Goal: Task Accomplishment & Management: Manage account settings

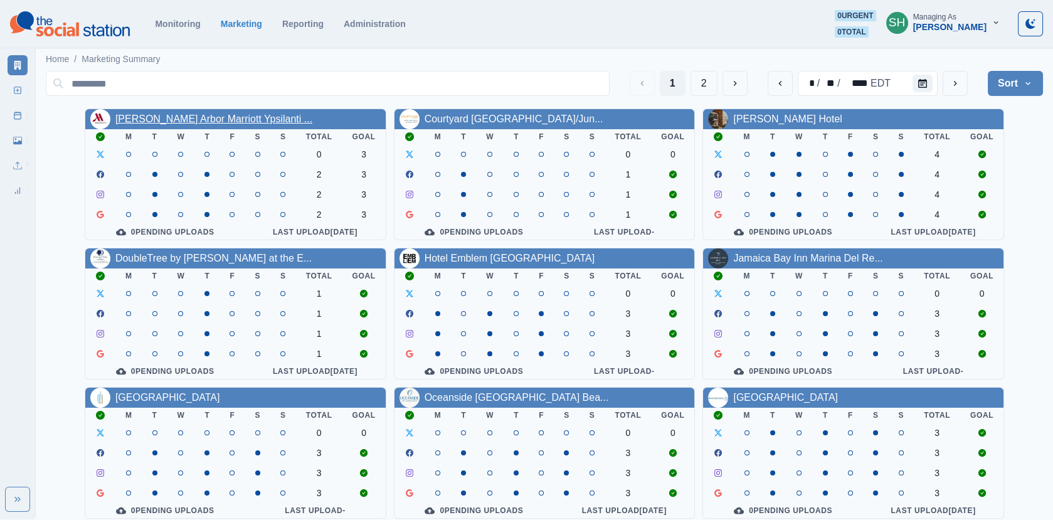
click at [213, 124] on link "[PERSON_NAME] Arbor Marriott Ypsilanti ..." at bounding box center [213, 119] width 197 height 11
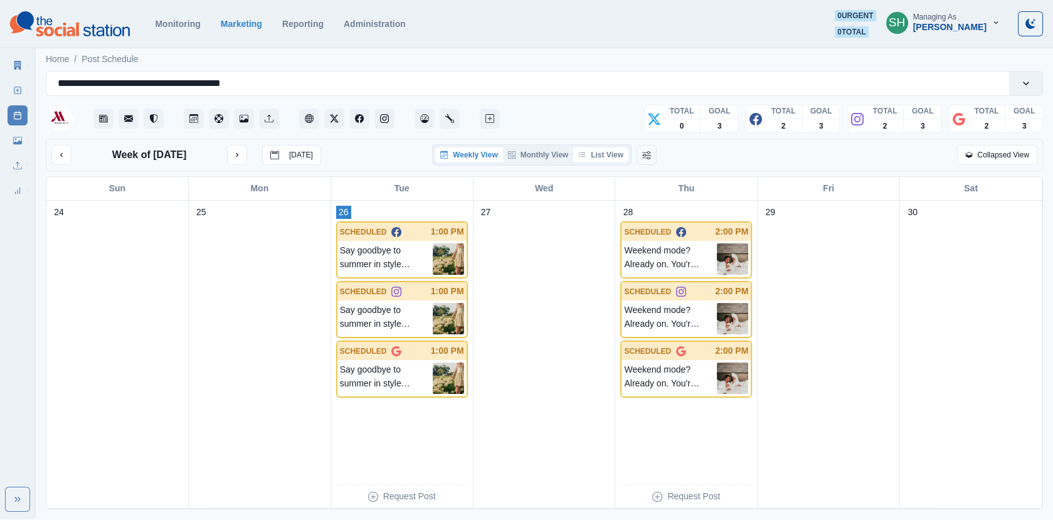
click at [609, 156] on button "List View" at bounding box center [600, 154] width 55 height 15
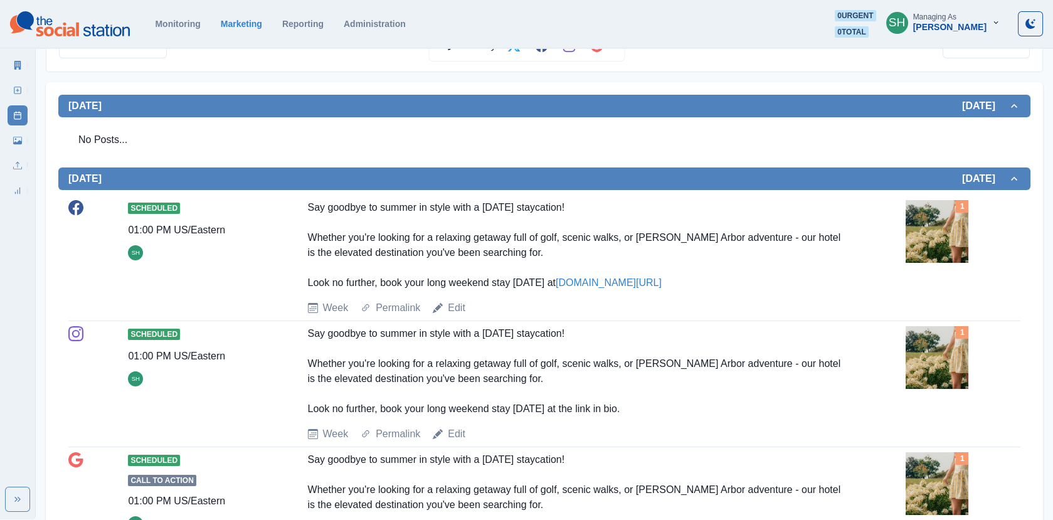
scroll to position [253, 0]
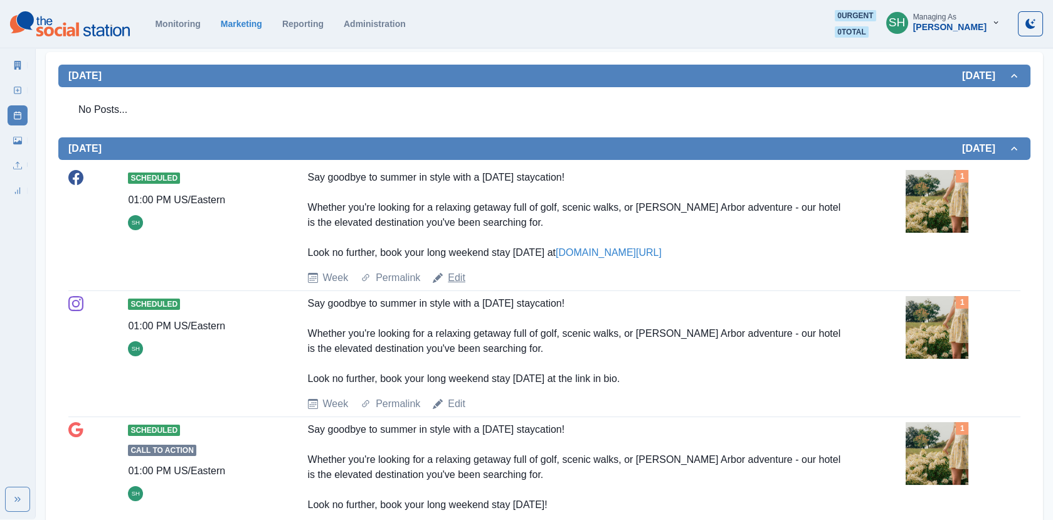
click at [452, 279] on link "Edit" at bounding box center [457, 277] width 18 height 15
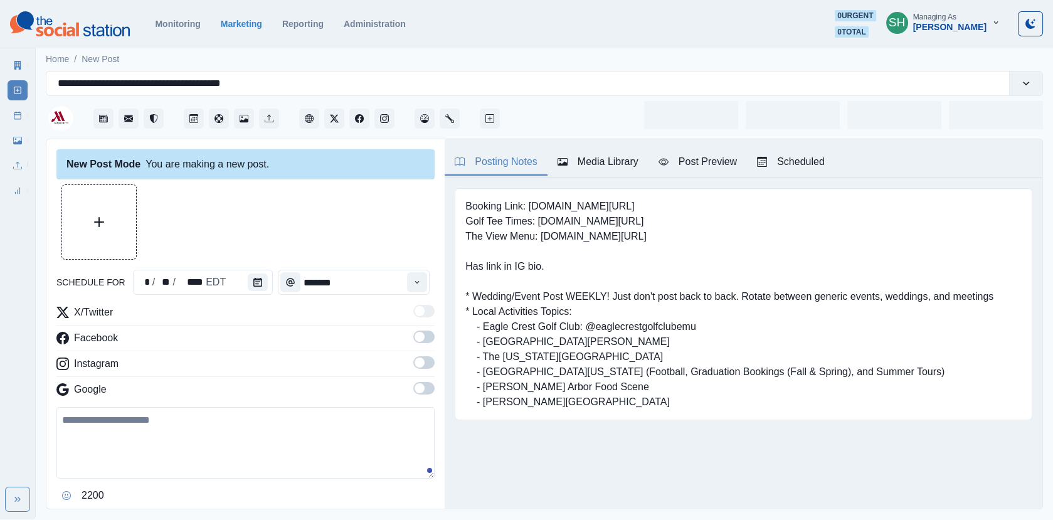
type input "*******"
type textarea "**********"
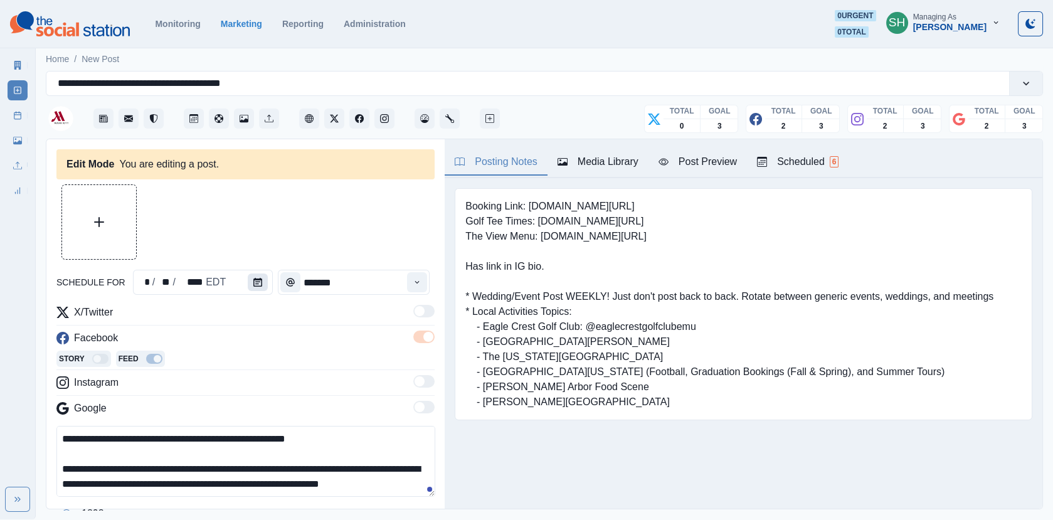
click at [254, 277] on button "Calendar" at bounding box center [258, 283] width 20 height 18
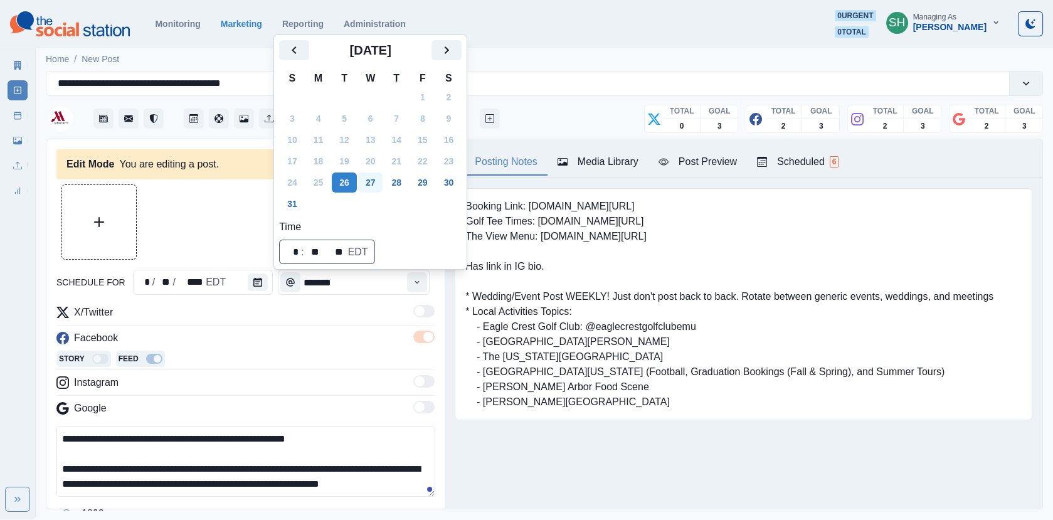
click at [373, 178] on button "27" at bounding box center [370, 183] width 25 height 20
click at [220, 237] on div at bounding box center [245, 221] width 378 height 75
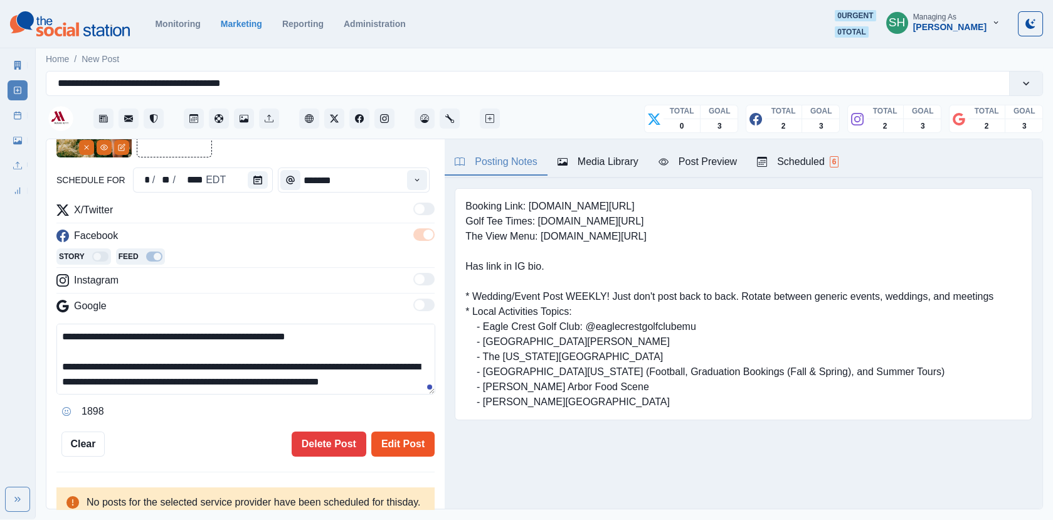
click at [405, 434] on button "Edit Post" at bounding box center [402, 444] width 63 height 25
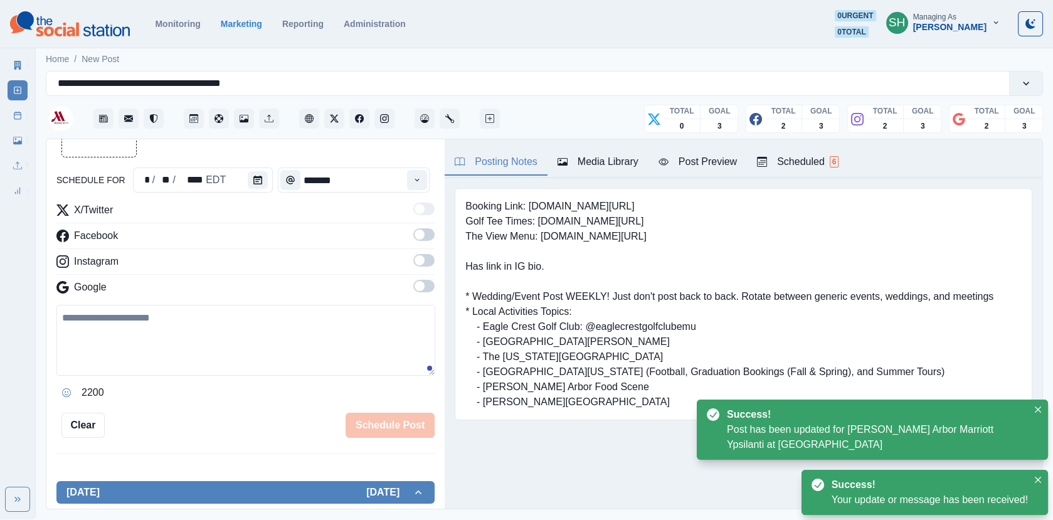
scroll to position [348, 0]
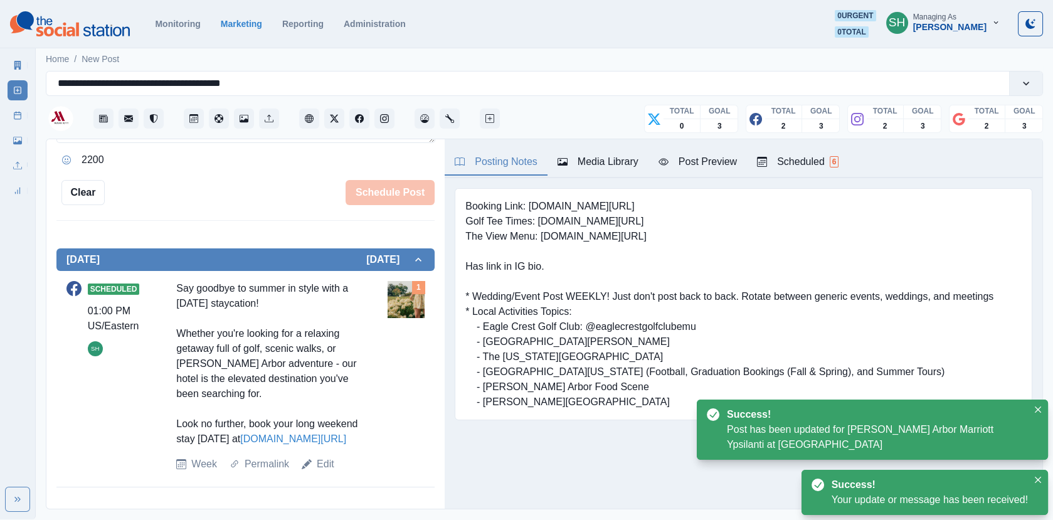
click at [790, 160] on div "Scheduled 6" at bounding box center [798, 161] width 82 height 15
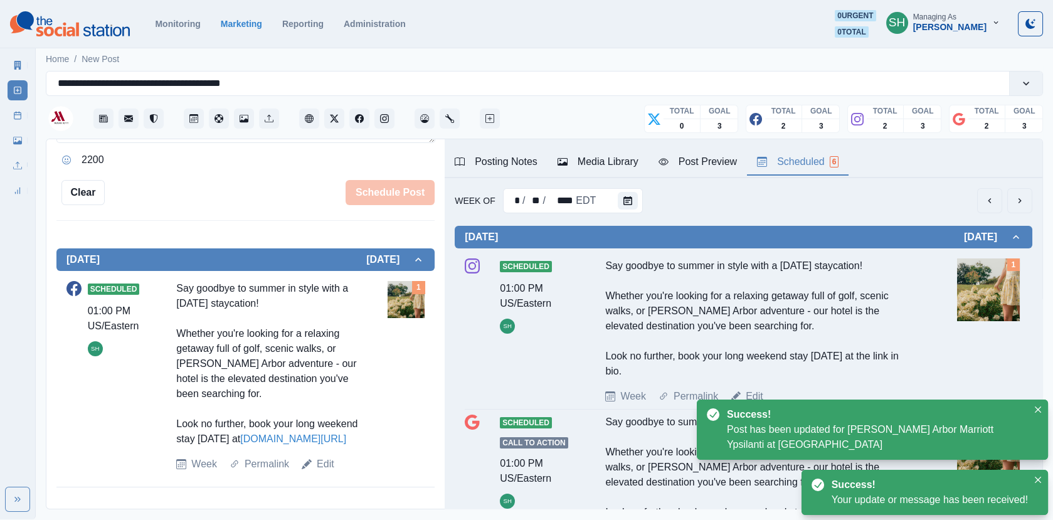
scroll to position [122, 0]
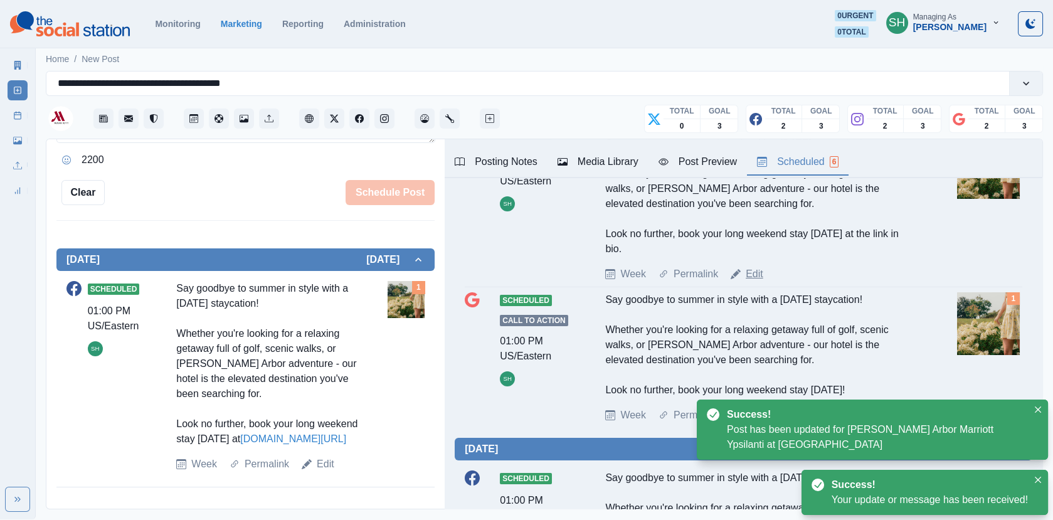
click at [755, 273] on link "Edit" at bounding box center [755, 274] width 18 height 15
type textarea "**********"
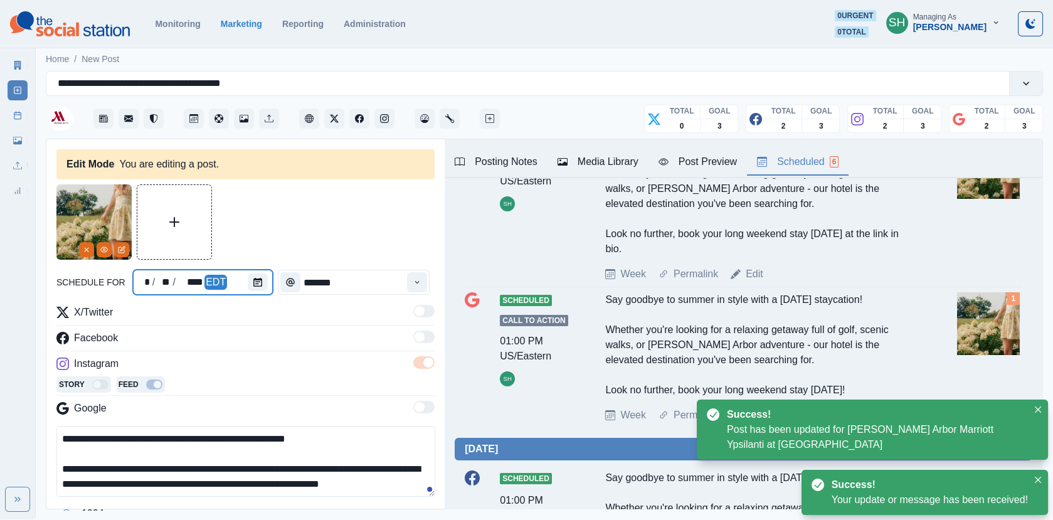
click at [263, 290] on div at bounding box center [260, 282] width 25 height 25
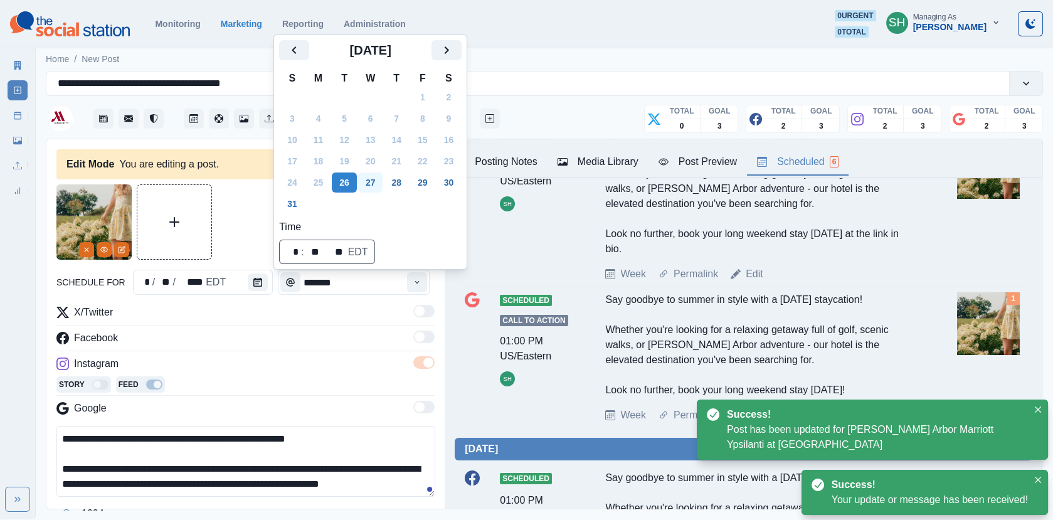
click at [376, 184] on button "27" at bounding box center [370, 183] width 25 height 20
click at [240, 204] on div at bounding box center [245, 221] width 378 height 75
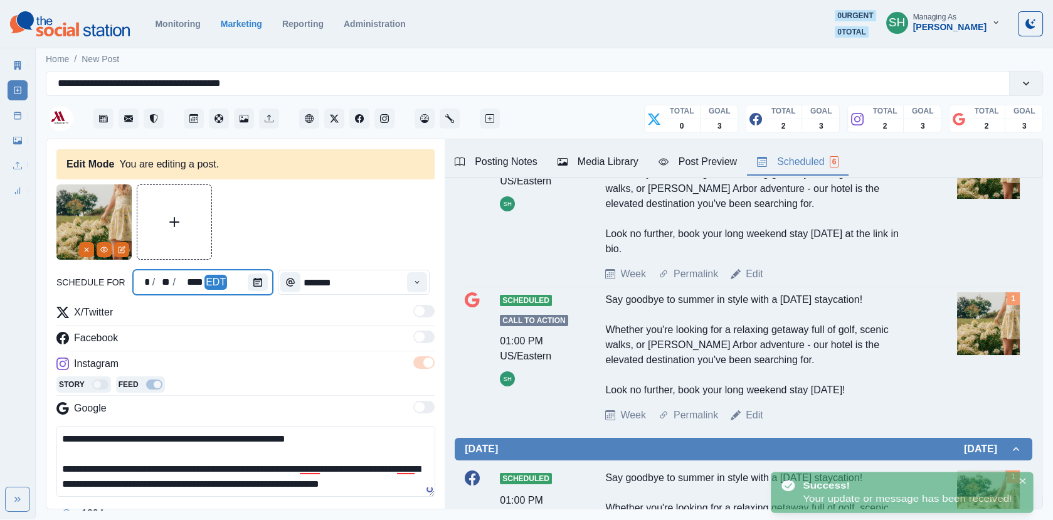
scroll to position [164, 0]
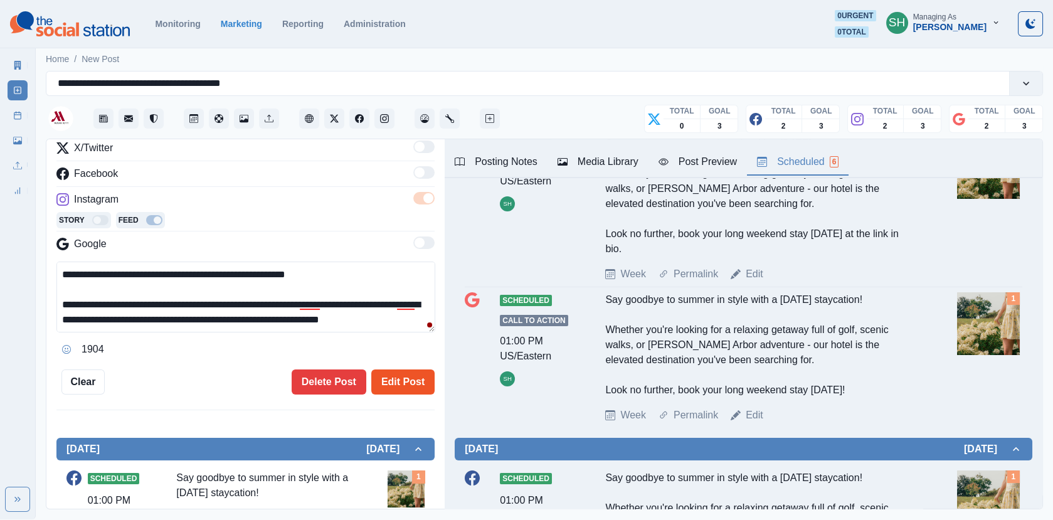
click at [385, 385] on button "Edit Post" at bounding box center [402, 382] width 63 height 25
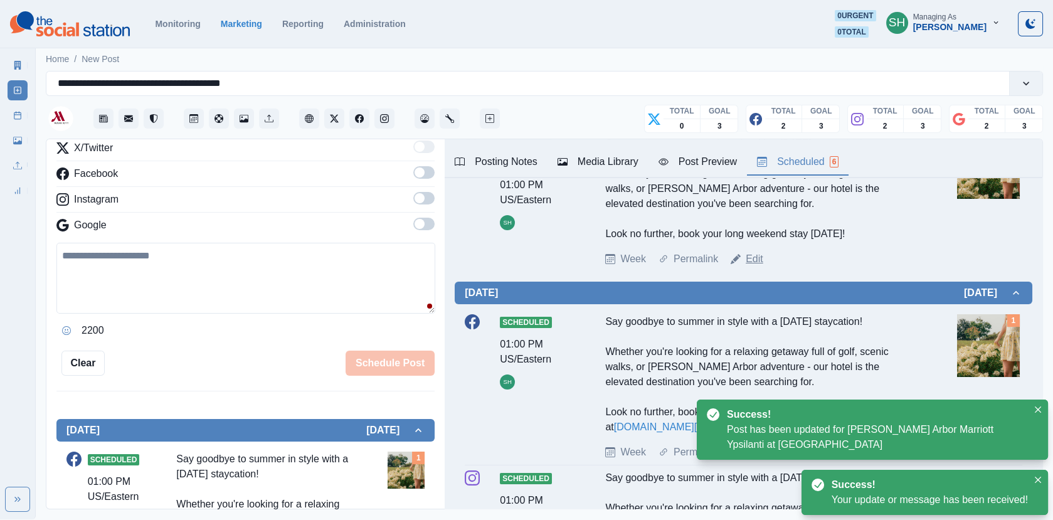
click at [750, 258] on link "Edit" at bounding box center [755, 259] width 18 height 15
type textarea "**********"
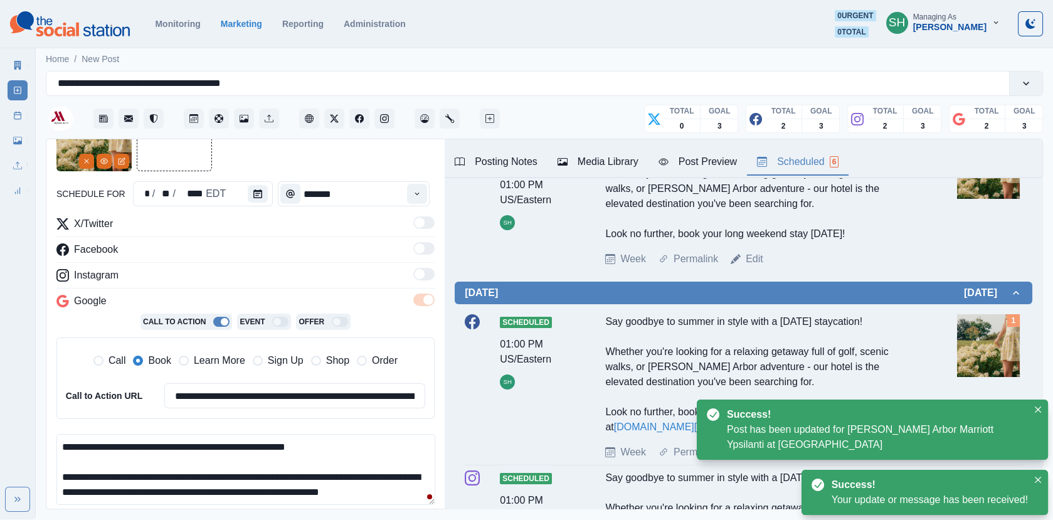
scroll to position [3, 0]
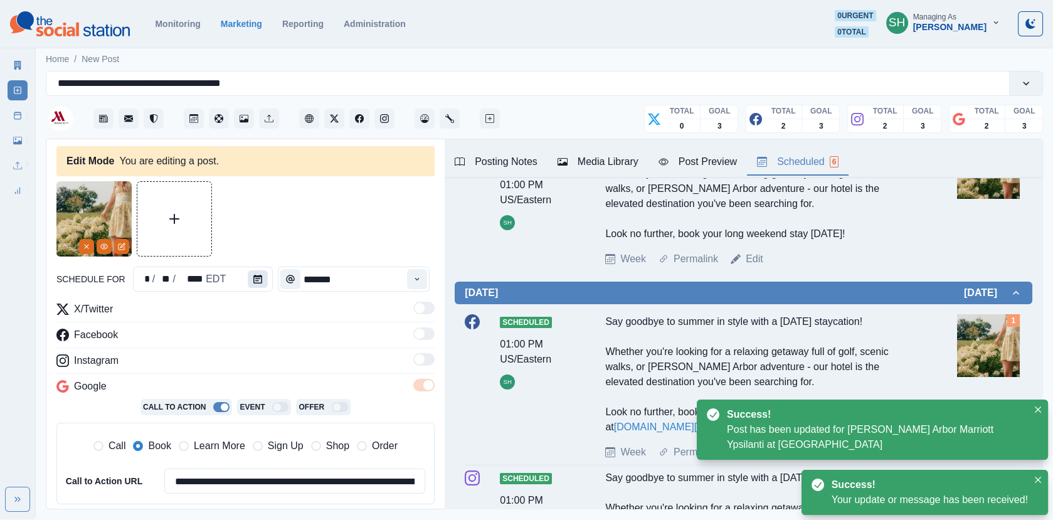
click at [255, 270] on button "Calendar" at bounding box center [258, 279] width 20 height 18
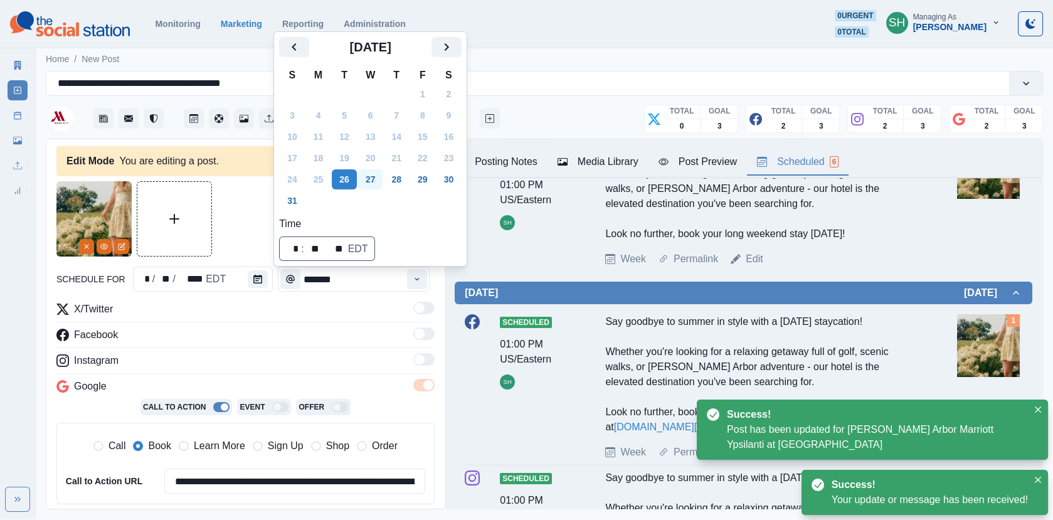
click at [380, 177] on button "27" at bounding box center [370, 179] width 25 height 20
click at [229, 205] on div at bounding box center [245, 218] width 378 height 75
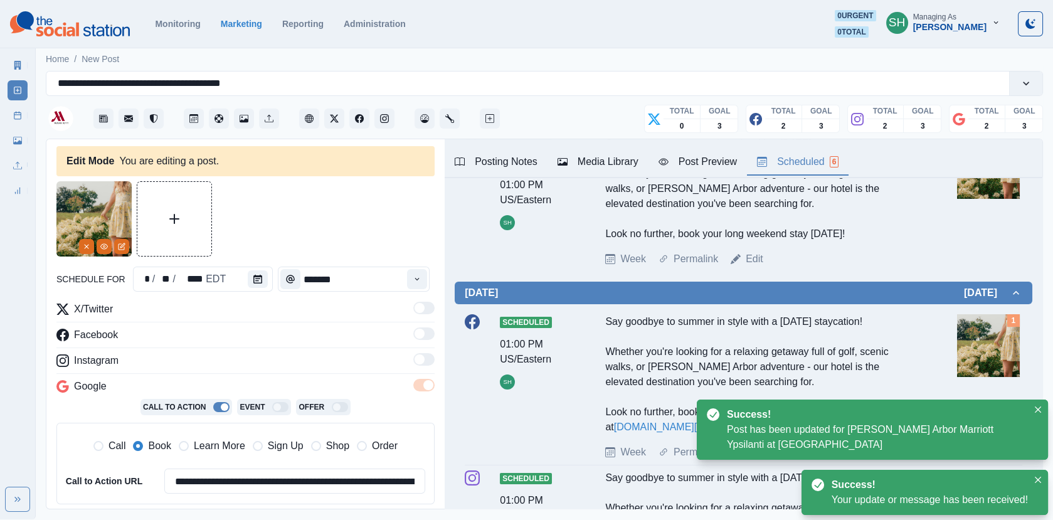
scroll to position [132, 0]
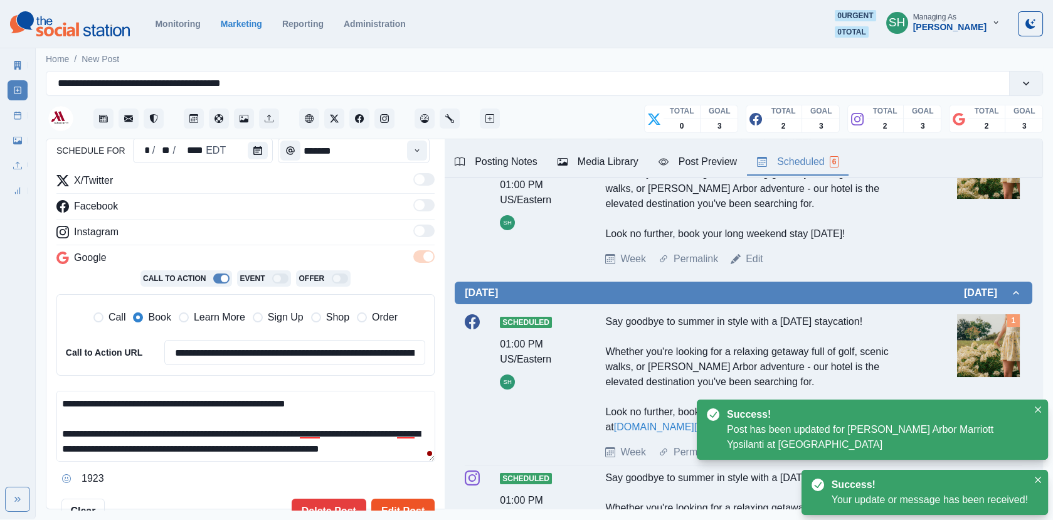
click at [401, 467] on button "Edit Post" at bounding box center [402, 511] width 63 height 25
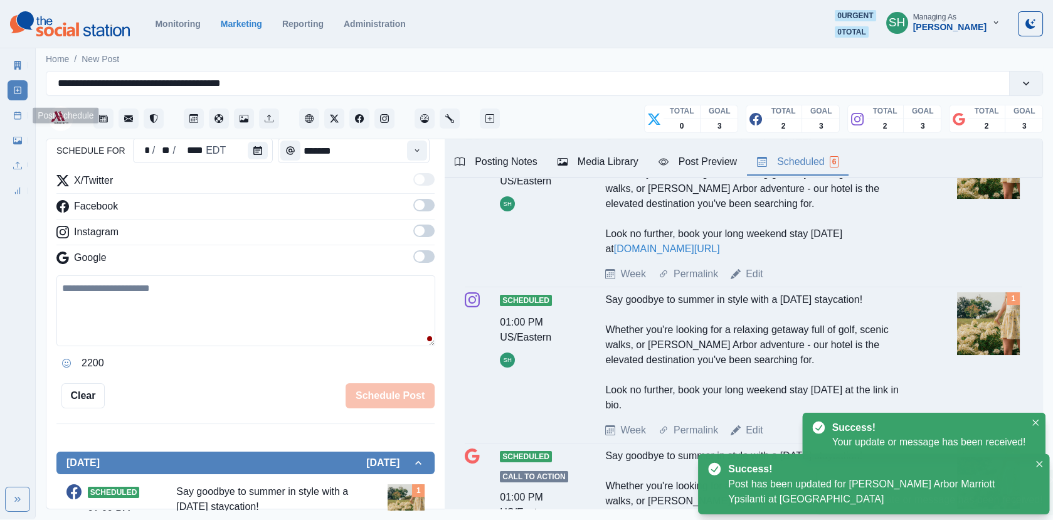
click at [11, 113] on link "Post Schedule" at bounding box center [18, 115] width 20 height 20
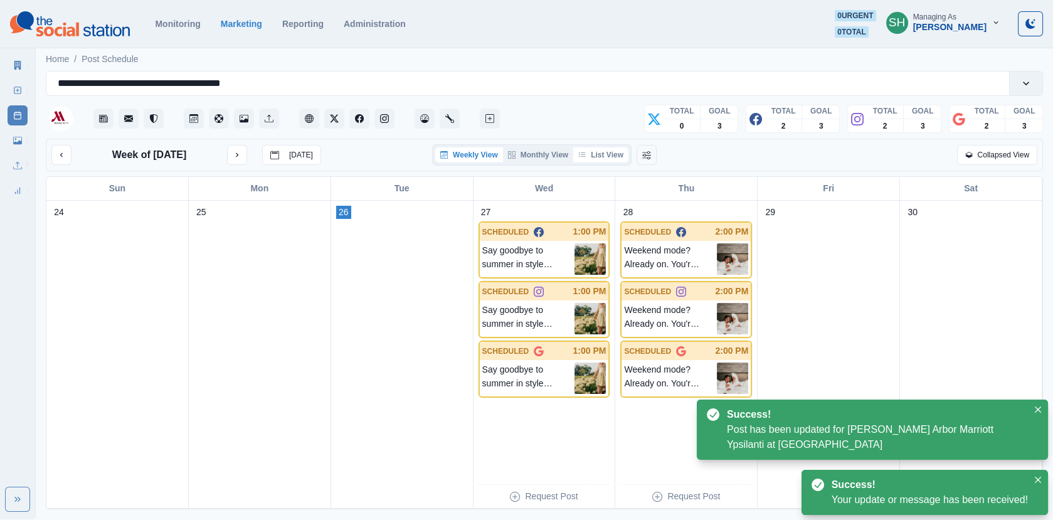
click at [602, 154] on button "List View" at bounding box center [600, 154] width 55 height 15
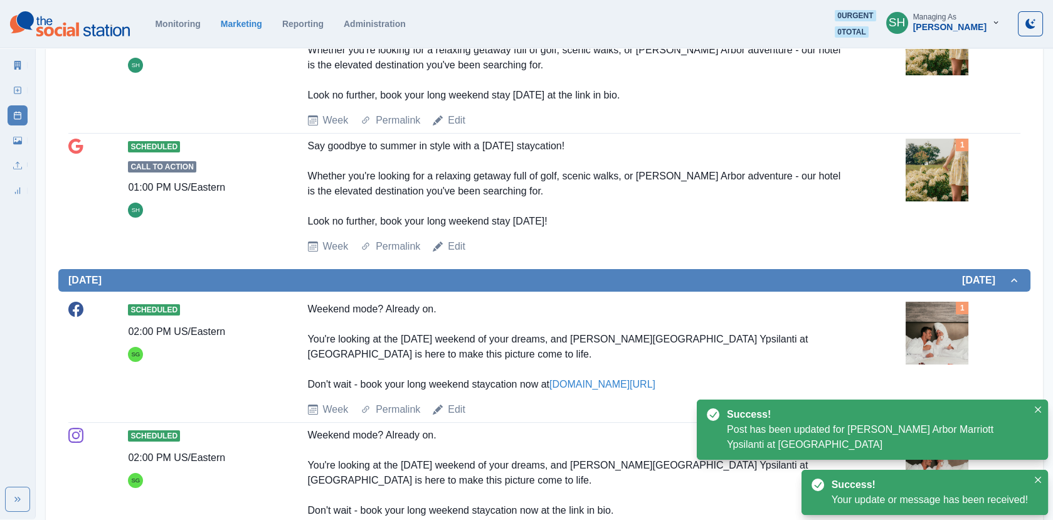
scroll to position [763, 0]
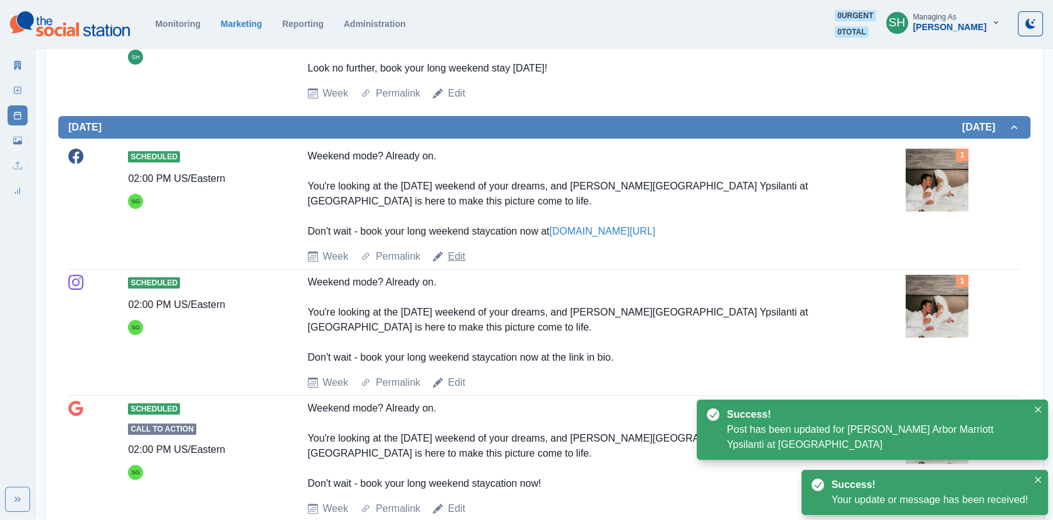
click at [455, 249] on link "Edit" at bounding box center [457, 256] width 18 height 15
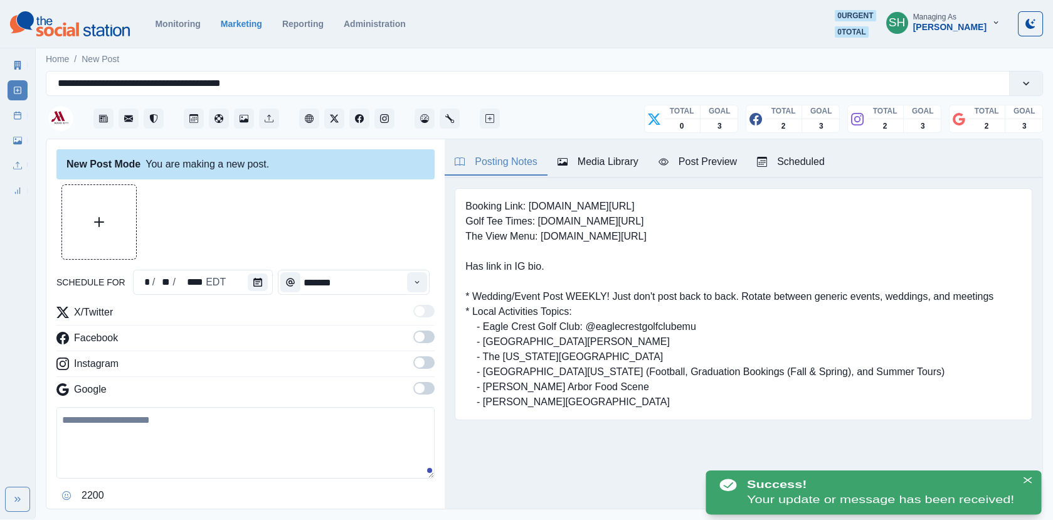
type input "*******"
type textarea "**********"
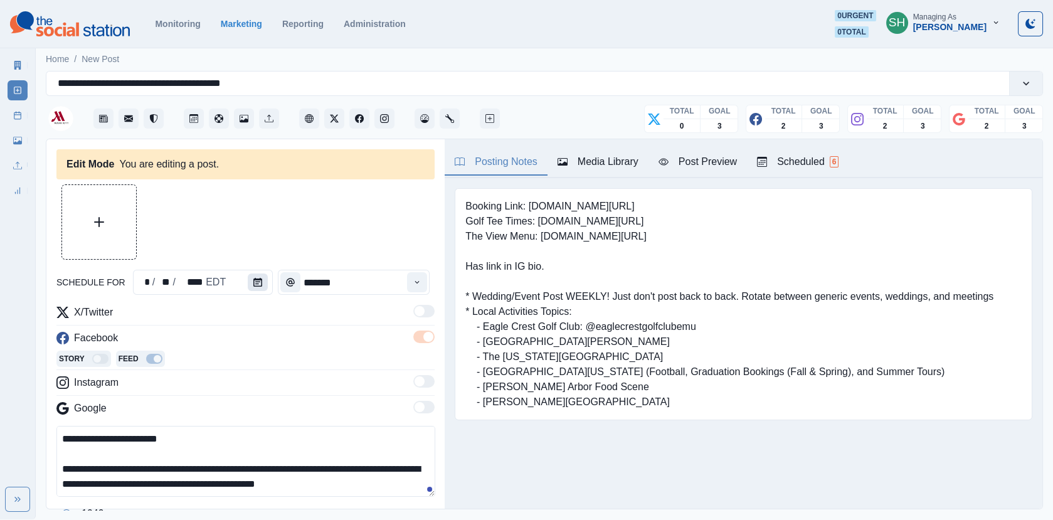
click at [253, 283] on icon "Calendar" at bounding box center [257, 282] width 9 height 9
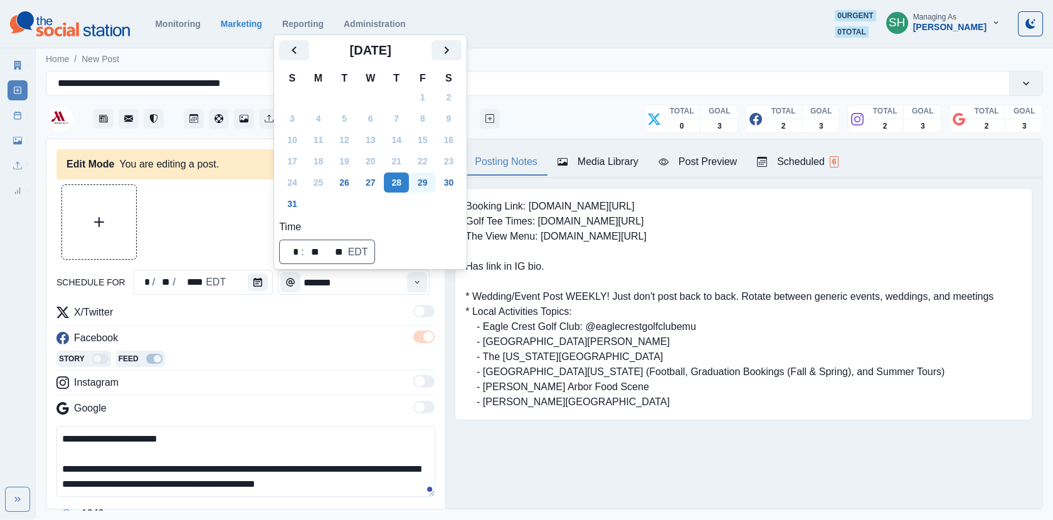
click at [427, 184] on button "29" at bounding box center [422, 183] width 25 height 20
click at [211, 220] on div at bounding box center [245, 221] width 378 height 75
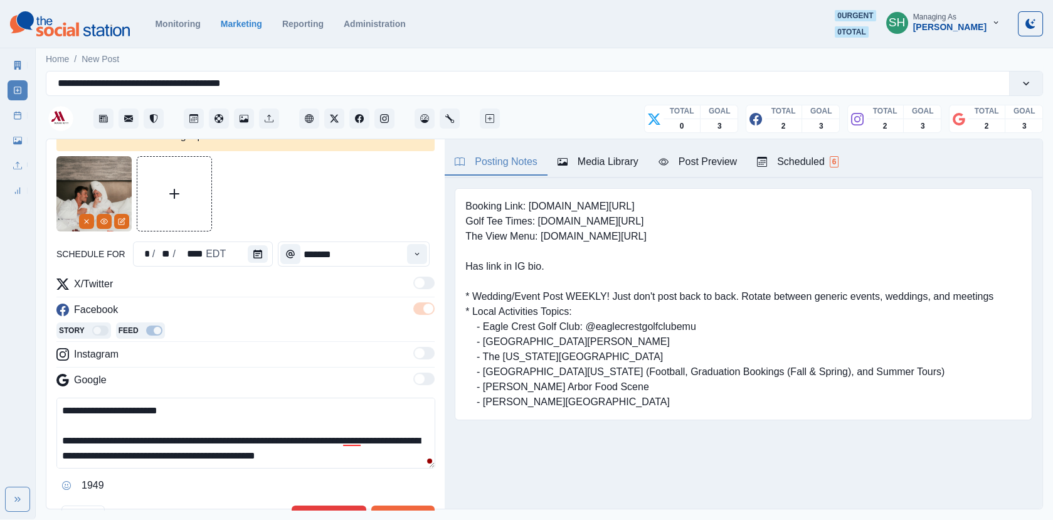
scroll to position [88, 0]
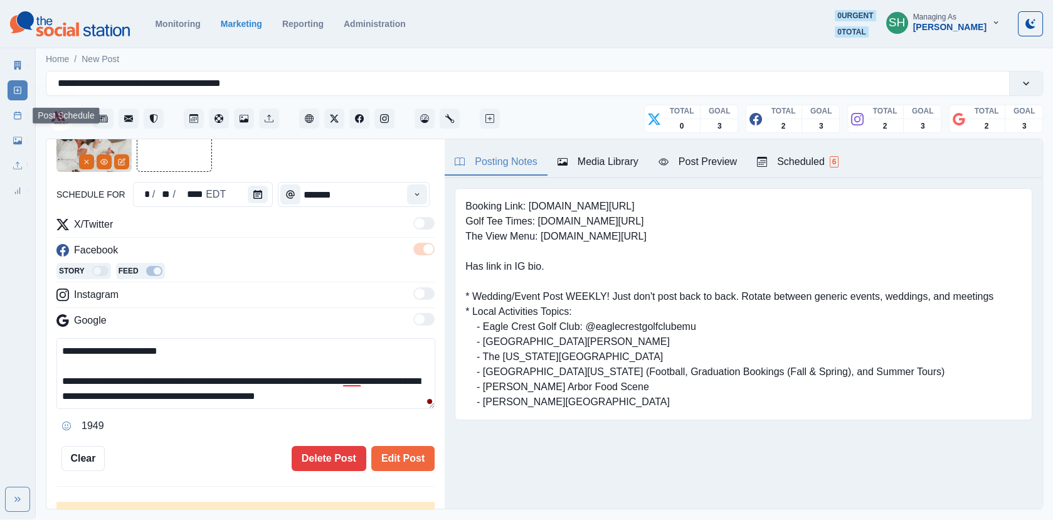
click at [14, 115] on line at bounding box center [17, 115] width 7 height 0
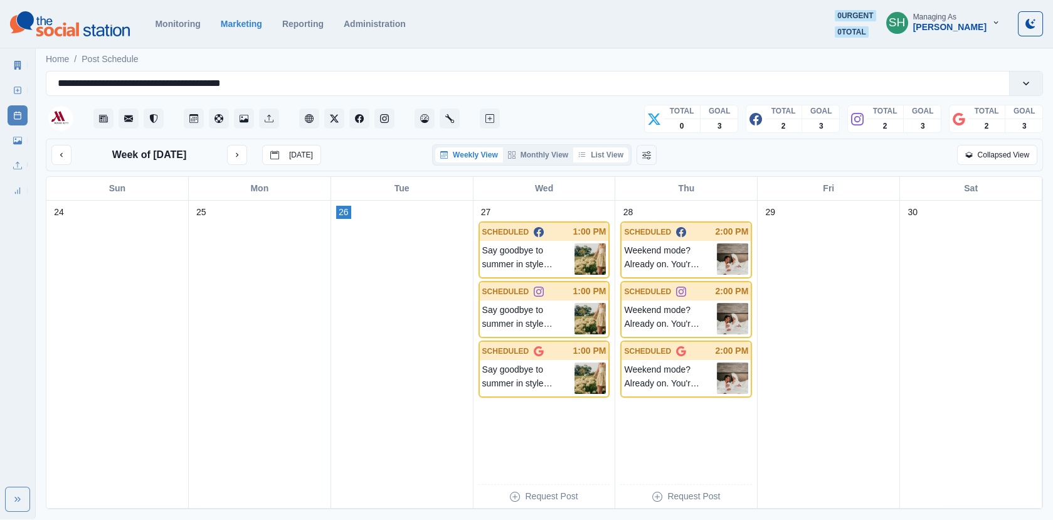
click at [595, 160] on button "List View" at bounding box center [600, 154] width 55 height 15
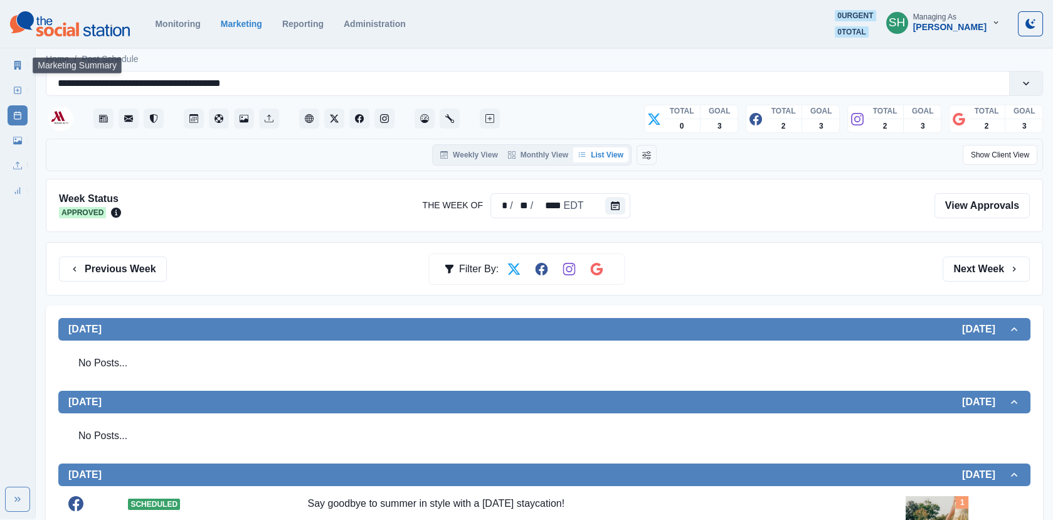
click at [18, 63] on icon at bounding box center [17, 65] width 9 height 9
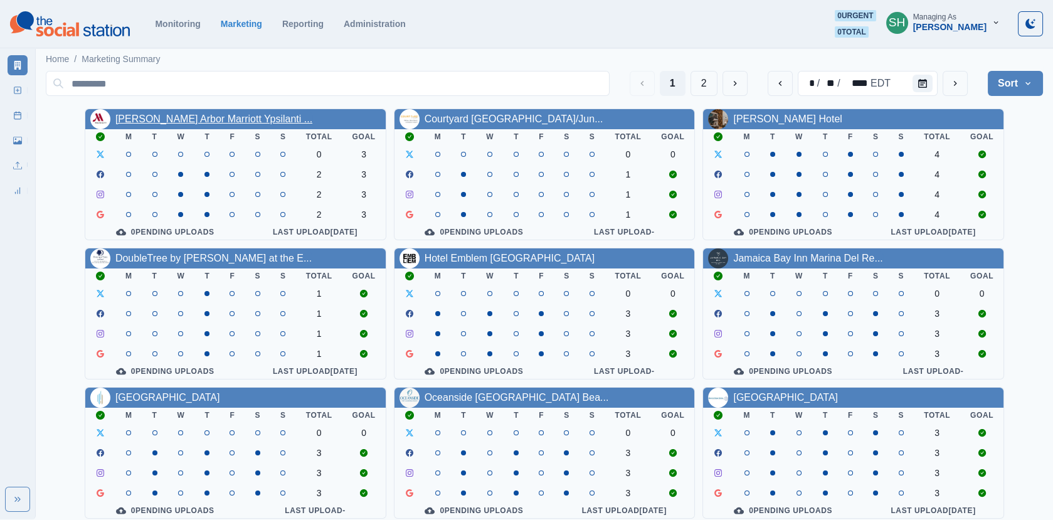
click at [211, 124] on link "[PERSON_NAME] Arbor Marriott Ypsilanti ..." at bounding box center [213, 119] width 197 height 11
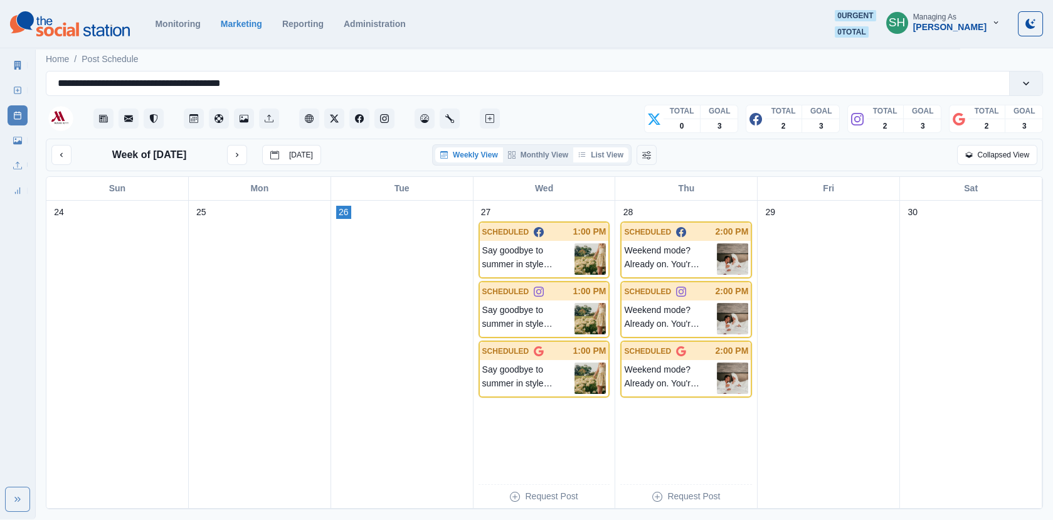
click at [597, 161] on button "List View" at bounding box center [600, 154] width 55 height 15
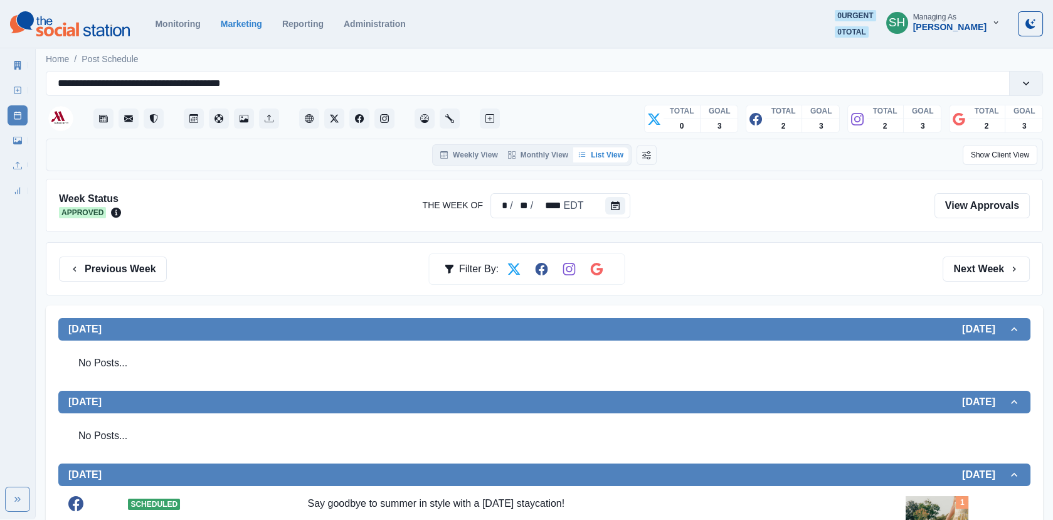
click at [947, 281] on div "Previous Week Filter By: Next Week" at bounding box center [544, 268] width 997 height 53
click at [947, 270] on button "Next Week" at bounding box center [986, 269] width 87 height 25
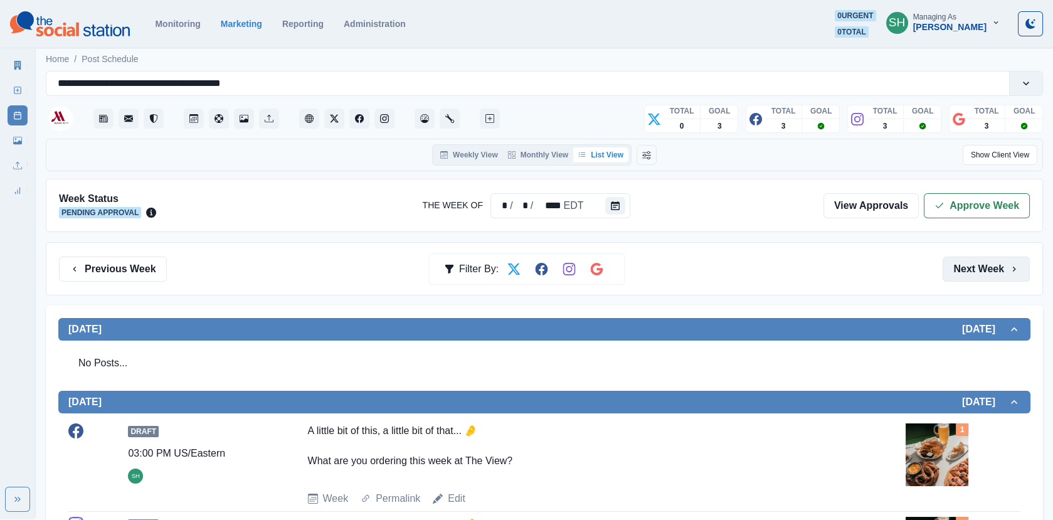
click at [947, 272] on button "Next Week" at bounding box center [986, 269] width 87 height 25
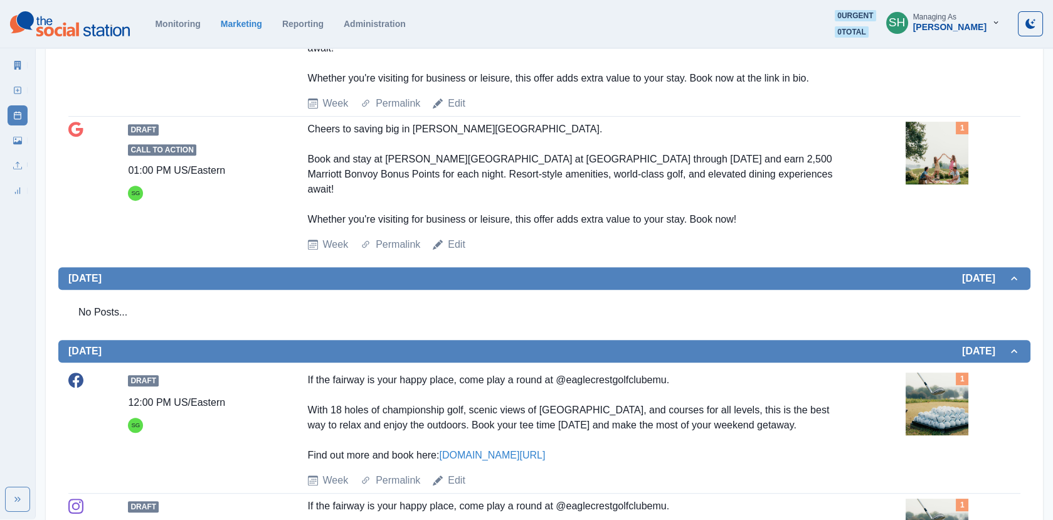
scroll to position [1362, 0]
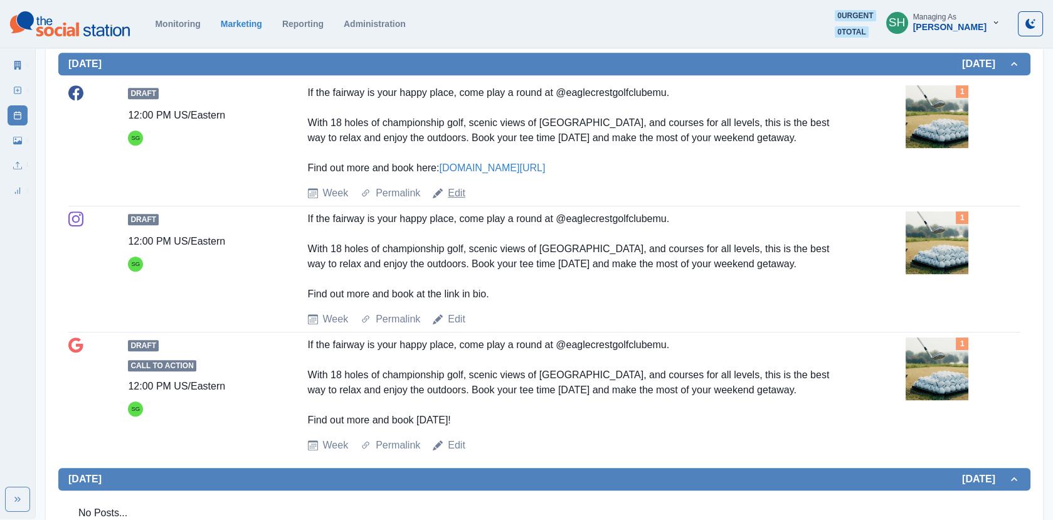
click at [452, 186] on link "Edit" at bounding box center [457, 193] width 18 height 15
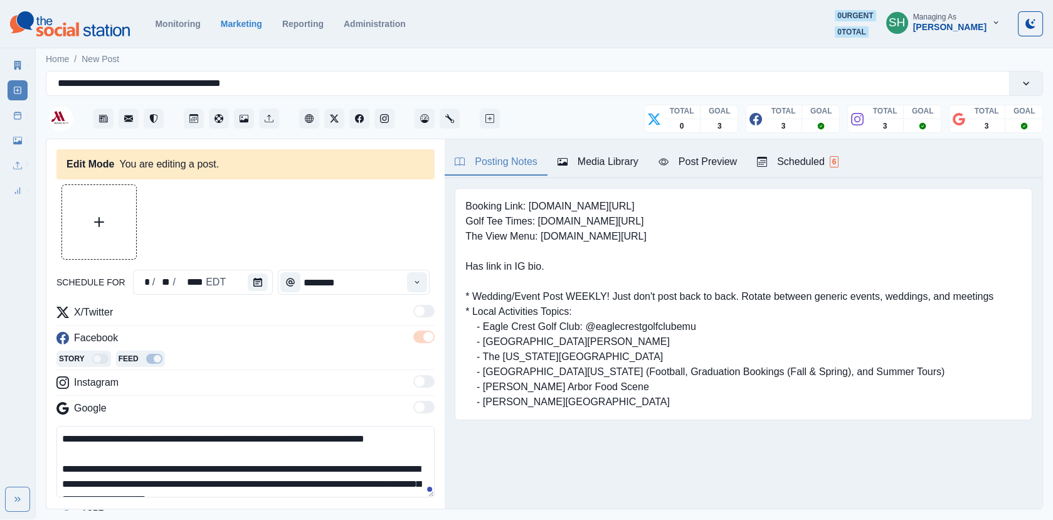
type input "********"
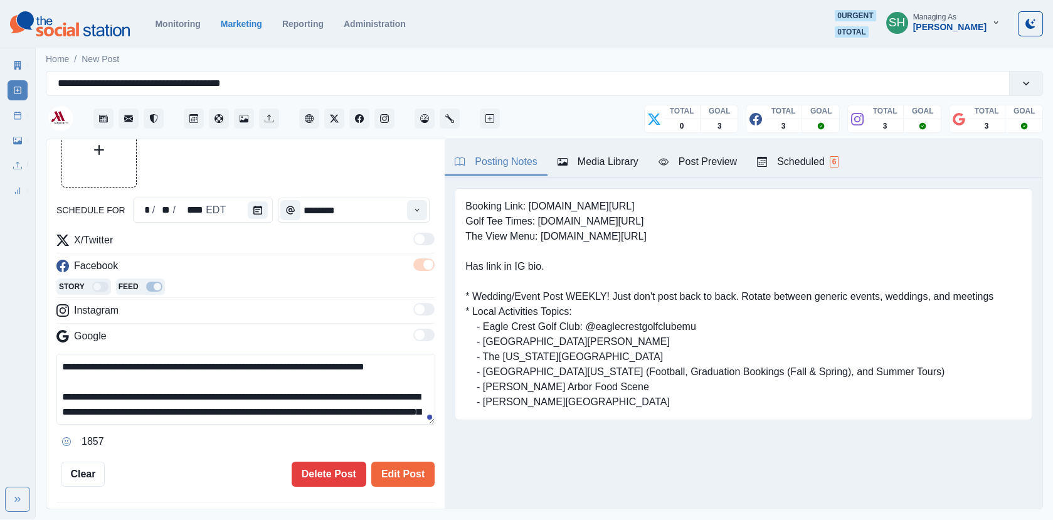
scroll to position [45, 0]
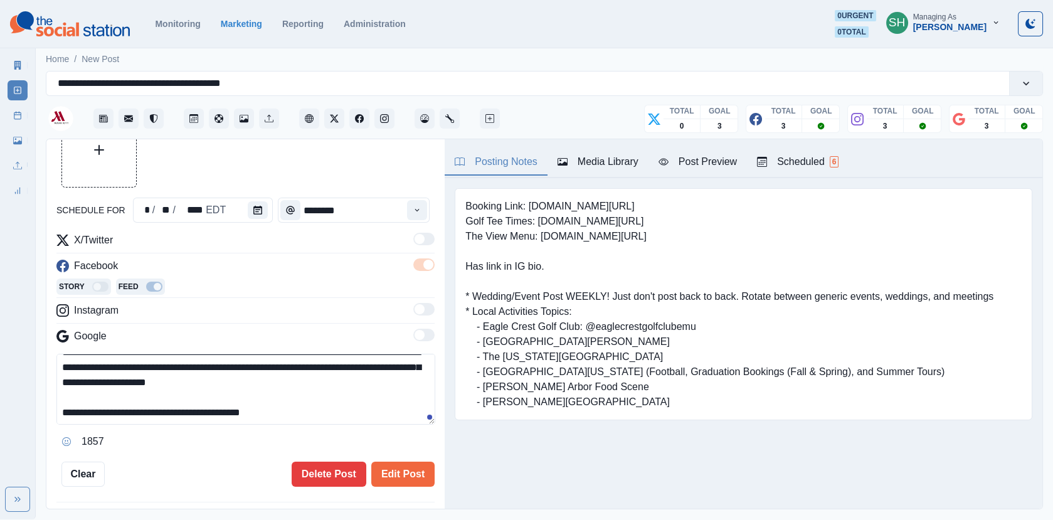
click at [217, 406] on textarea "**********" at bounding box center [245, 389] width 379 height 71
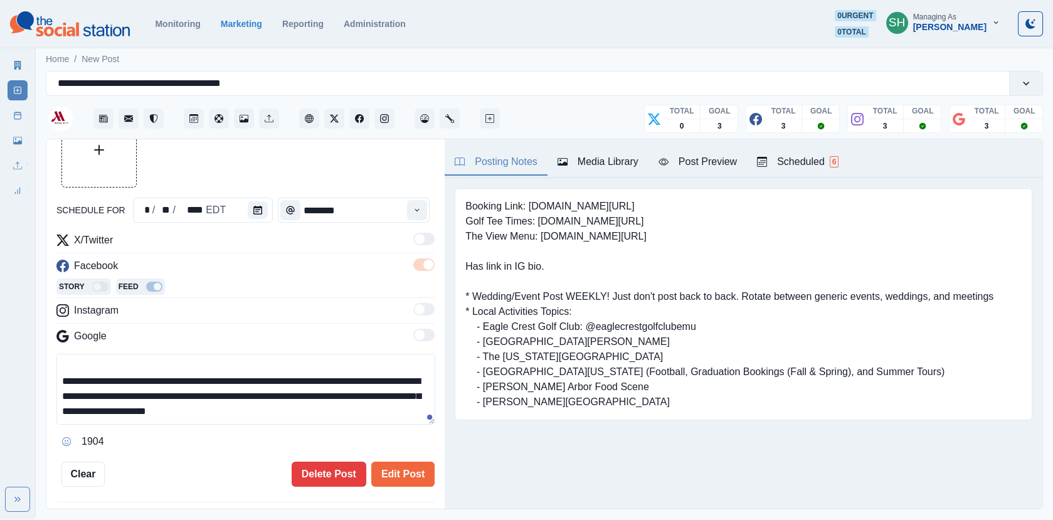
scroll to position [14, 0]
type textarea "**********"
click at [395, 467] on button "Edit Post" at bounding box center [402, 474] width 63 height 25
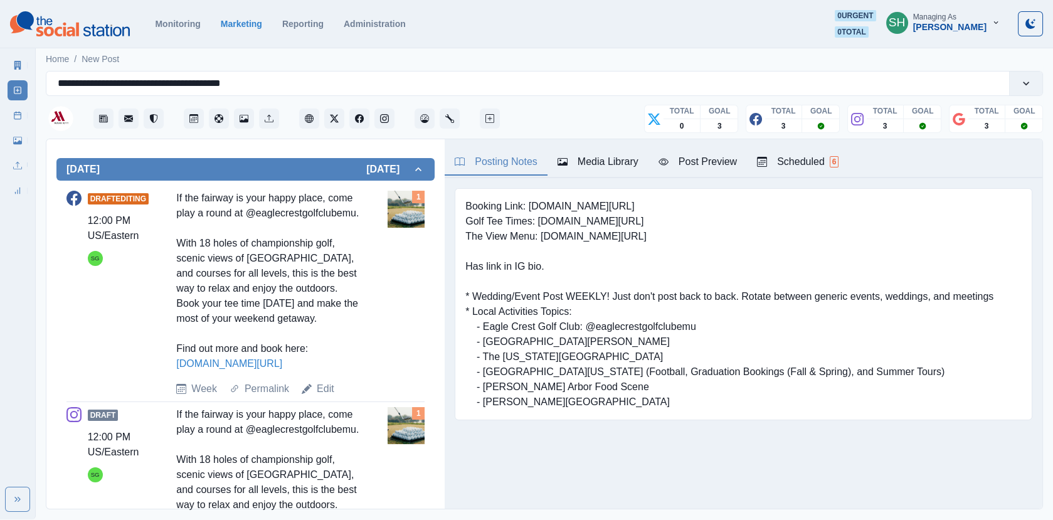
scroll to position [606, 0]
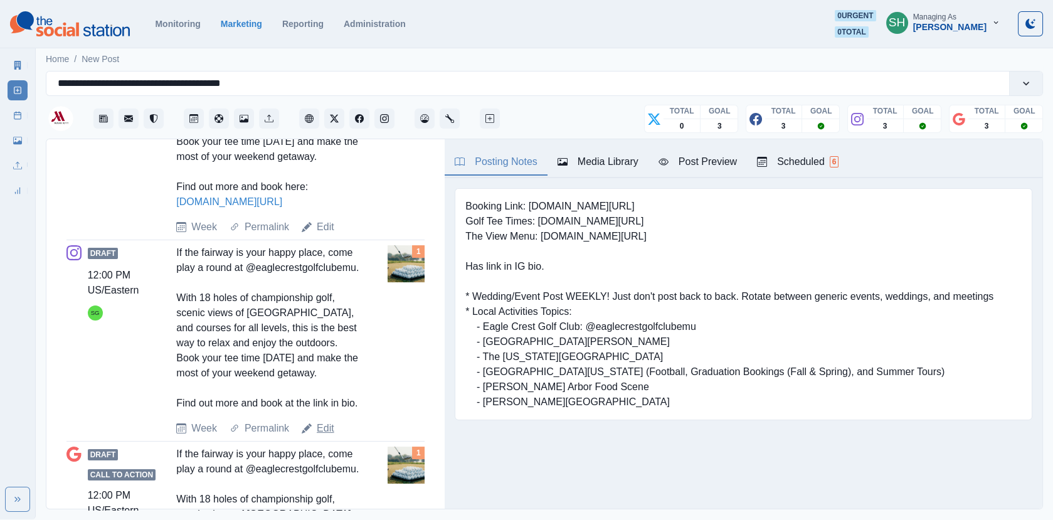
click at [325, 436] on link "Edit" at bounding box center [326, 428] width 18 height 15
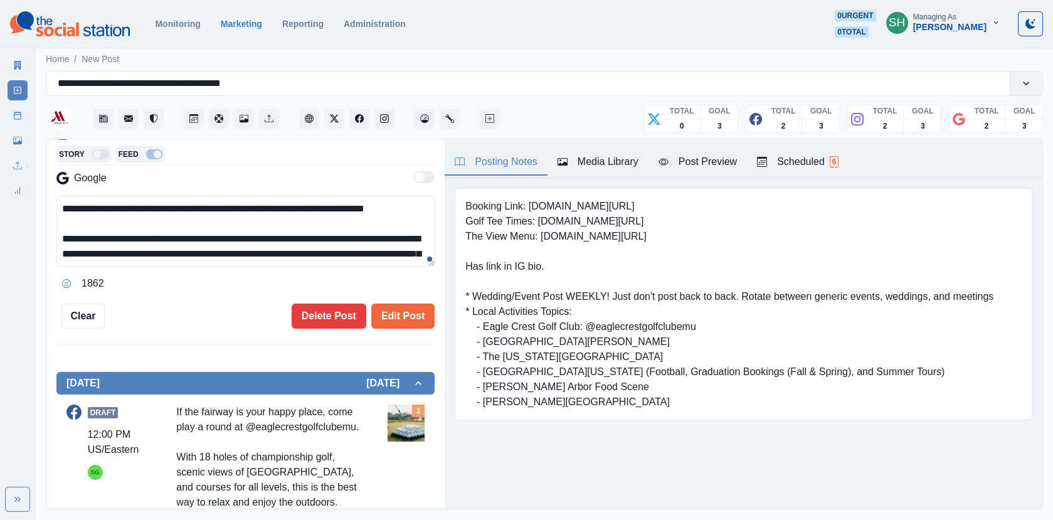
scroll to position [45, 0]
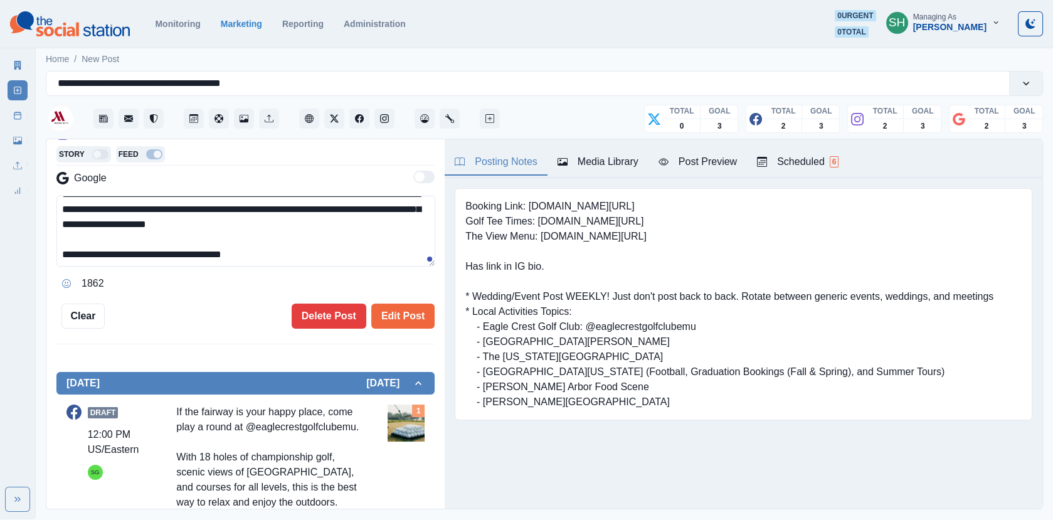
click at [220, 250] on textarea "**********" at bounding box center [245, 231] width 379 height 71
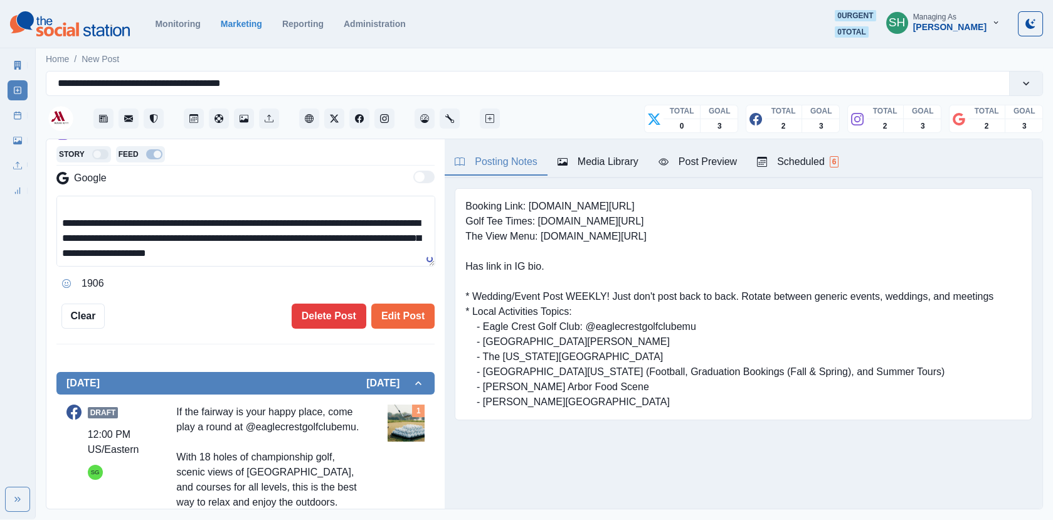
scroll to position [14, 0]
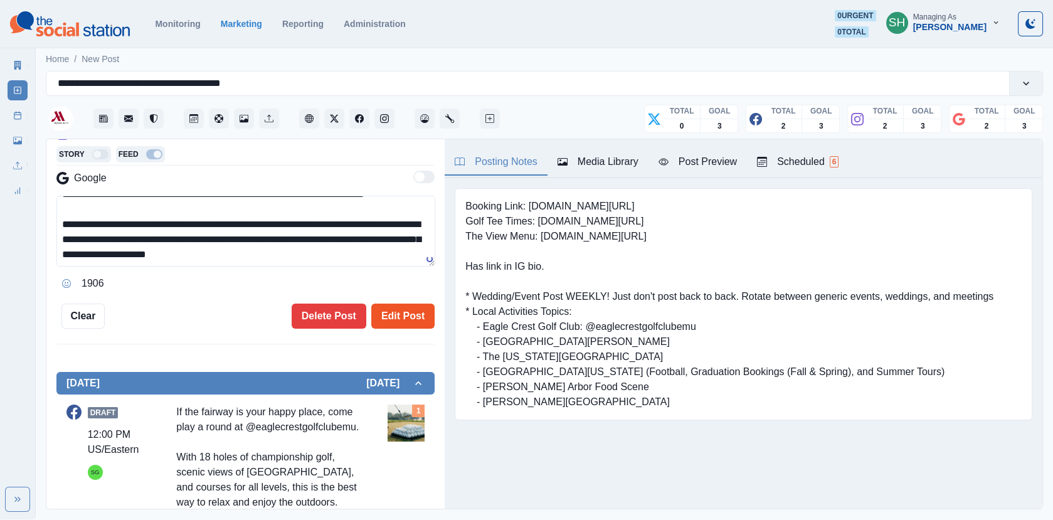
type textarea "**********"
click at [383, 307] on button "Edit Post" at bounding box center [402, 316] width 63 height 25
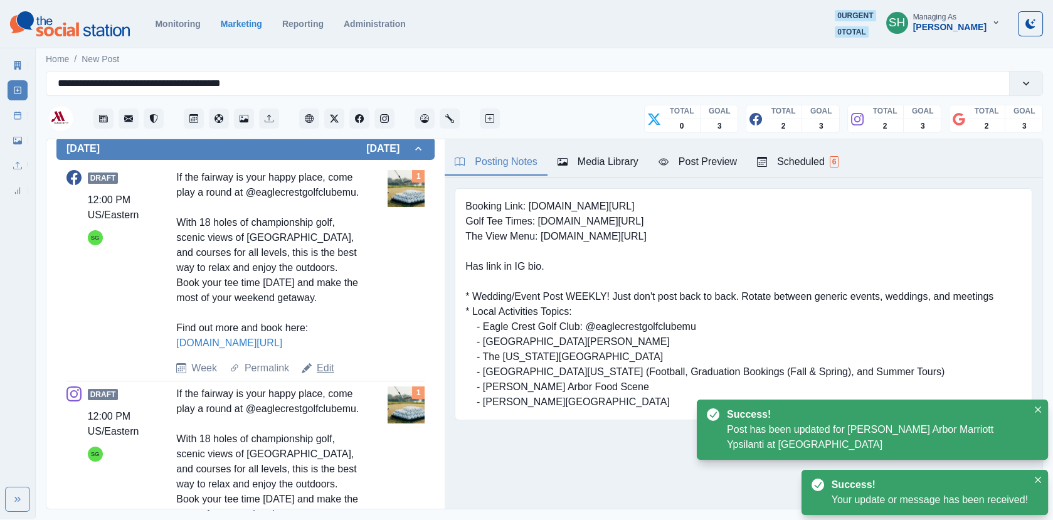
click at [326, 376] on link "Edit" at bounding box center [326, 368] width 18 height 15
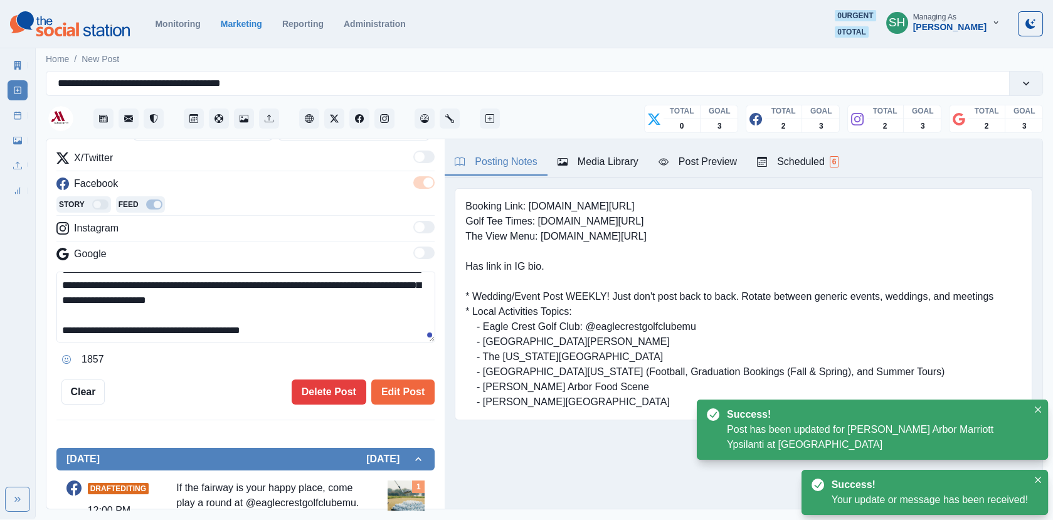
click at [235, 332] on textarea "**********" at bounding box center [245, 307] width 379 height 71
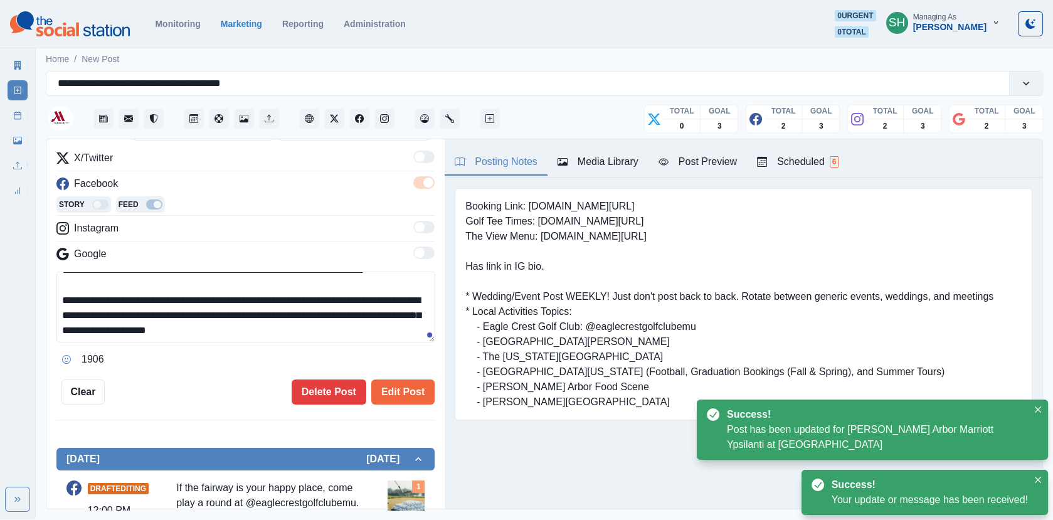
type textarea "**********"
click at [371, 384] on div "Edit Post Delete Post" at bounding box center [270, 392] width 330 height 25
click at [398, 388] on button "Edit Post" at bounding box center [402, 392] width 63 height 25
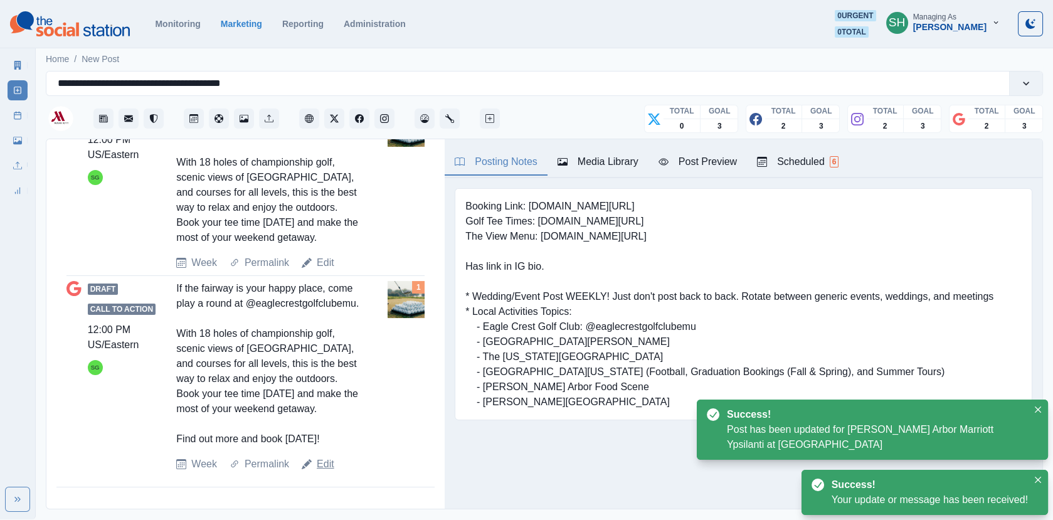
click at [321, 457] on link "Edit" at bounding box center [326, 464] width 18 height 15
click at [324, 461] on link "Edit" at bounding box center [326, 464] width 18 height 15
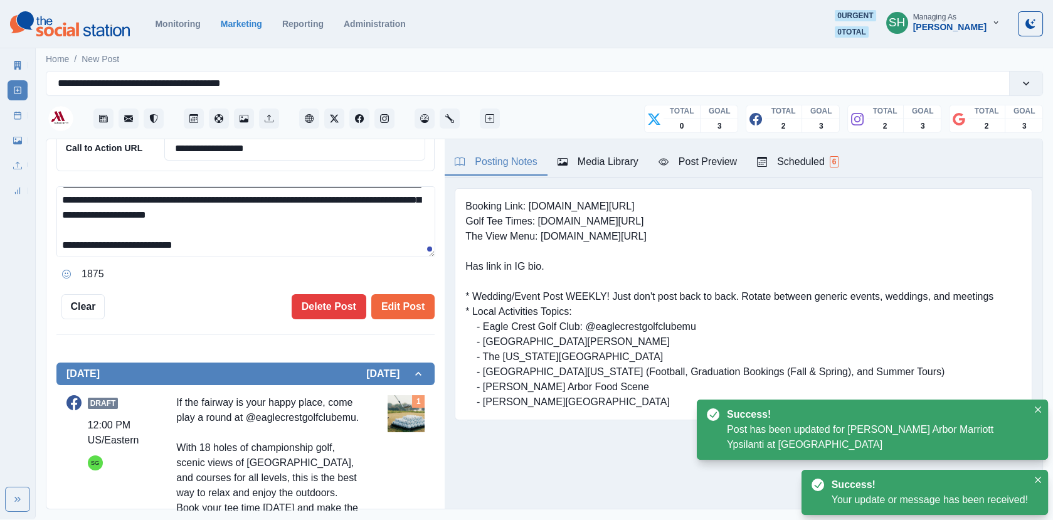
click at [256, 247] on textarea "**********" at bounding box center [245, 221] width 379 height 71
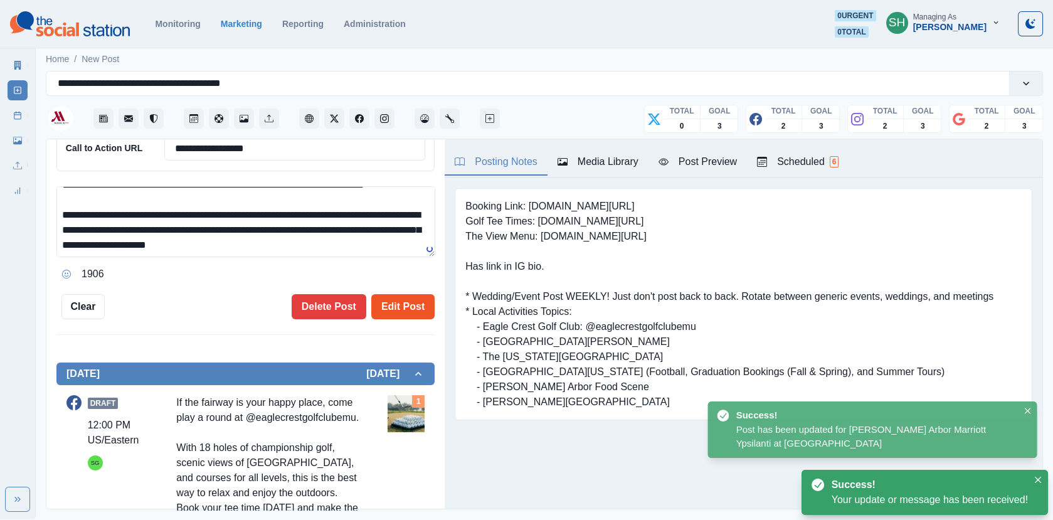
type textarea "**********"
click at [407, 294] on button "Edit Post" at bounding box center [402, 306] width 63 height 25
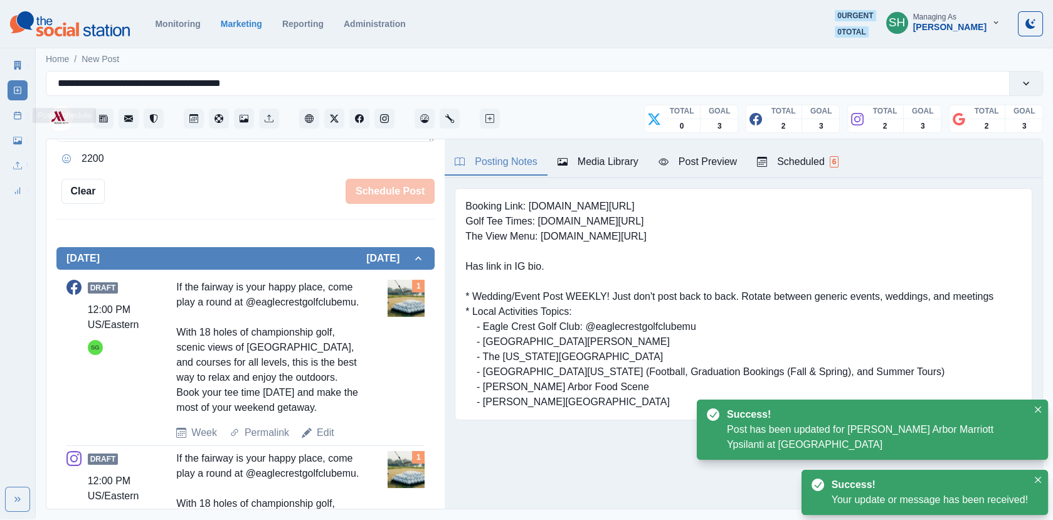
click at [13, 108] on link "Post Schedule" at bounding box center [18, 115] width 20 height 20
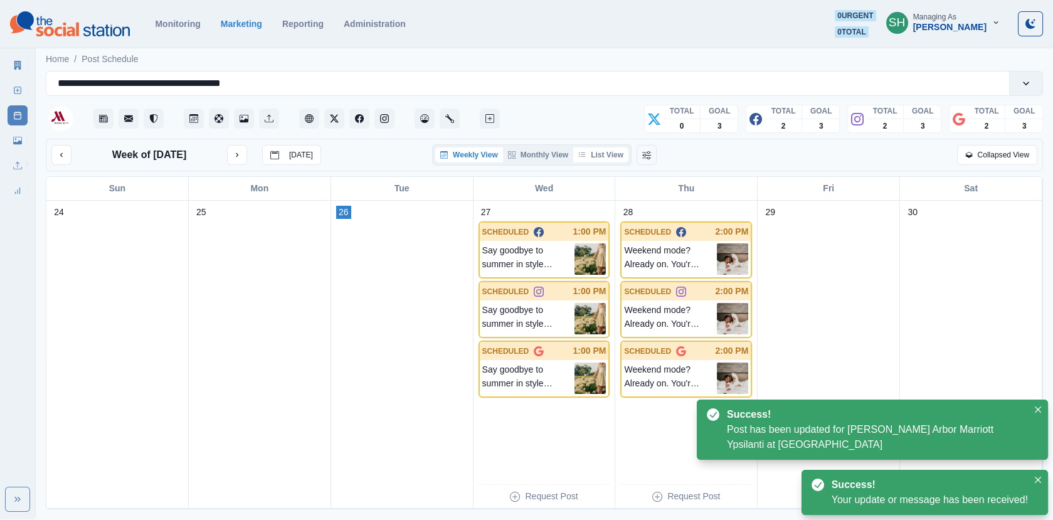
click at [585, 148] on button "List View" at bounding box center [600, 154] width 55 height 15
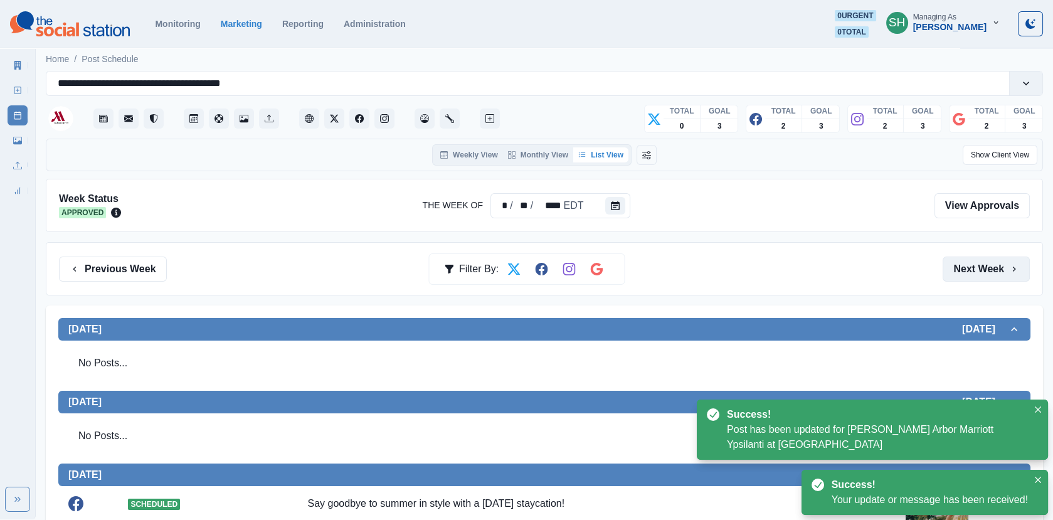
click at [947, 277] on button "Next Week" at bounding box center [986, 269] width 87 height 25
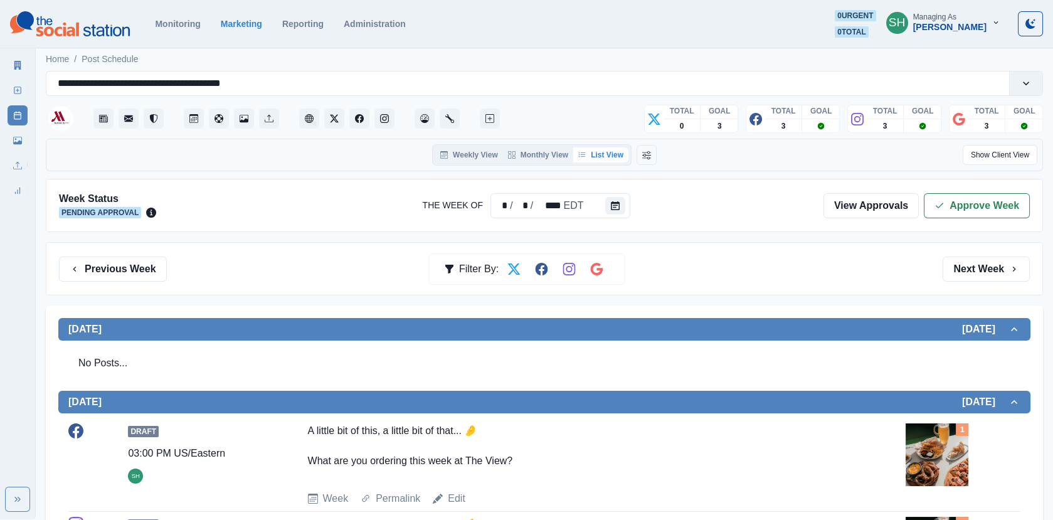
click at [947, 279] on button "Next Week" at bounding box center [986, 269] width 87 height 25
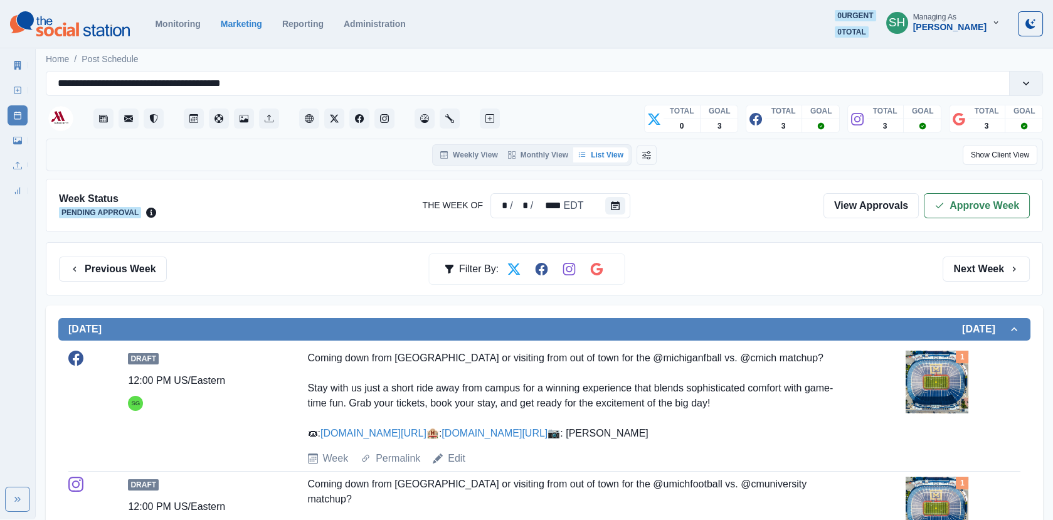
click at [947, 279] on button "Next Week" at bounding box center [986, 269] width 87 height 25
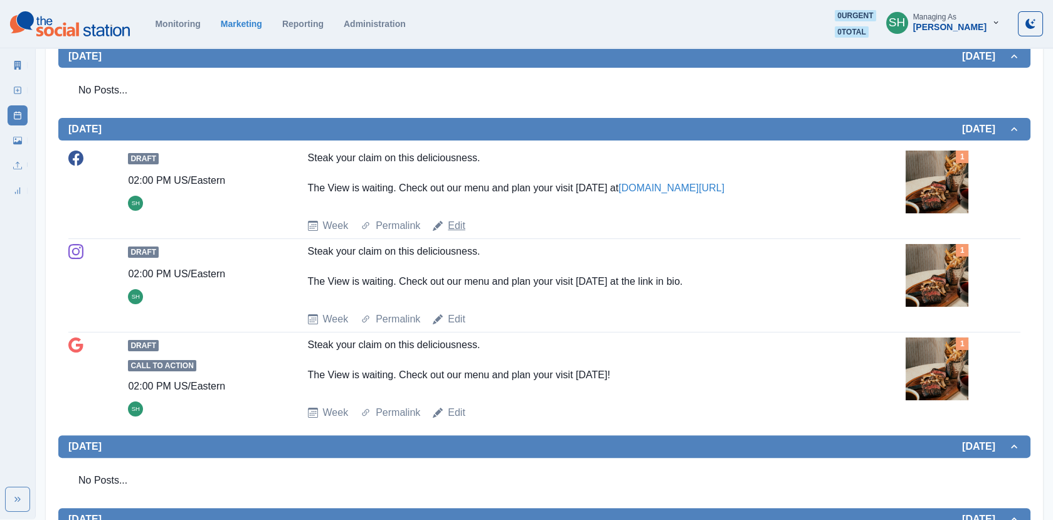
click at [452, 222] on link "Edit" at bounding box center [457, 225] width 18 height 15
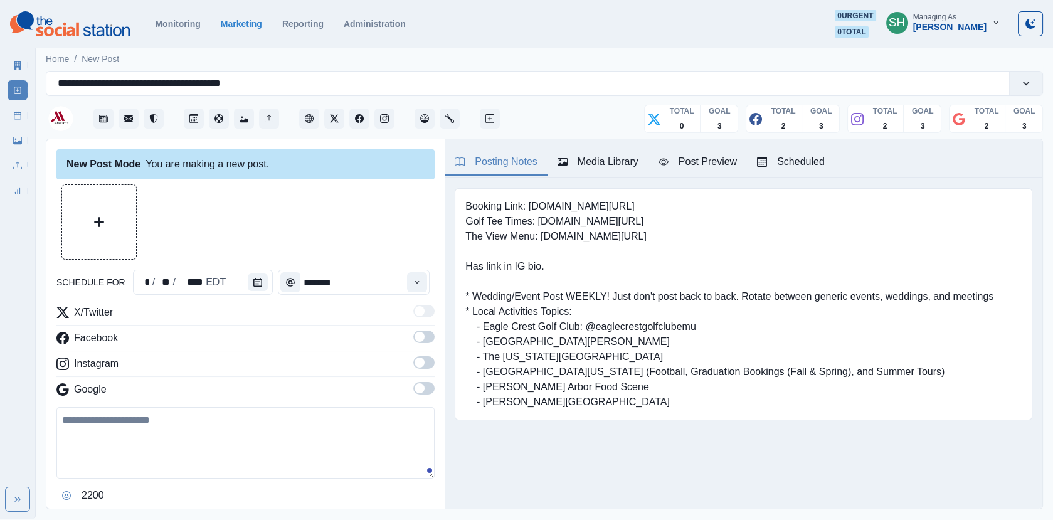
type input "*******"
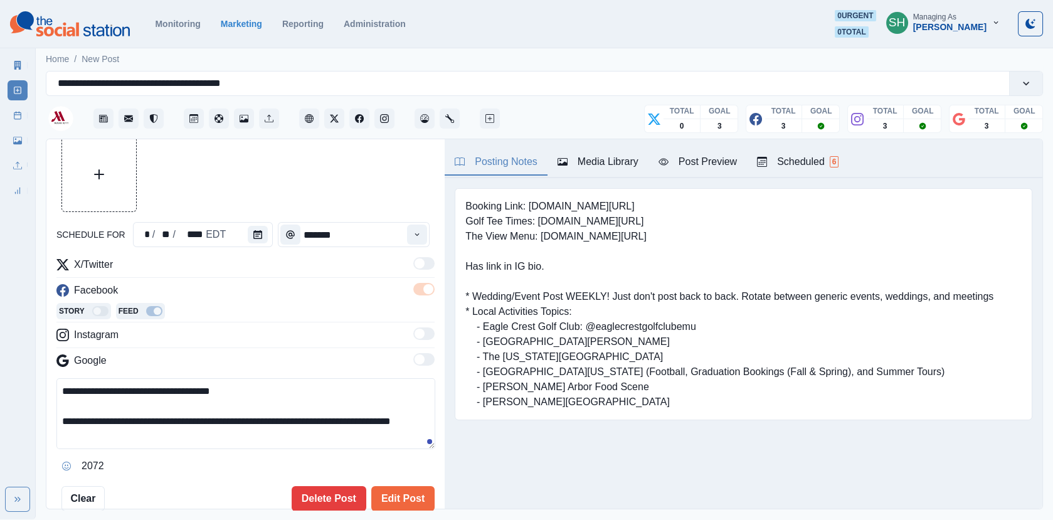
click at [248, 421] on textarea "**********" at bounding box center [245, 413] width 379 height 71
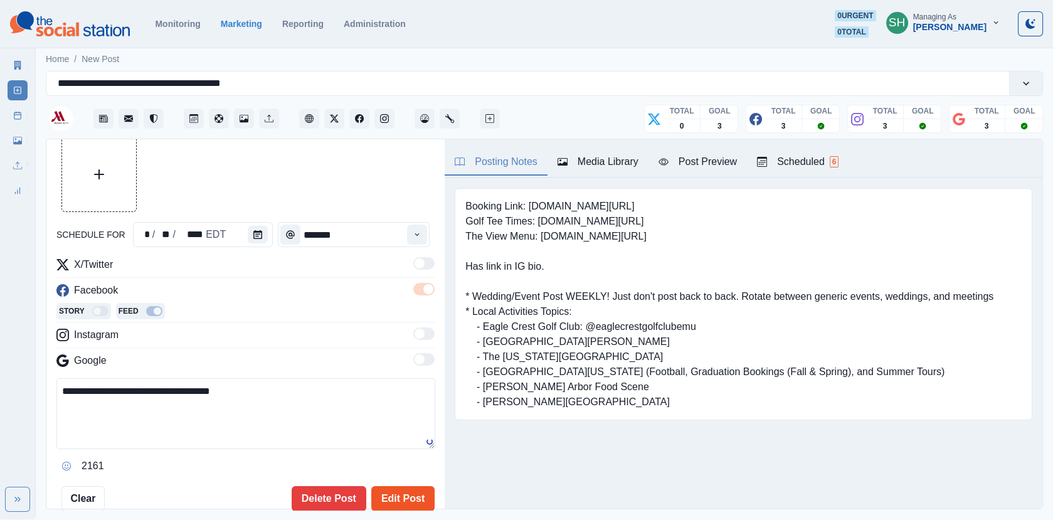
type textarea "**********"
click at [409, 467] on button "Edit Post" at bounding box center [402, 498] width 63 height 25
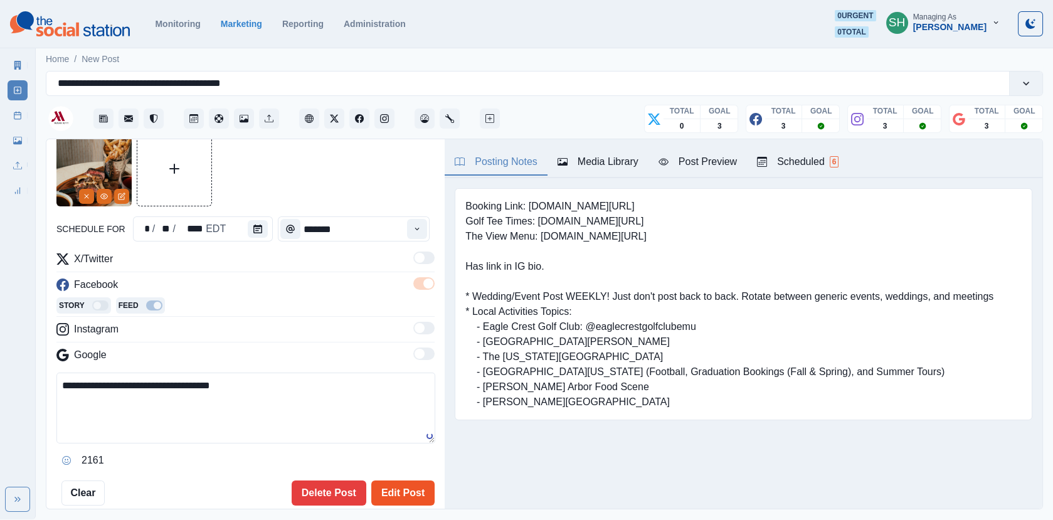
click at [393, 467] on button "Edit Post" at bounding box center [402, 493] width 63 height 25
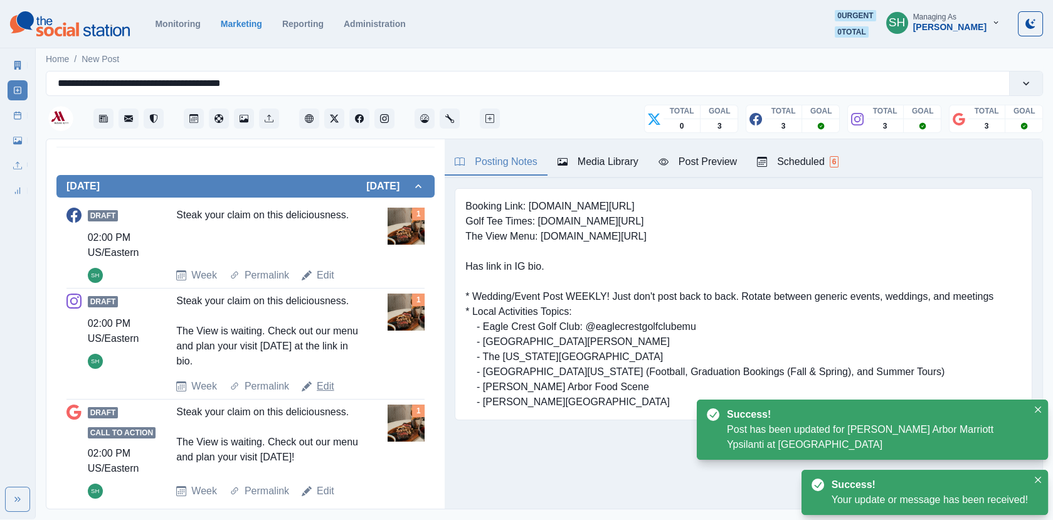
click at [324, 385] on link "Edit" at bounding box center [326, 386] width 18 height 15
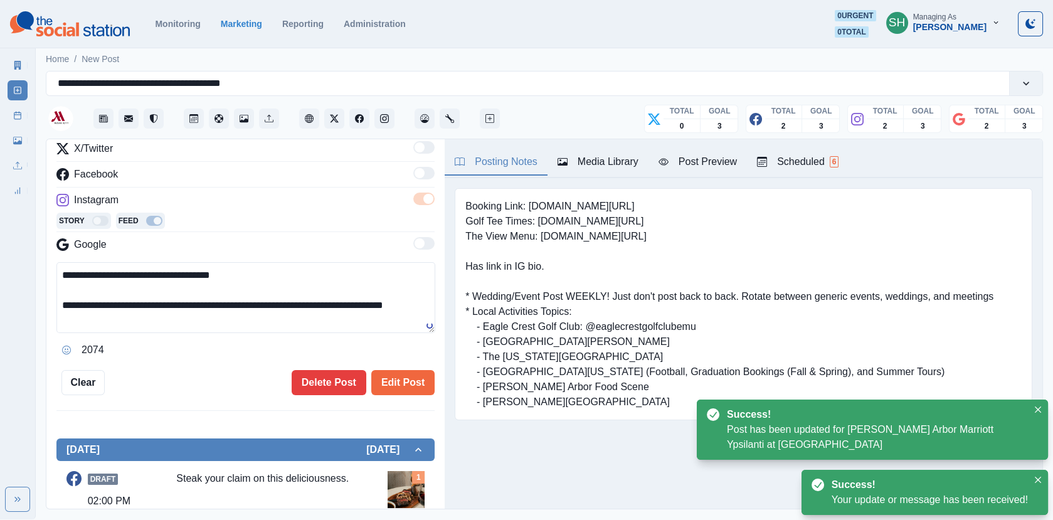
click at [256, 314] on textarea "**********" at bounding box center [245, 297] width 379 height 71
click at [256, 311] on textarea "**********" at bounding box center [245, 297] width 379 height 71
click at [238, 296] on textarea "**********" at bounding box center [245, 297] width 379 height 71
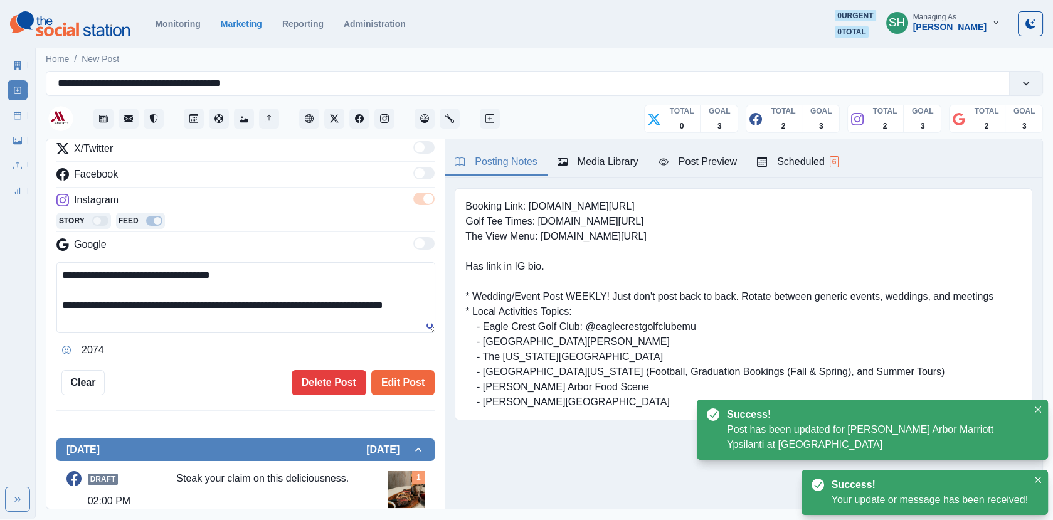
click at [238, 297] on textarea "**********" at bounding box center [245, 297] width 379 height 71
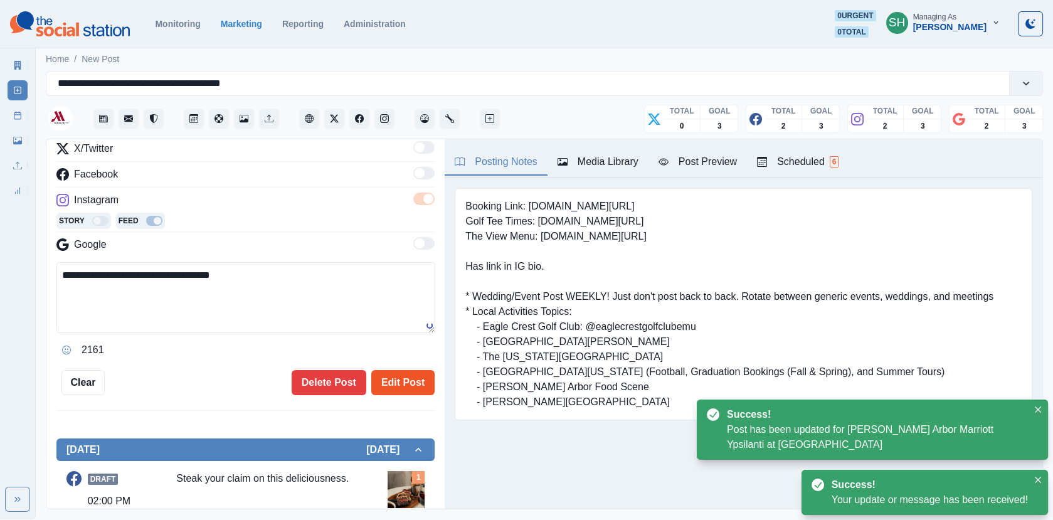
type textarea "**********"
click at [393, 376] on button "Edit Post" at bounding box center [402, 382] width 63 height 25
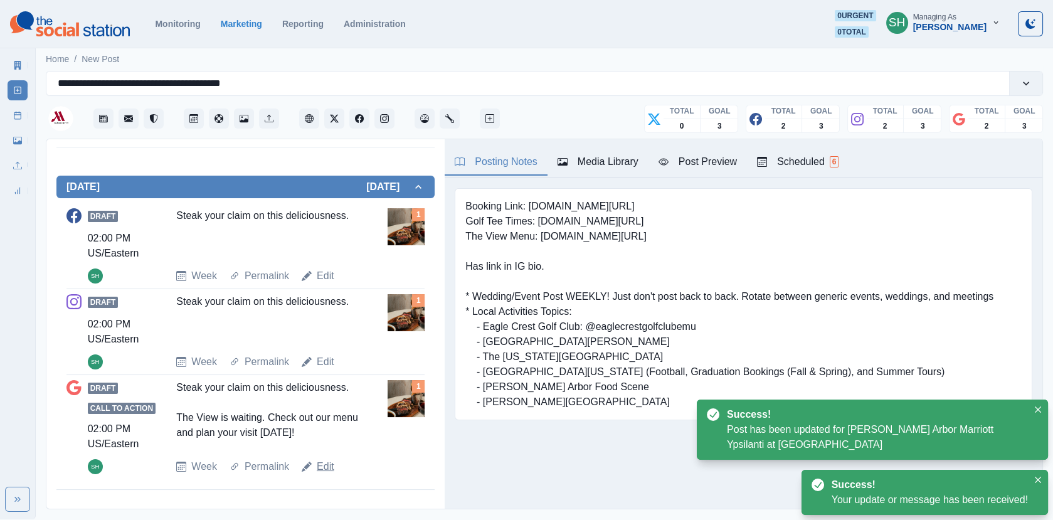
click at [317, 465] on link "Edit" at bounding box center [326, 466] width 18 height 15
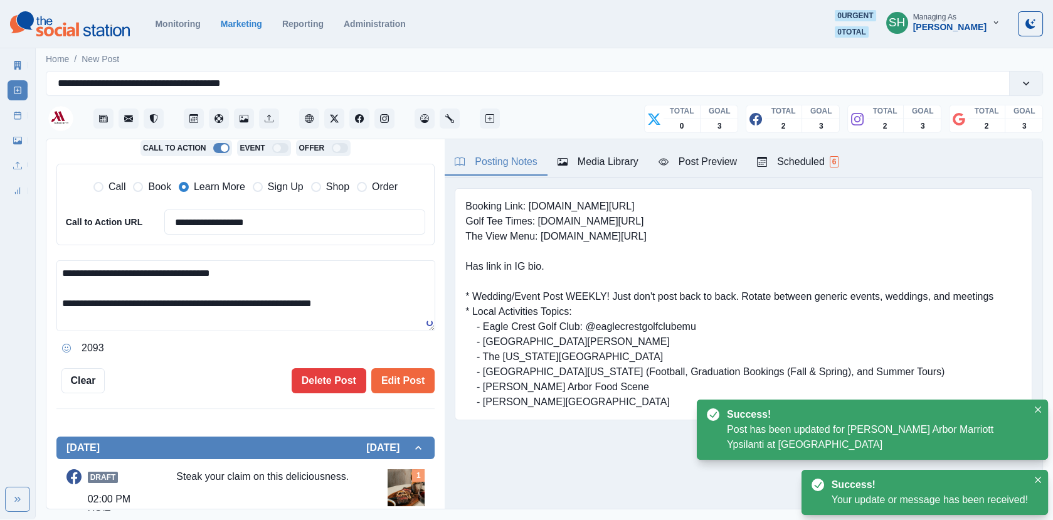
click at [277, 301] on textarea "**********" at bounding box center [245, 295] width 379 height 71
type textarea "**********"
click at [435, 376] on div "**********" at bounding box center [245, 324] width 398 height 371
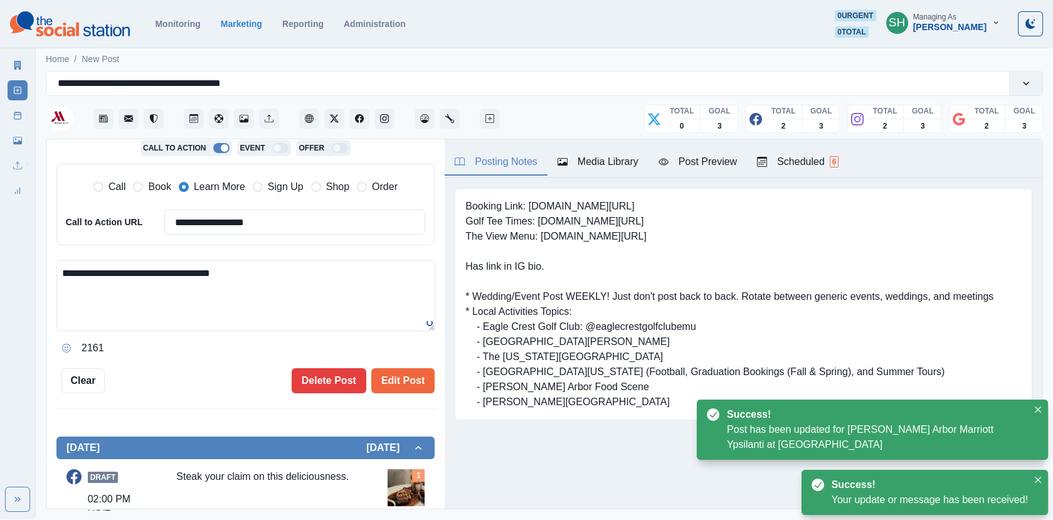
click at [420, 402] on div "**********" at bounding box center [245, 324] width 398 height 371
click at [405, 370] on button "Edit Post" at bounding box center [402, 380] width 63 height 25
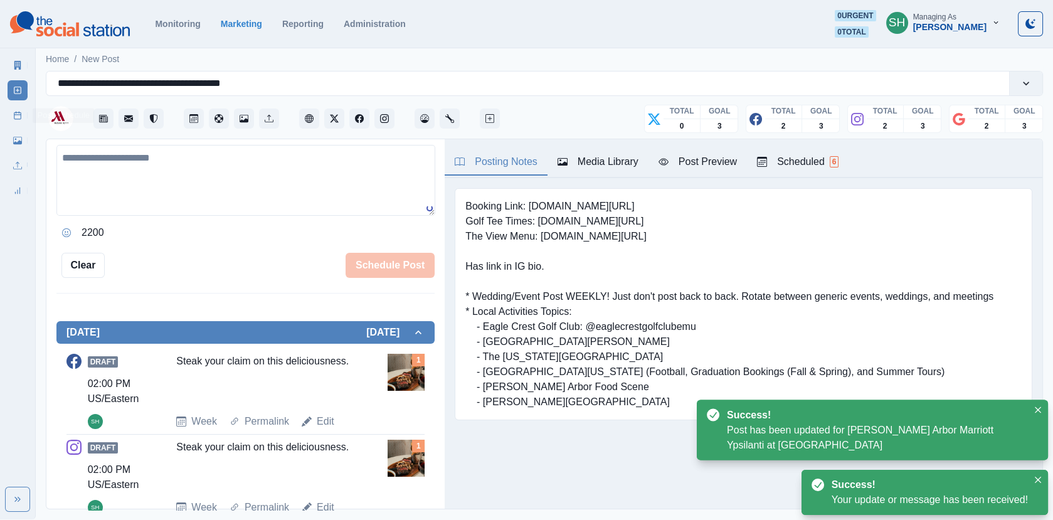
click at [21, 115] on icon at bounding box center [17, 115] width 9 height 9
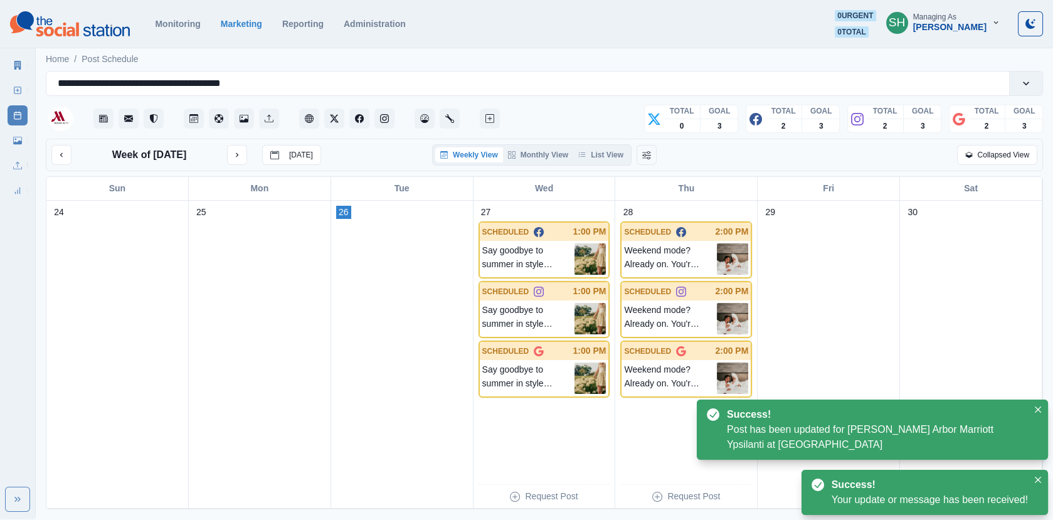
click at [601, 144] on div "Weekly View Monthly View List View" at bounding box center [531, 154] width 199 height 21
click at [619, 159] on button "List View" at bounding box center [600, 154] width 55 height 15
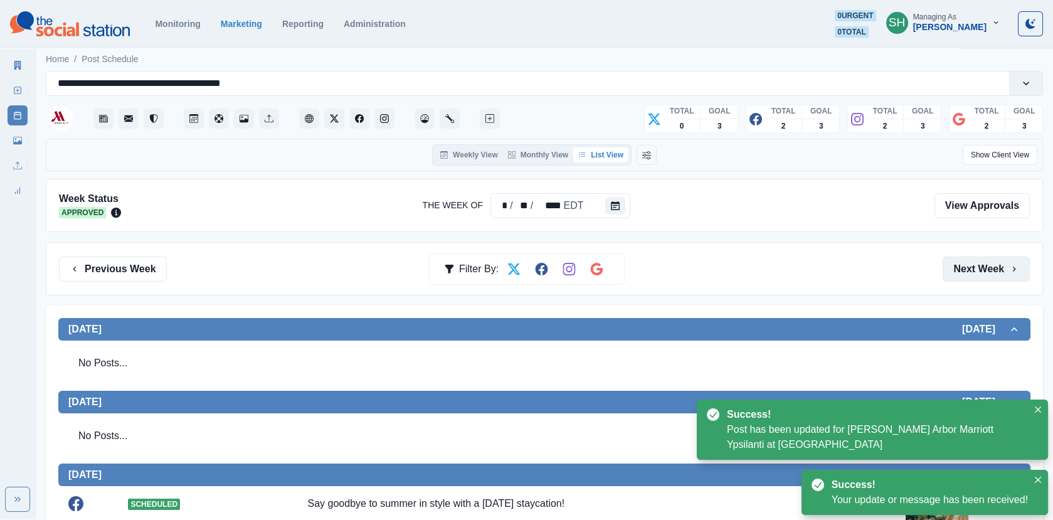
click at [947, 258] on button "Next Week" at bounding box center [986, 269] width 87 height 25
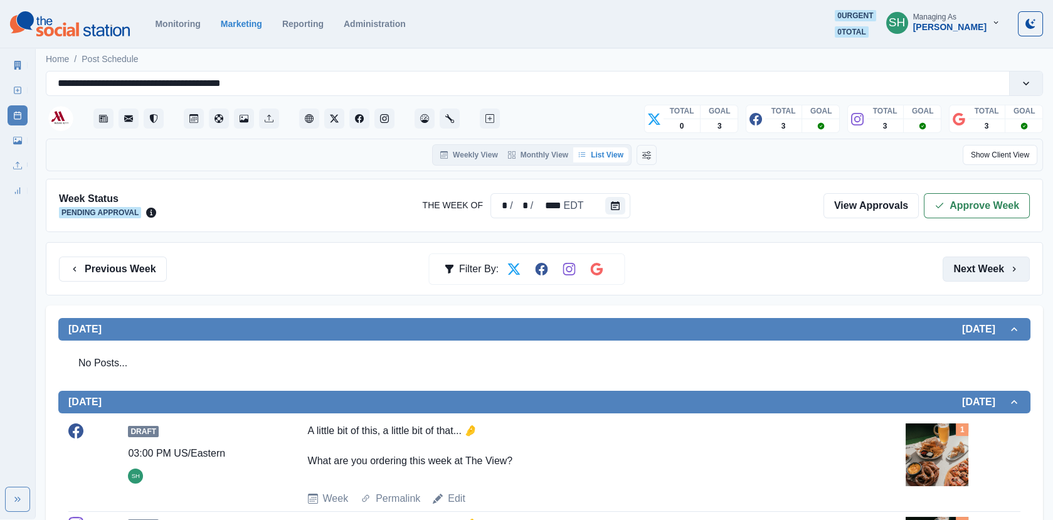
click at [947, 258] on button "Next Week" at bounding box center [986, 269] width 87 height 25
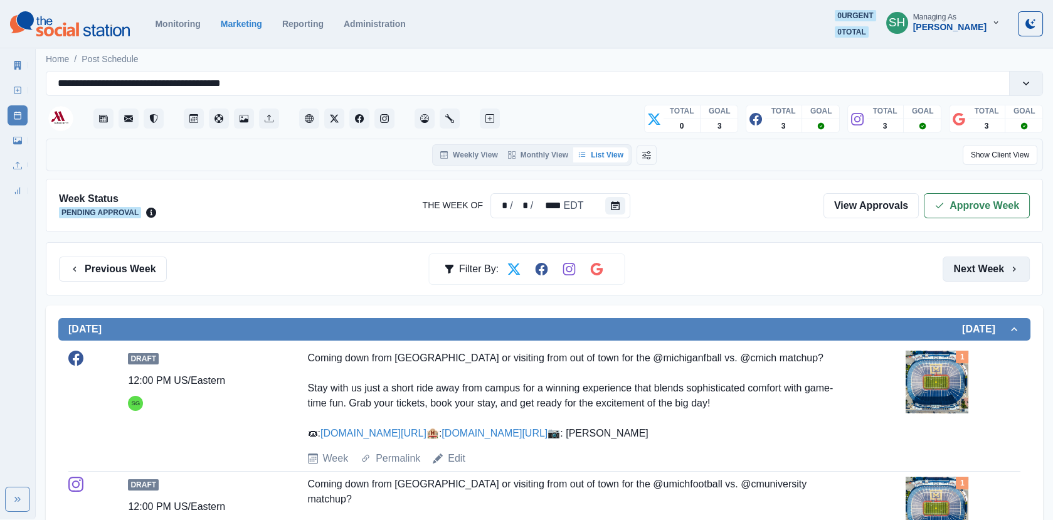
click at [947, 272] on button "Next Week" at bounding box center [986, 269] width 87 height 25
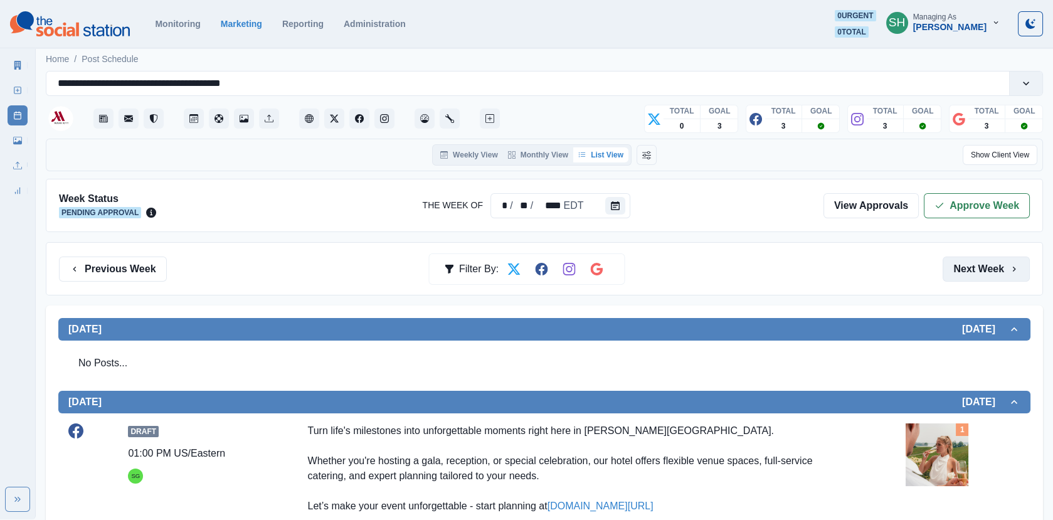
click at [947, 265] on button "Next Week" at bounding box center [986, 269] width 87 height 25
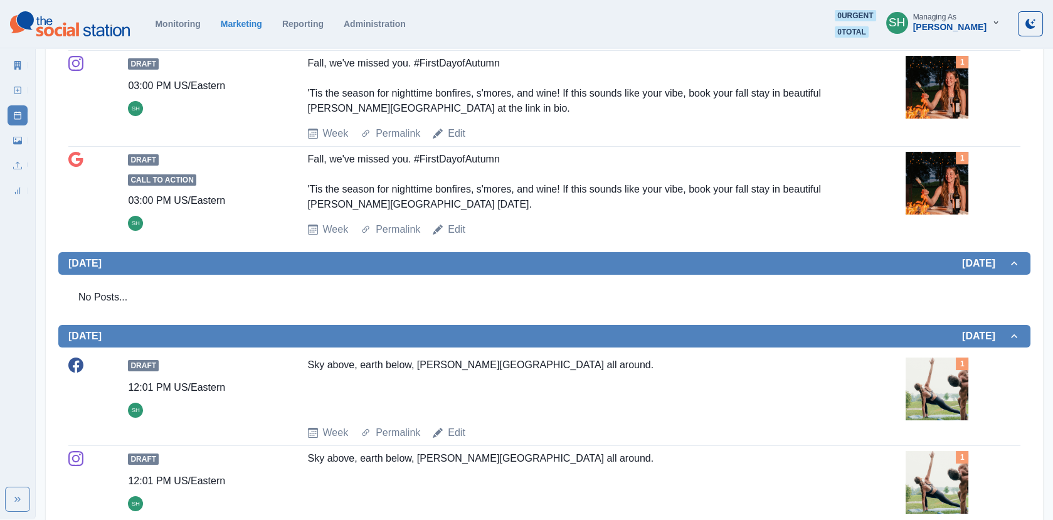
scroll to position [19, 0]
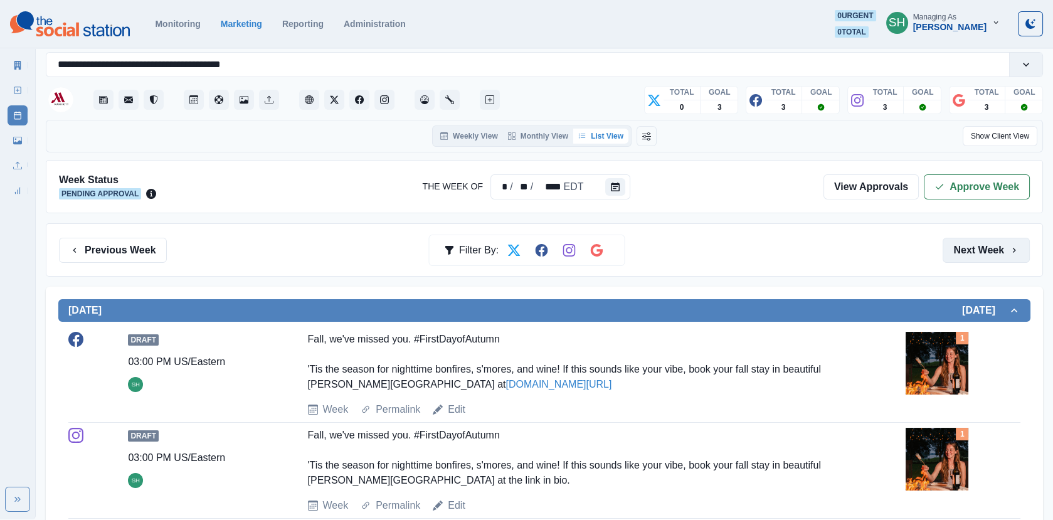
click at [947, 245] on button "Next Week" at bounding box center [986, 250] width 87 height 25
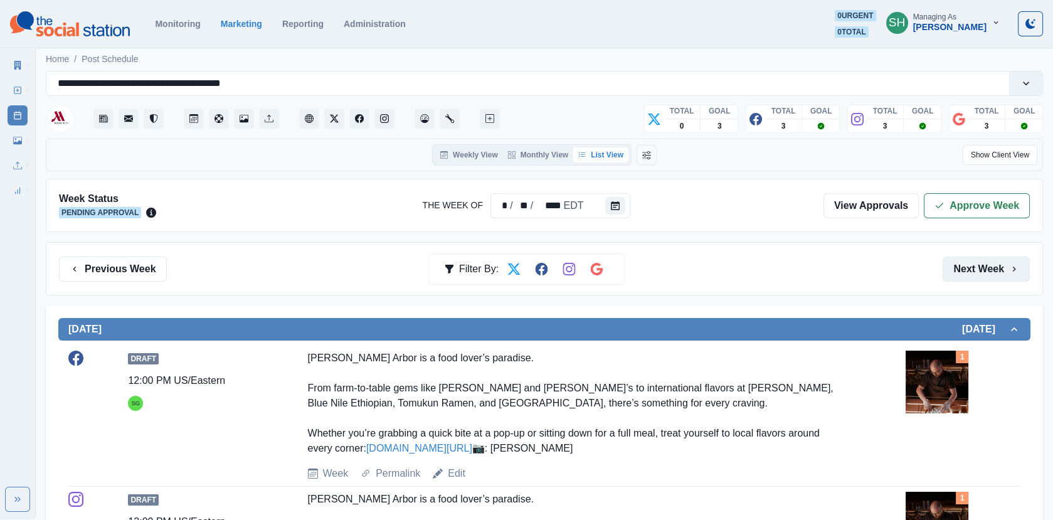
click at [947, 258] on button "Next Week" at bounding box center [986, 269] width 87 height 25
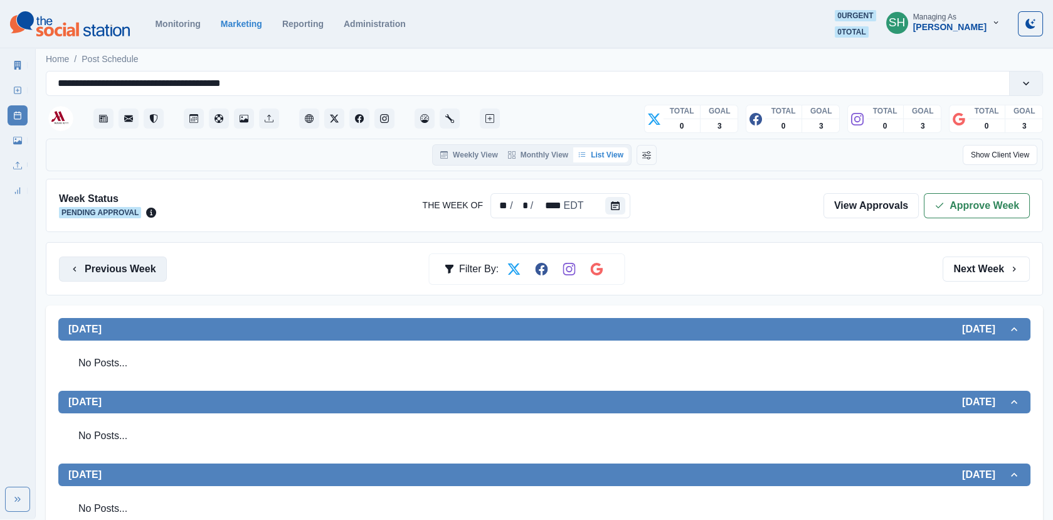
click at [116, 260] on button "Previous Week" at bounding box center [113, 269] width 108 height 25
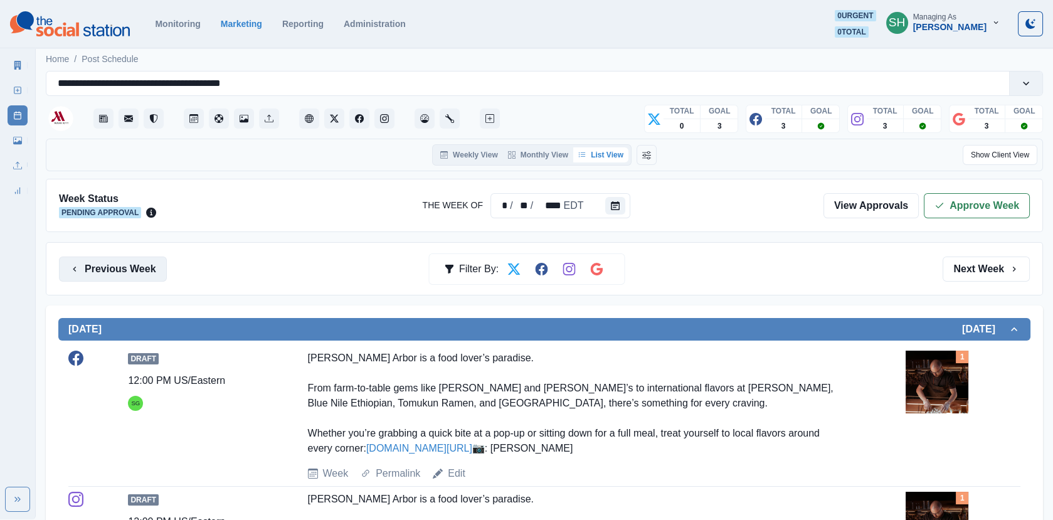
click at [116, 260] on button "Previous Week" at bounding box center [113, 269] width 108 height 25
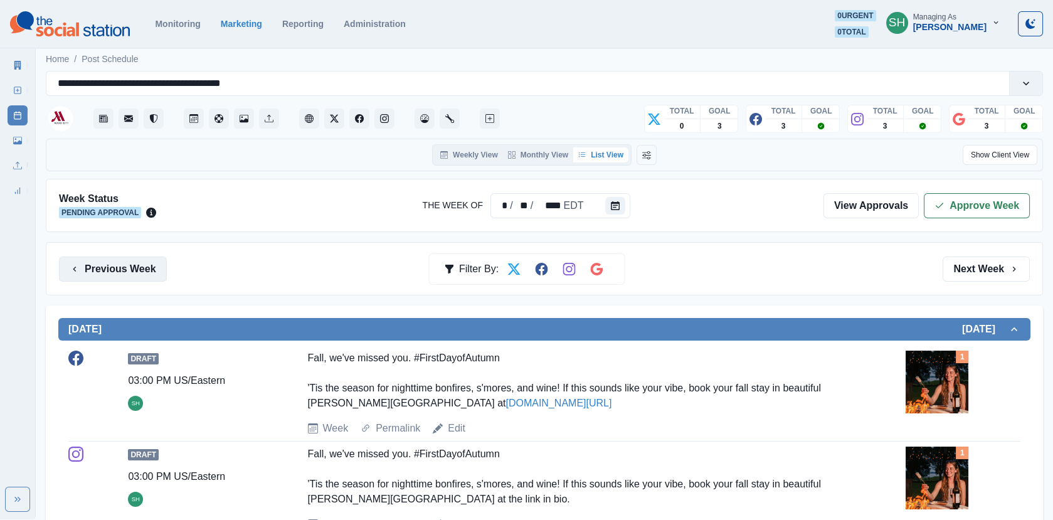
click at [116, 260] on button "Previous Week" at bounding box center [113, 269] width 108 height 25
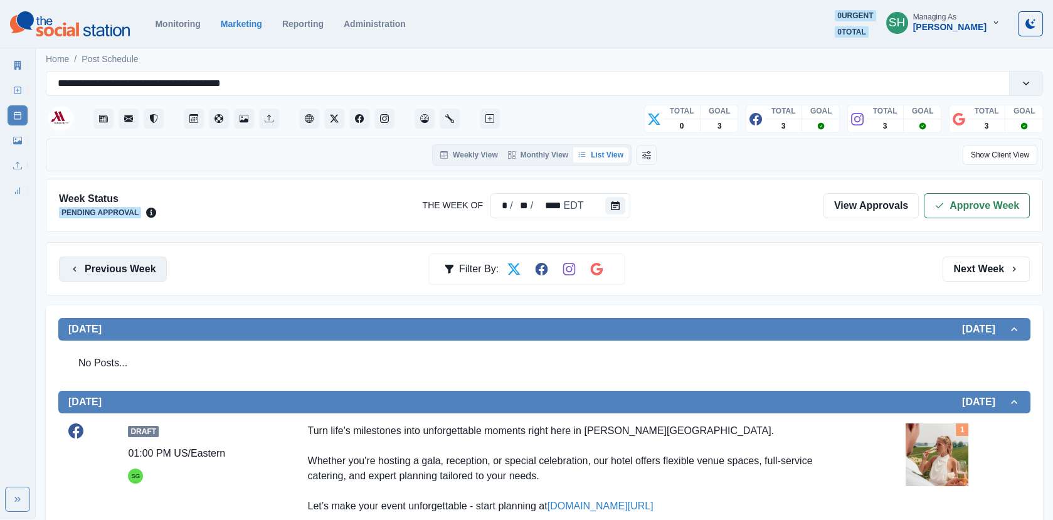
click at [116, 260] on button "Previous Week" at bounding box center [113, 269] width 108 height 25
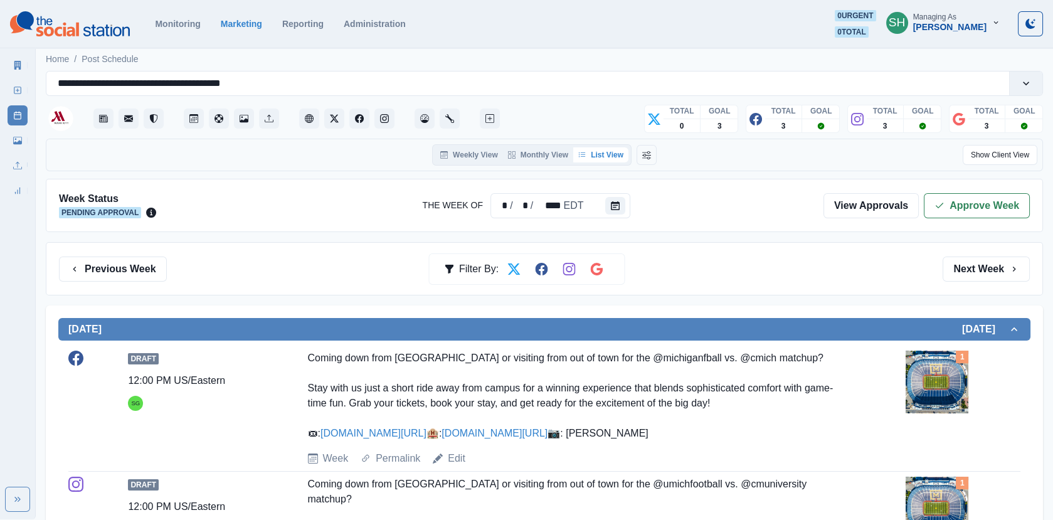
click at [947, 283] on div "Previous Week Filter By: Next Week" at bounding box center [544, 268] width 997 height 53
click at [947, 270] on button "Next Week" at bounding box center [986, 269] width 87 height 25
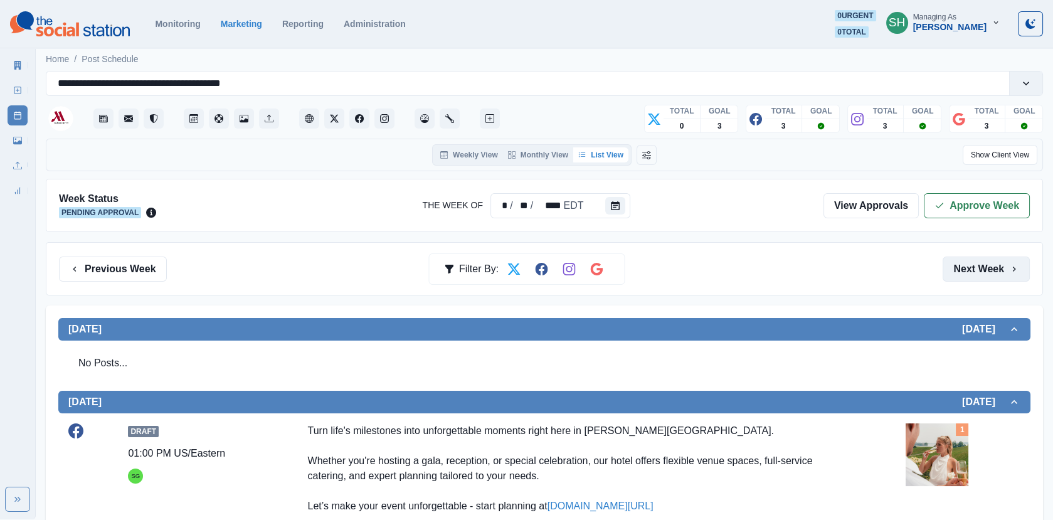
click at [947, 270] on button "Next Week" at bounding box center [986, 269] width 87 height 25
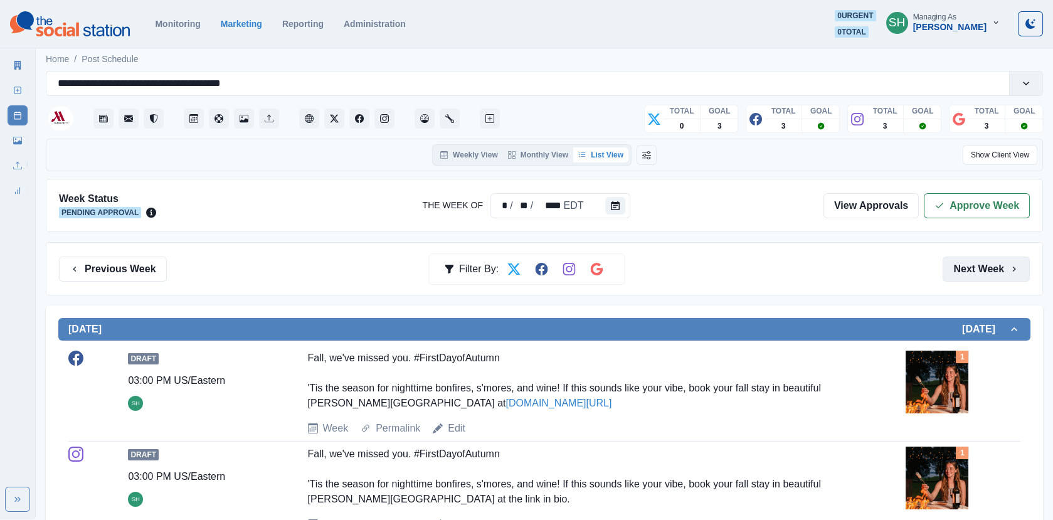
click at [947, 270] on button "Next Week" at bounding box center [986, 269] width 87 height 25
click at [947, 269] on button "Next Week" at bounding box center [986, 269] width 87 height 25
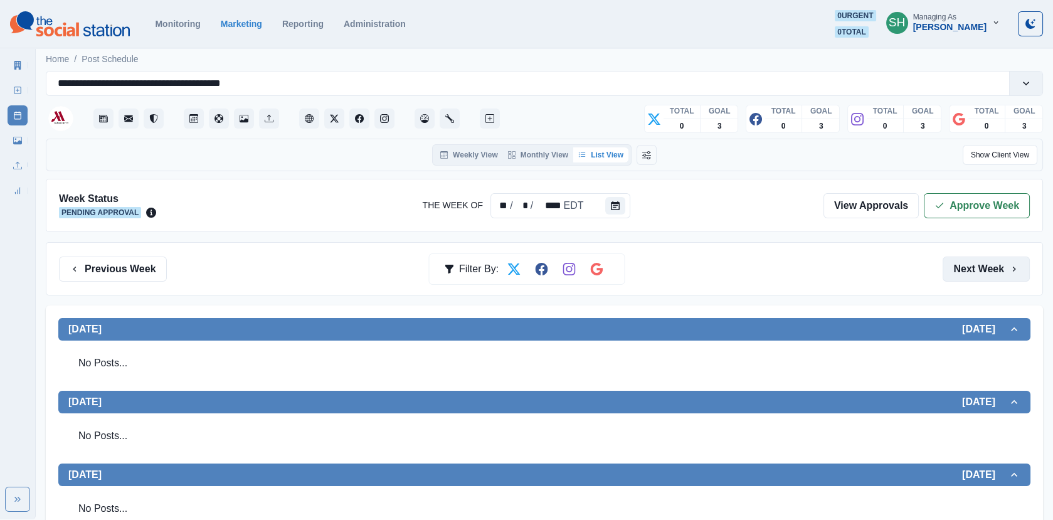
click at [947, 269] on button "Next Week" at bounding box center [986, 269] width 87 height 25
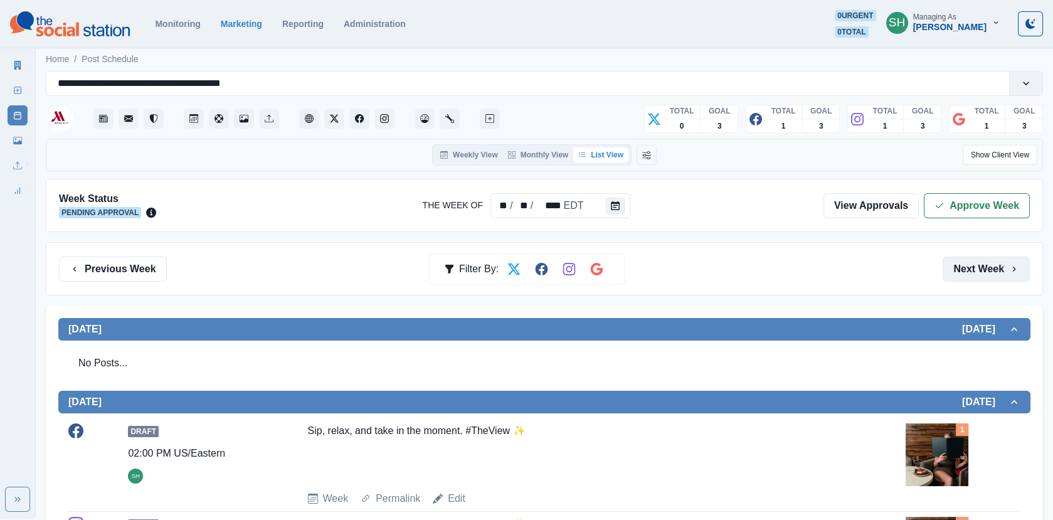
click at [947, 269] on button "Next Week" at bounding box center [986, 269] width 87 height 25
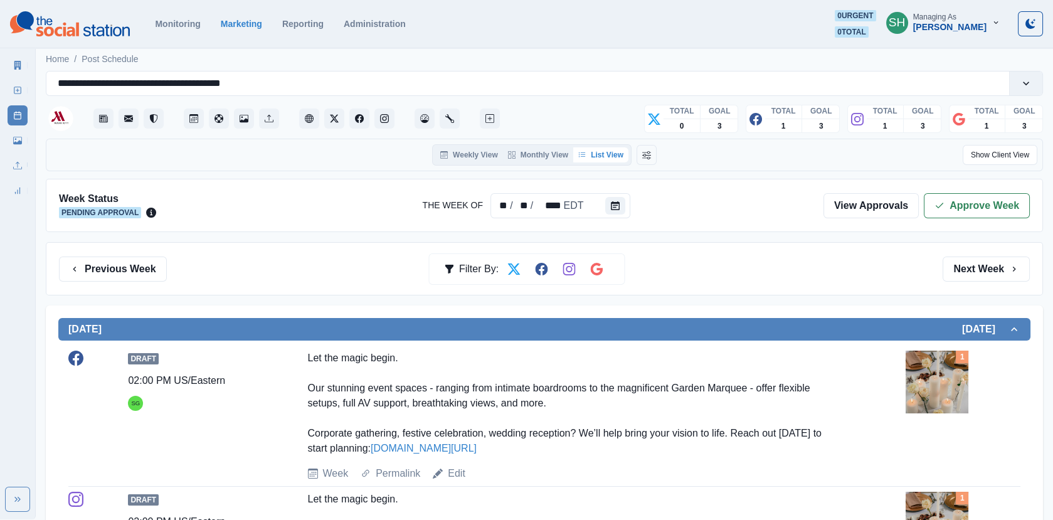
click at [947, 264] on button "Next Week" at bounding box center [986, 269] width 87 height 25
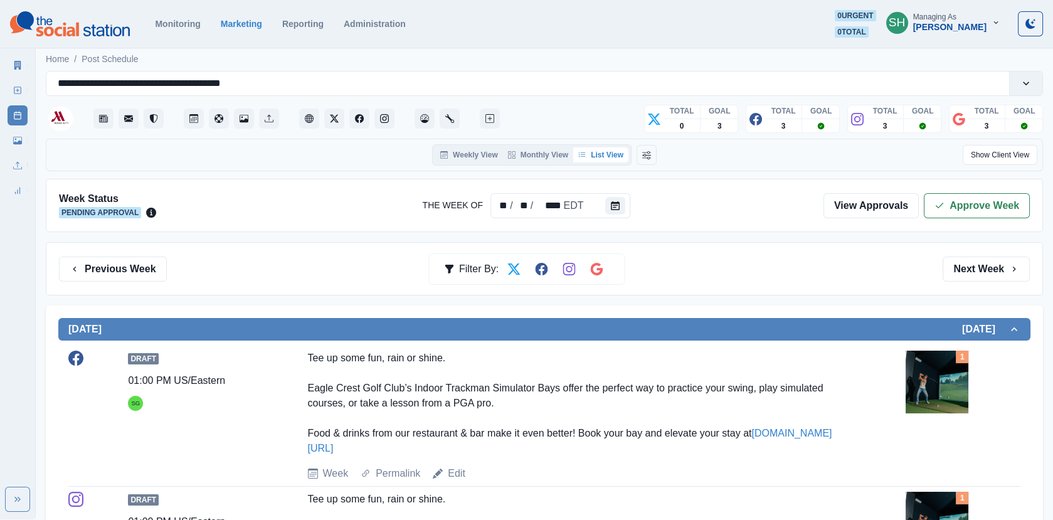
click at [947, 264] on button "Next Week" at bounding box center [986, 269] width 87 height 25
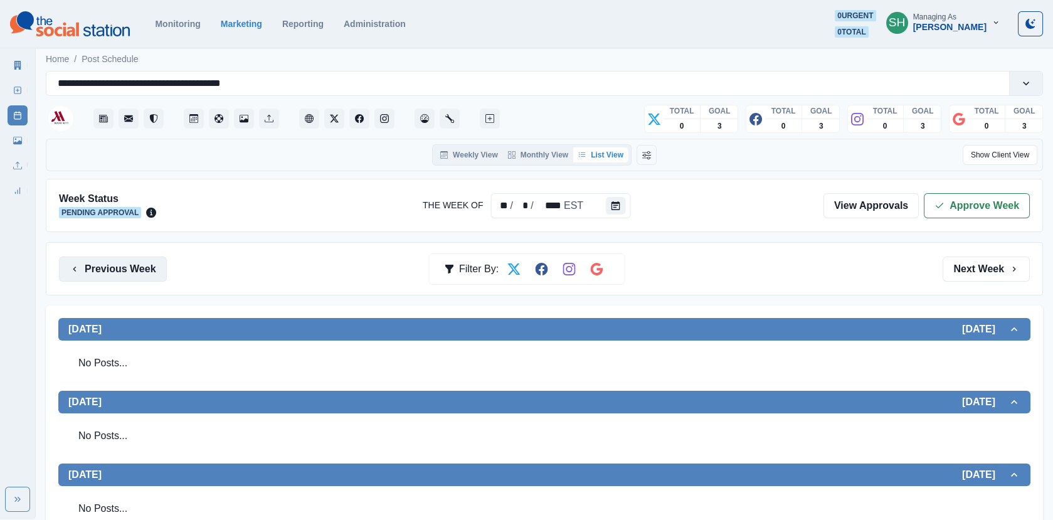
click at [105, 268] on button "Previous Week" at bounding box center [113, 269] width 108 height 25
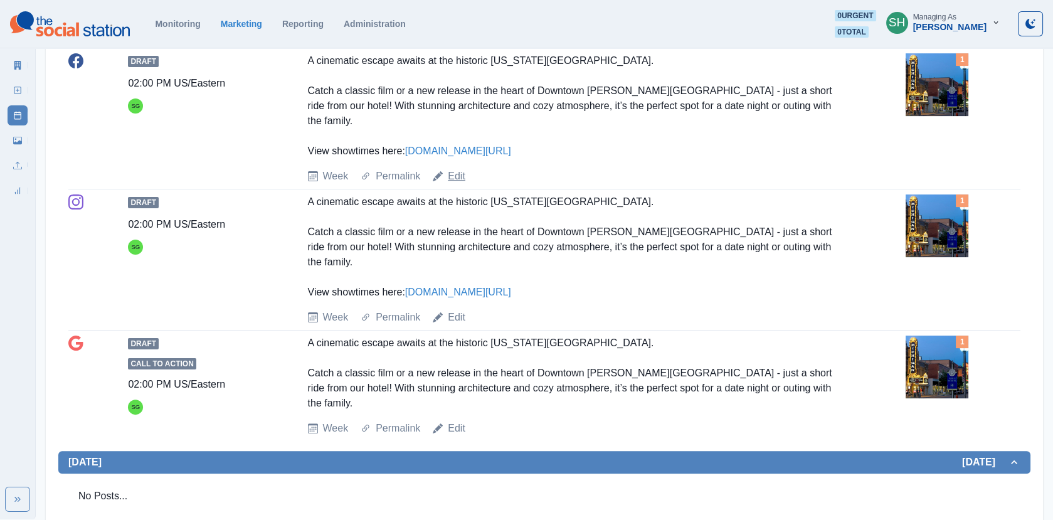
click at [454, 169] on link "Edit" at bounding box center [457, 176] width 18 height 15
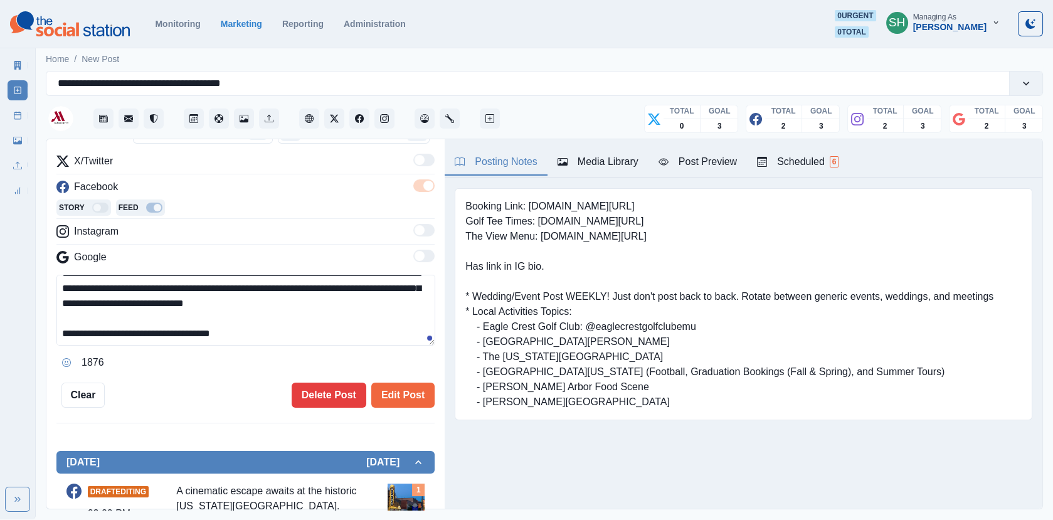
click at [267, 331] on textarea "**********" at bounding box center [245, 310] width 379 height 71
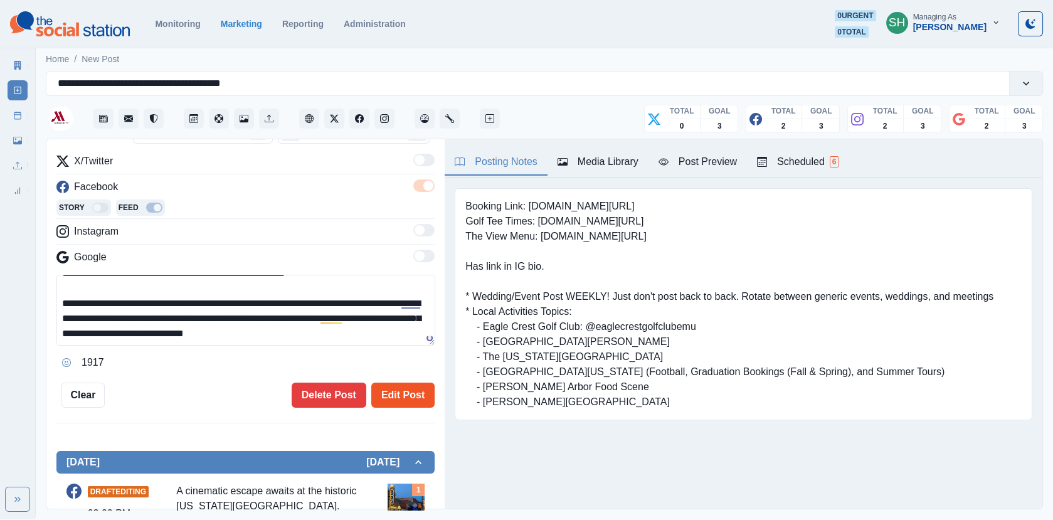
type textarea "**********"
click at [412, 396] on button "Edit Post" at bounding box center [402, 395] width 63 height 25
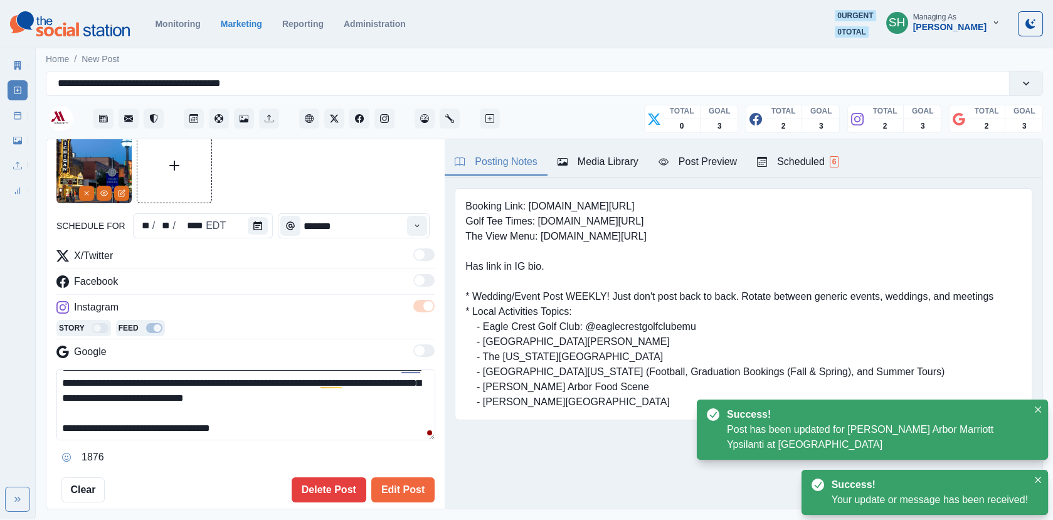
click at [241, 428] on textarea "**********" at bounding box center [245, 405] width 379 height 71
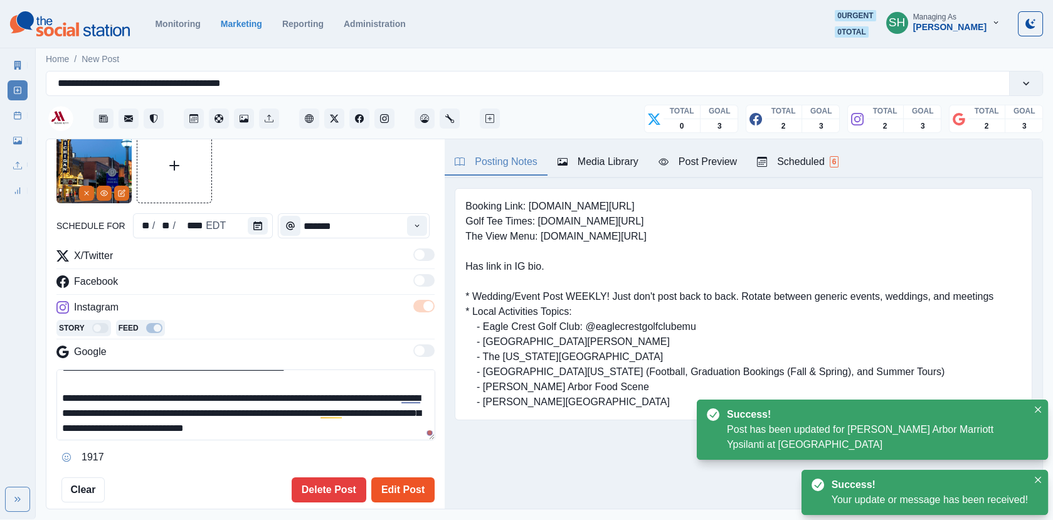
type textarea "**********"
click at [387, 467] on button "Edit Post" at bounding box center [402, 489] width 63 height 25
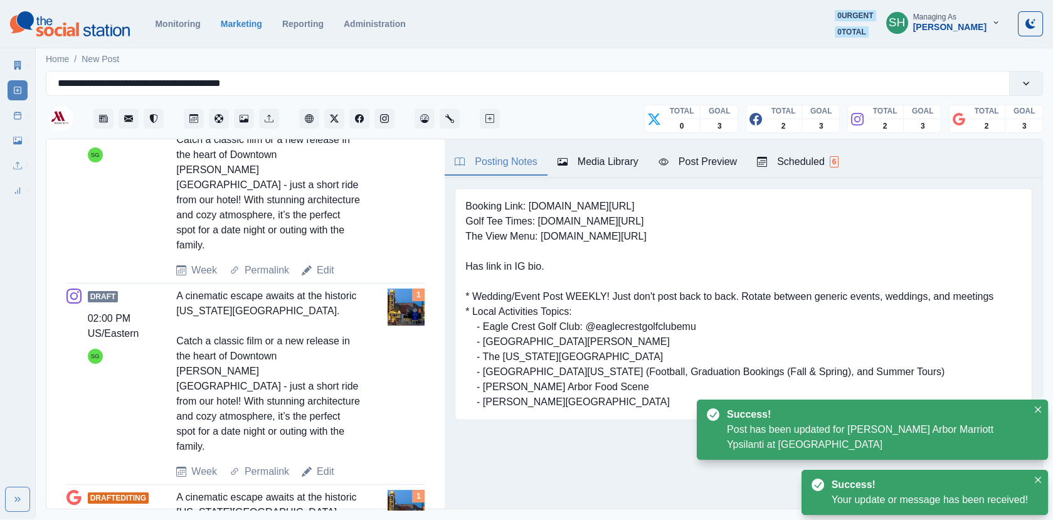
type textarea "**********"
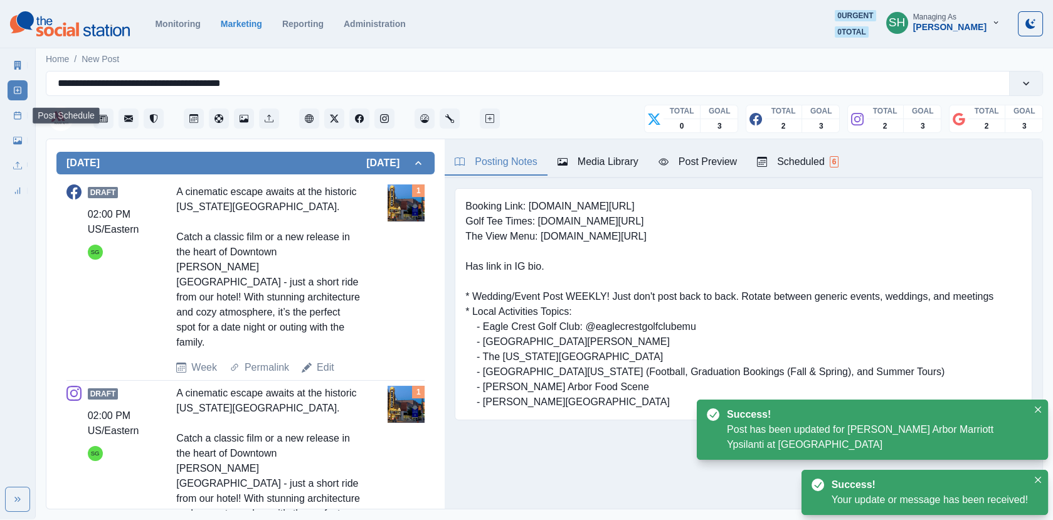
click at [14, 115] on rect at bounding box center [17, 115] width 7 height 7
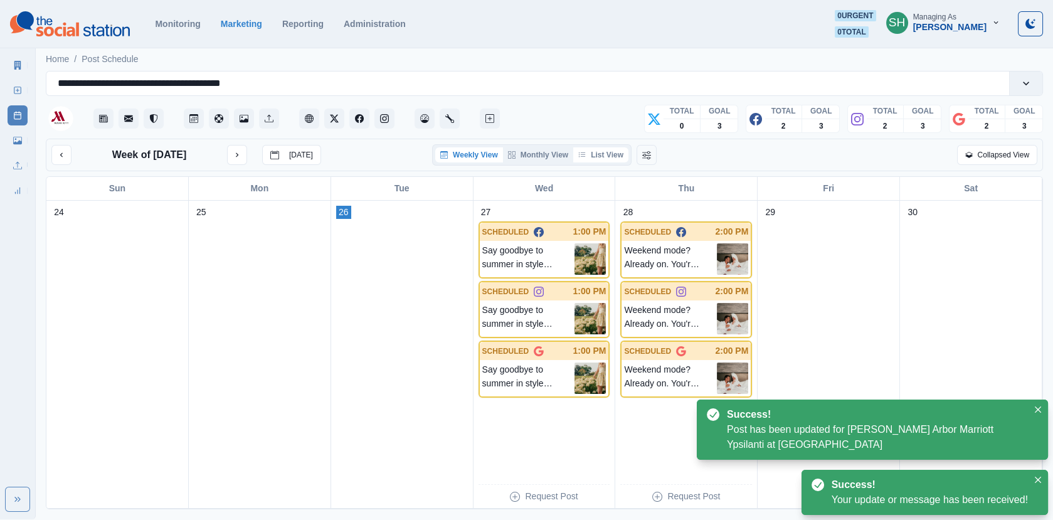
click at [606, 150] on button "List View" at bounding box center [600, 154] width 55 height 15
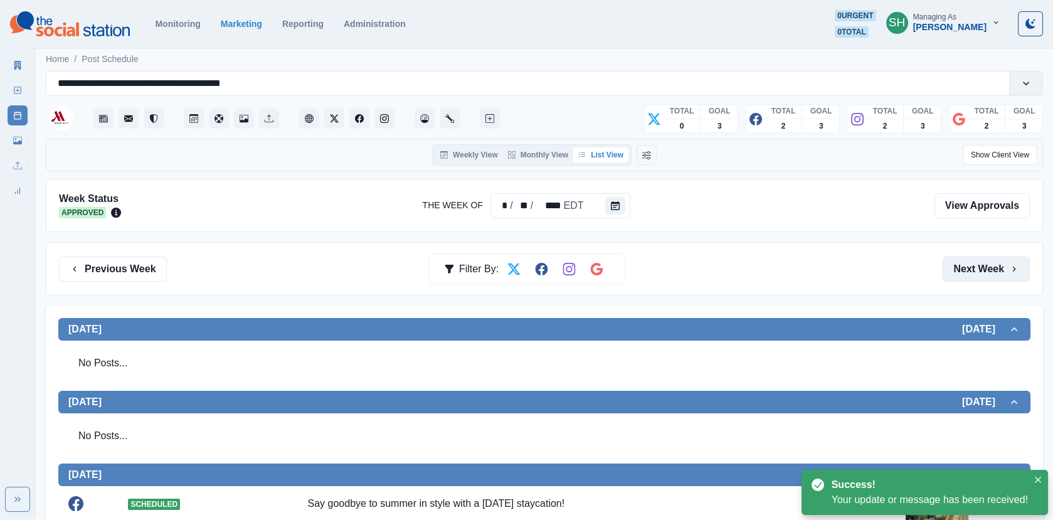
click at [947, 273] on button "Next Week" at bounding box center [986, 269] width 87 height 25
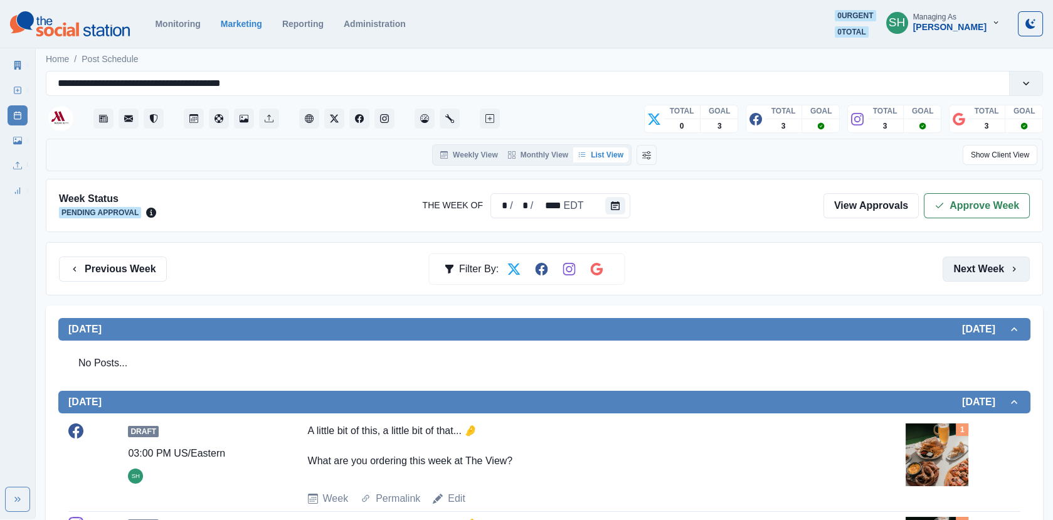
click at [947, 267] on button "Next Week" at bounding box center [986, 269] width 87 height 25
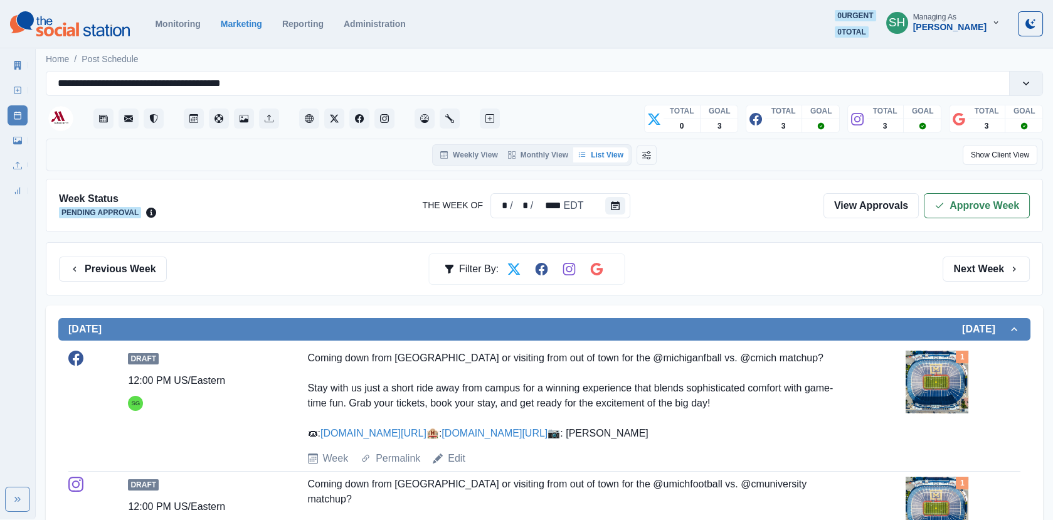
click at [947, 251] on div "Previous Week Filter By: Next Week" at bounding box center [544, 268] width 997 height 53
click at [947, 259] on button "Next Week" at bounding box center [986, 269] width 87 height 25
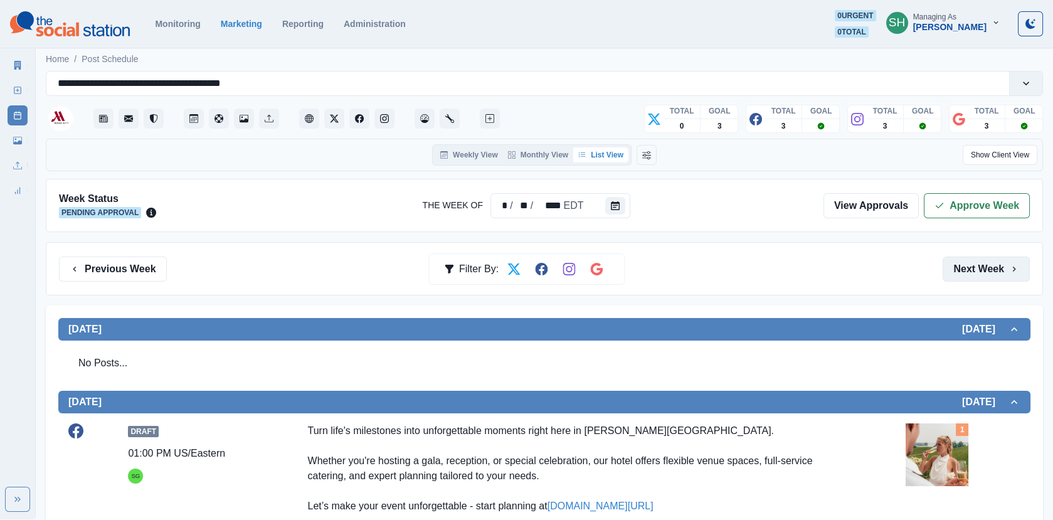
click at [947, 275] on button "Next Week" at bounding box center [986, 269] width 87 height 25
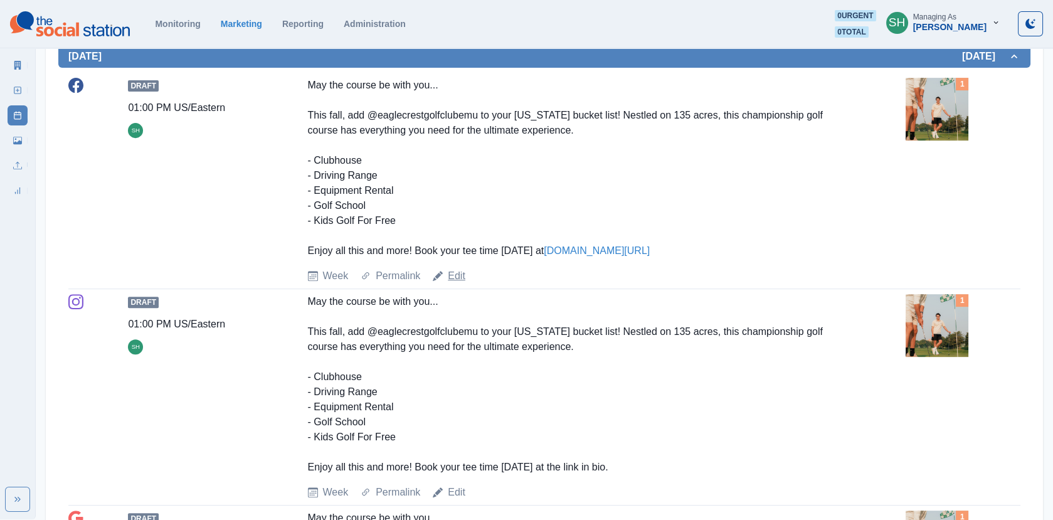
click at [449, 272] on link "Edit" at bounding box center [457, 276] width 18 height 15
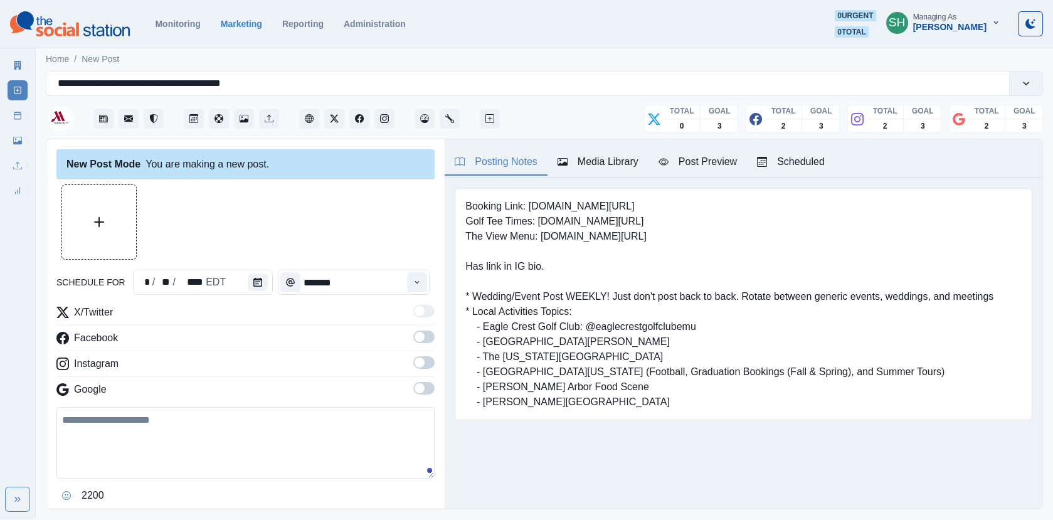
type input "*******"
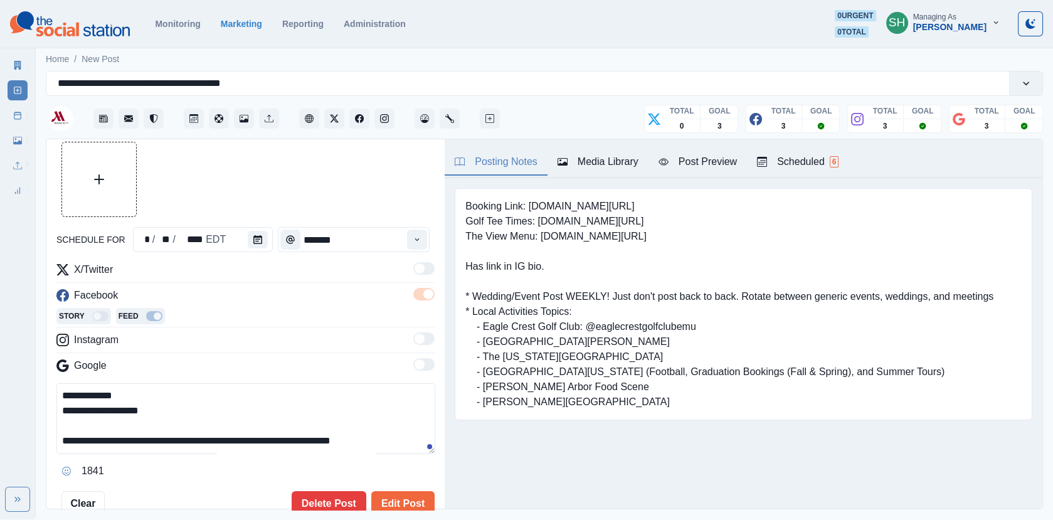
drag, startPoint x: 391, startPoint y: 439, endPoint x: 282, endPoint y: 442, distance: 109.2
click at [282, 442] on textarea "**********" at bounding box center [245, 418] width 379 height 71
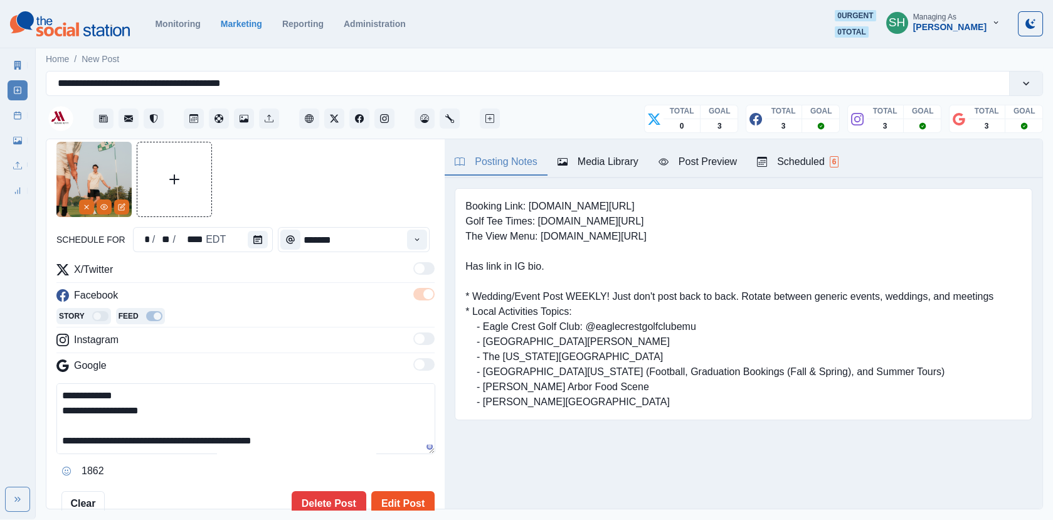
type textarea "**********"
click at [383, 467] on button "Edit Post" at bounding box center [402, 503] width 63 height 25
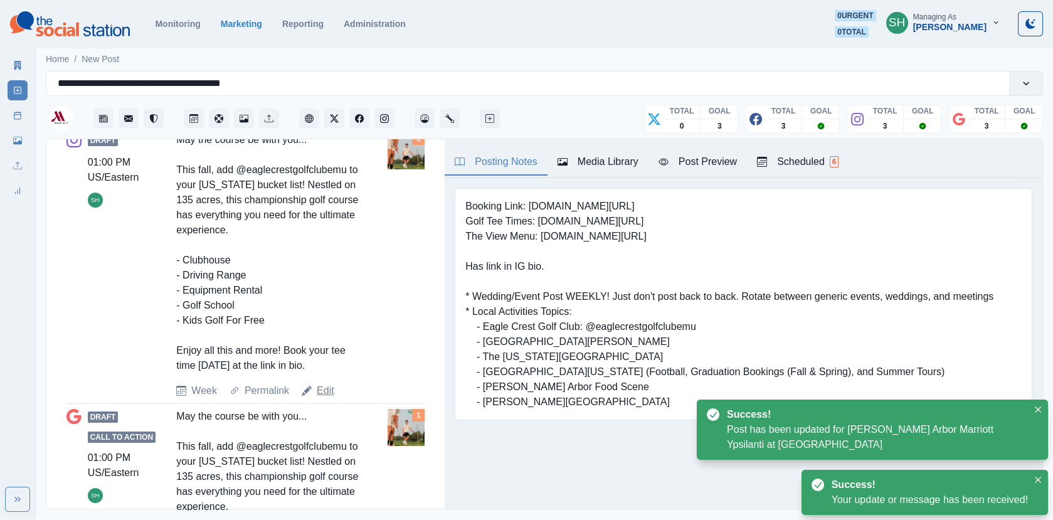
click at [330, 390] on link "Edit" at bounding box center [326, 390] width 18 height 15
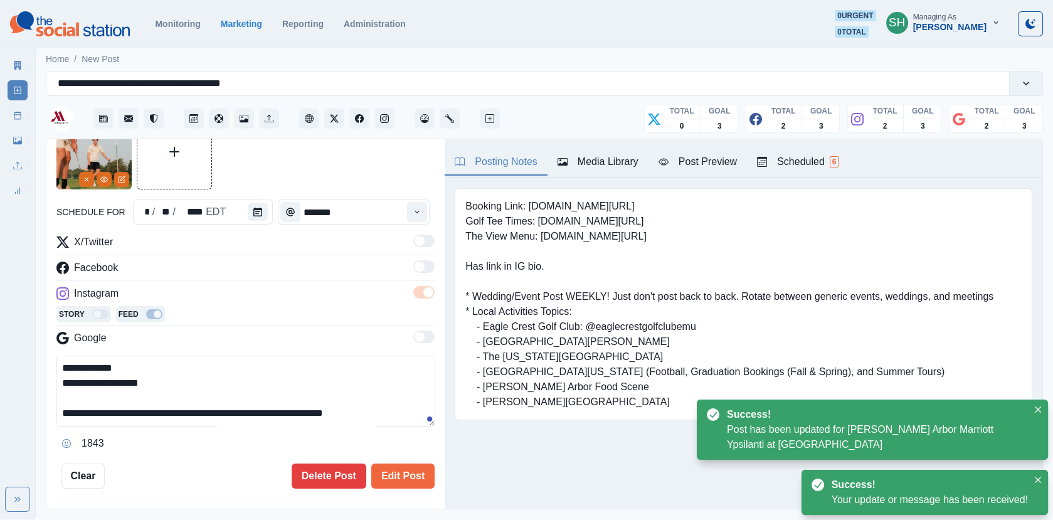
drag, startPoint x: 356, startPoint y: 411, endPoint x: 280, endPoint y: 408, distance: 76.0
click at [280, 408] on textarea "**********" at bounding box center [245, 391] width 379 height 71
type textarea "**********"
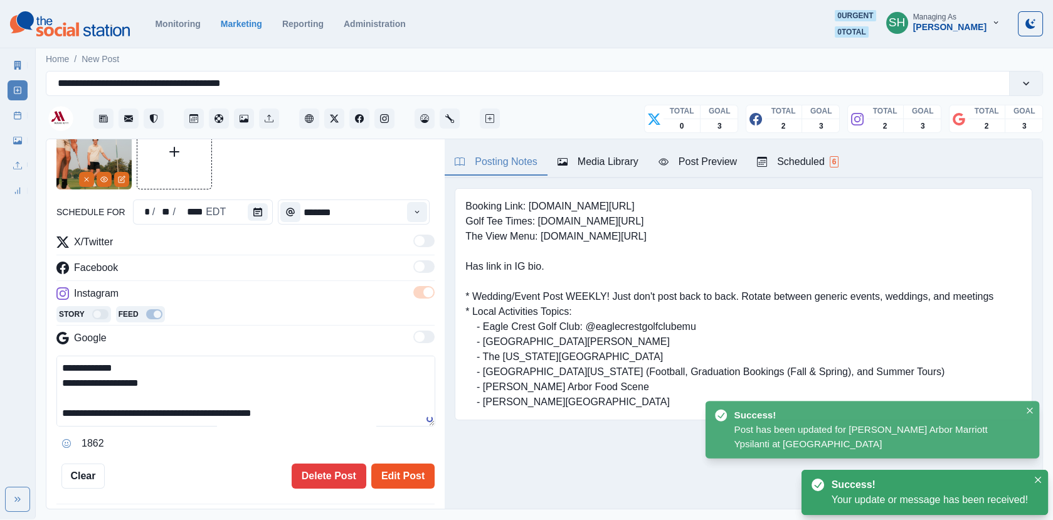
click at [395, 467] on button "Edit Post" at bounding box center [402, 476] width 63 height 25
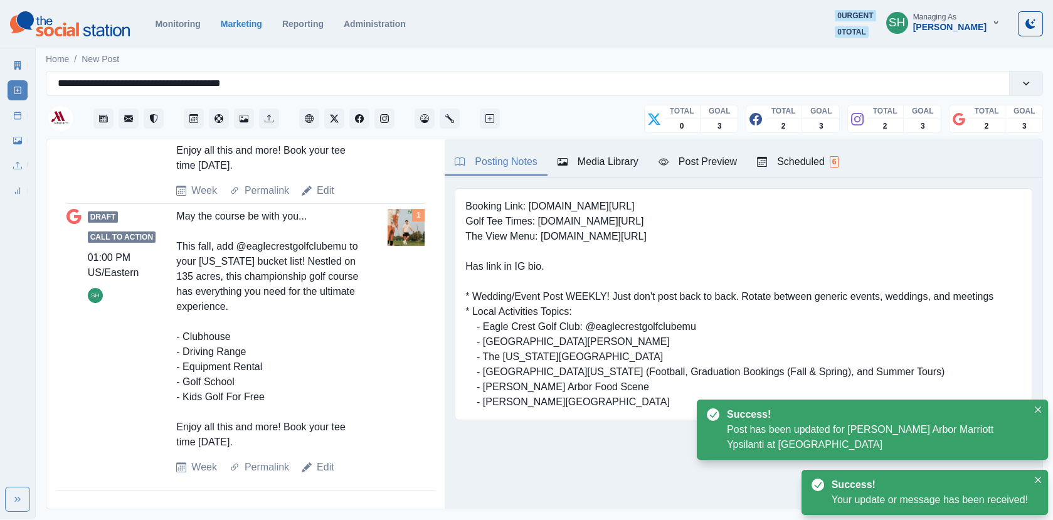
click at [21, 105] on link "Post Schedule" at bounding box center [18, 115] width 20 height 20
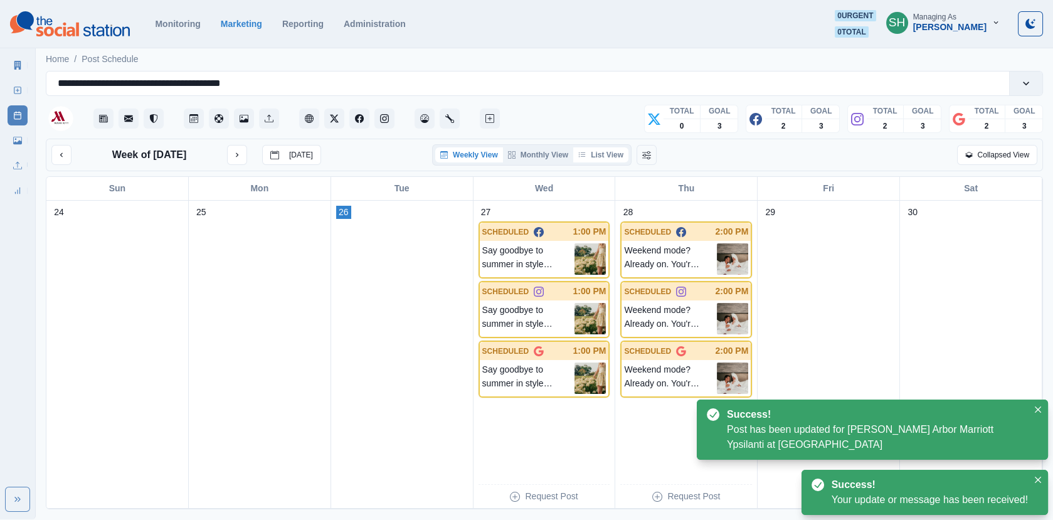
click at [604, 153] on button "List View" at bounding box center [600, 154] width 55 height 15
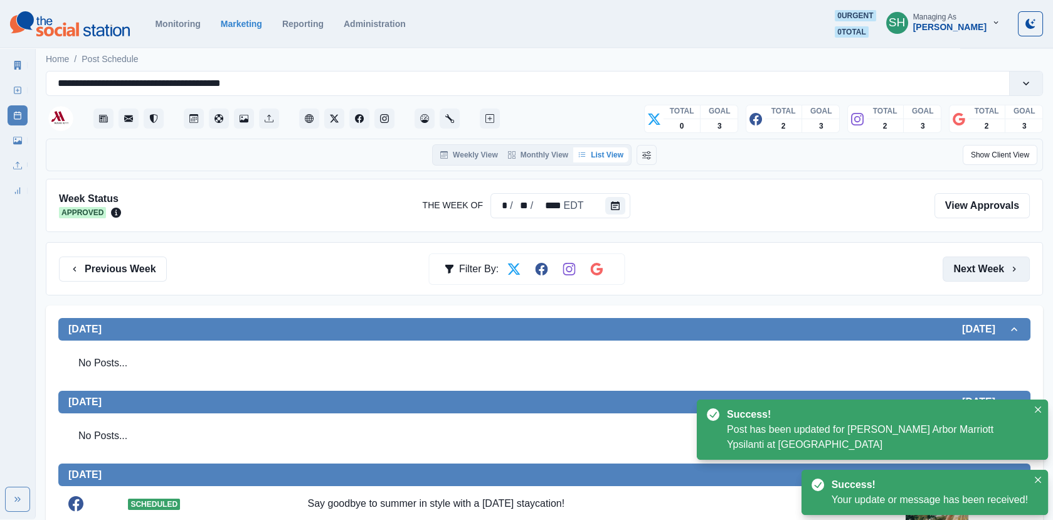
click at [947, 266] on button "Next Week" at bounding box center [986, 269] width 87 height 25
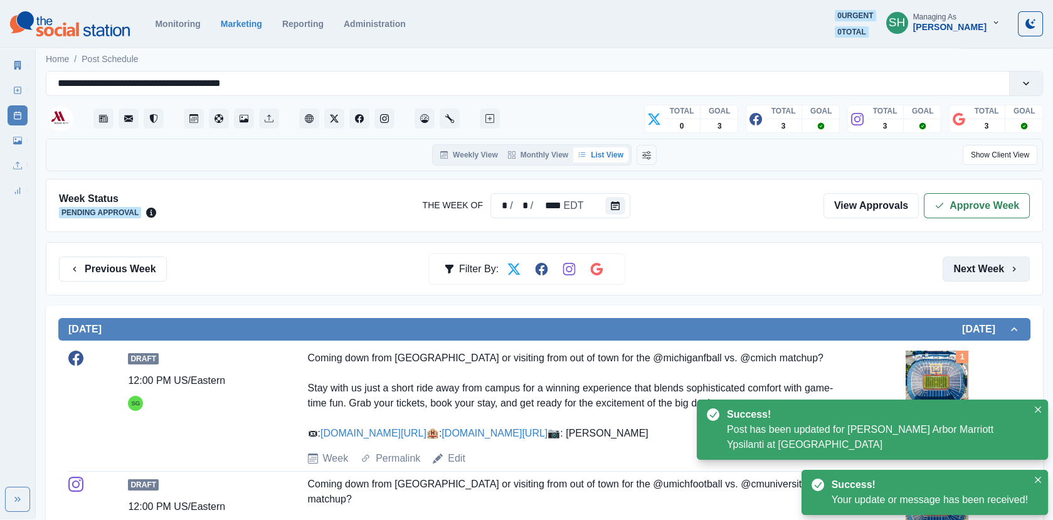
click at [947, 266] on button "Next Week" at bounding box center [986, 269] width 87 height 25
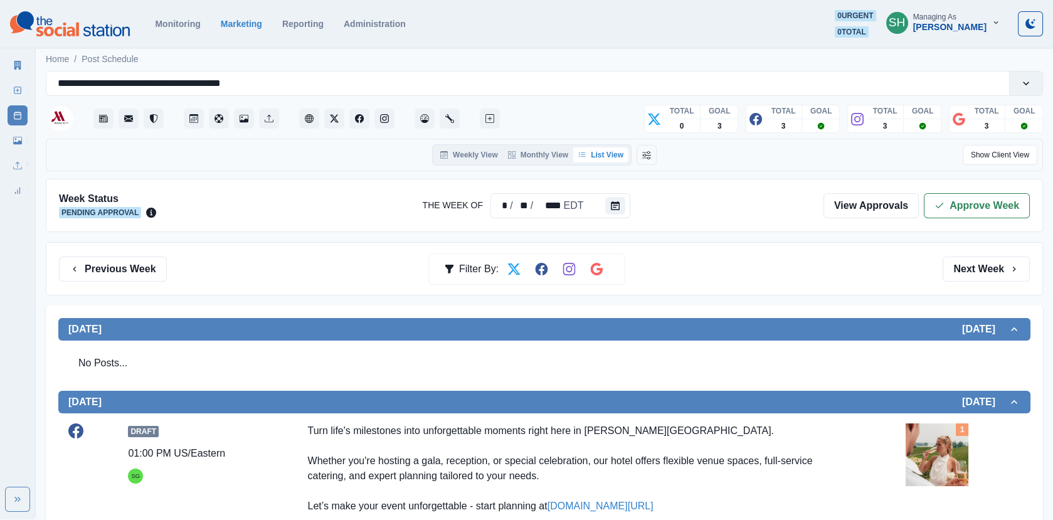
click at [947, 267] on button "Next Week" at bounding box center [986, 269] width 87 height 25
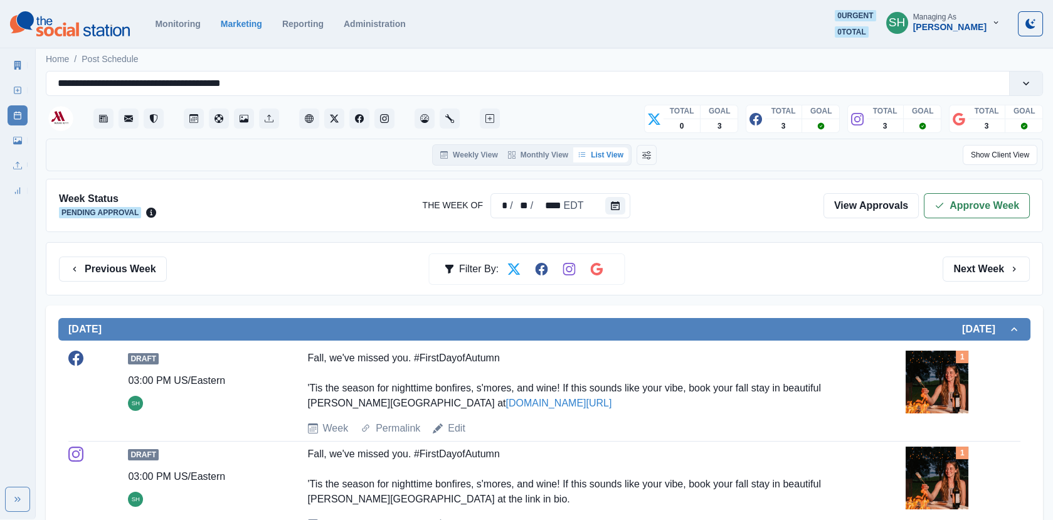
click at [947, 263] on button "Next Week" at bounding box center [986, 269] width 87 height 25
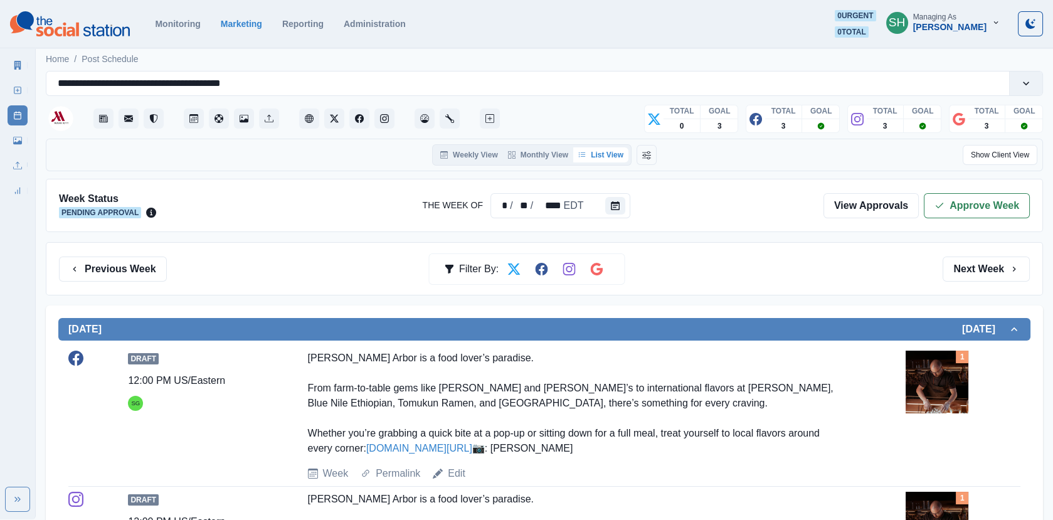
click at [947, 263] on button "Next Week" at bounding box center [986, 269] width 87 height 25
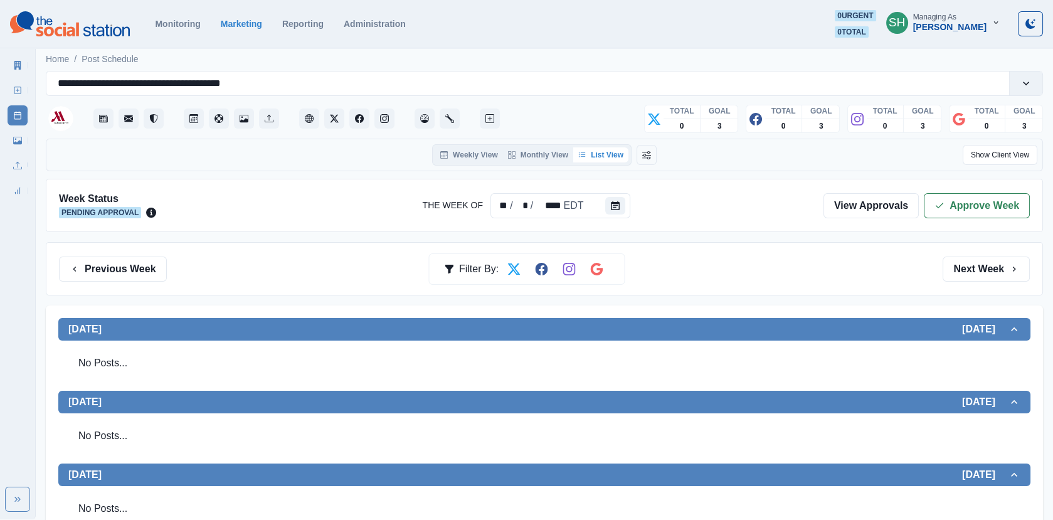
click at [947, 263] on button "Next Week" at bounding box center [986, 269] width 87 height 25
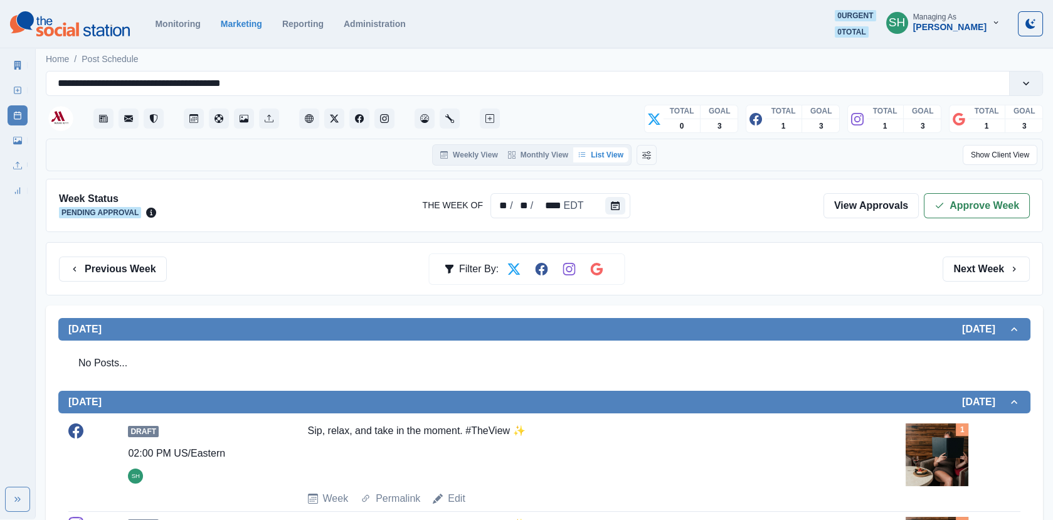
click at [947, 263] on button "Next Week" at bounding box center [986, 269] width 87 height 25
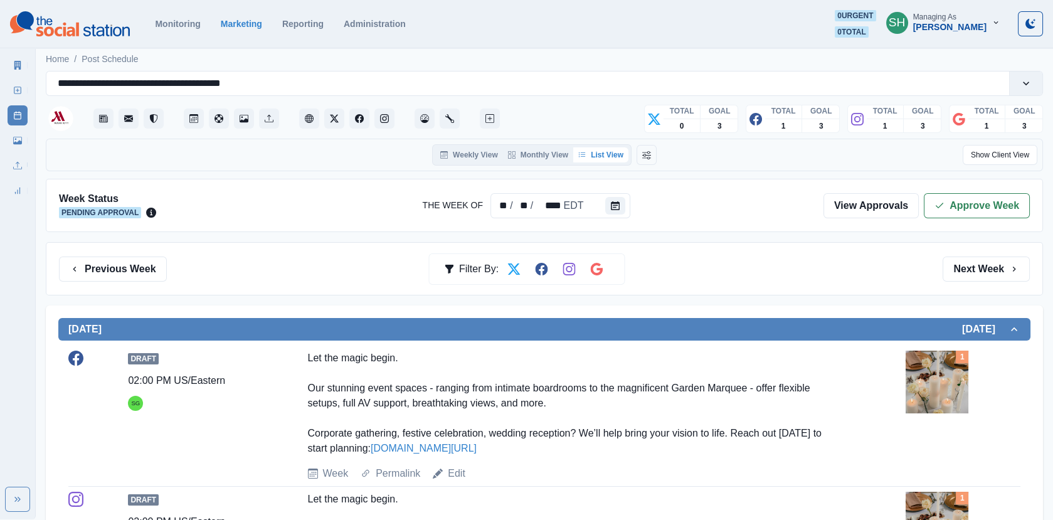
click at [947, 263] on button "Next Week" at bounding box center [986, 269] width 87 height 25
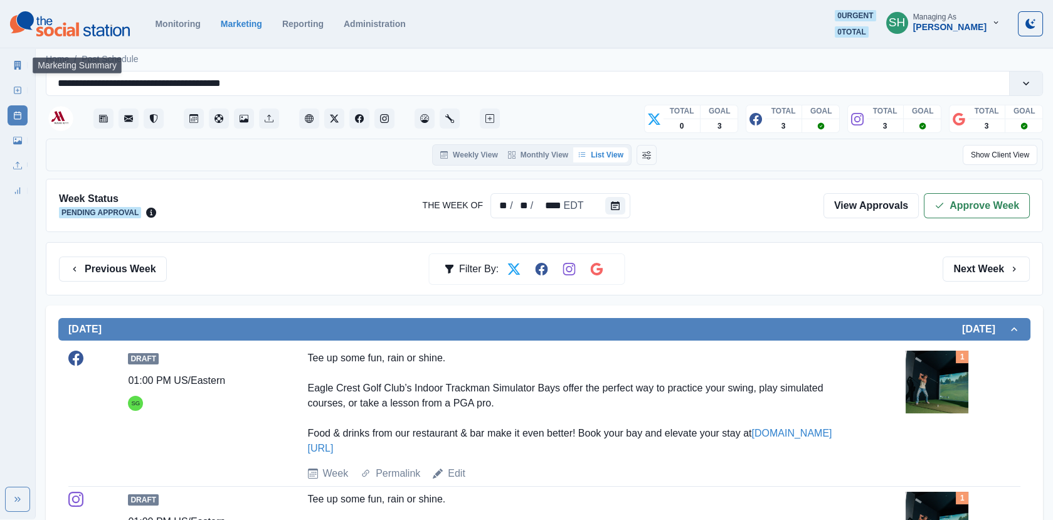
click at [16, 61] on icon at bounding box center [17, 65] width 9 height 9
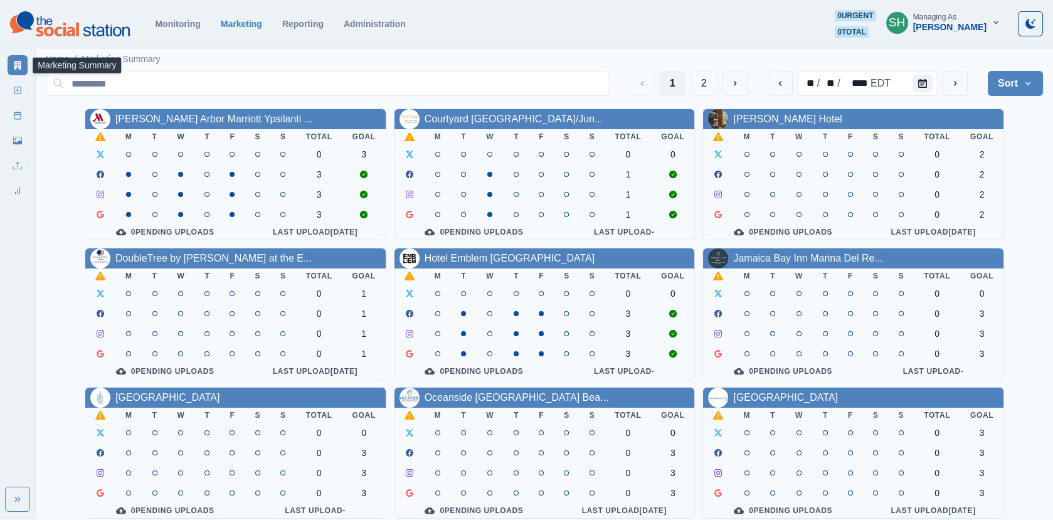
click at [947, 18] on div "Managing As" at bounding box center [934, 17] width 43 height 9
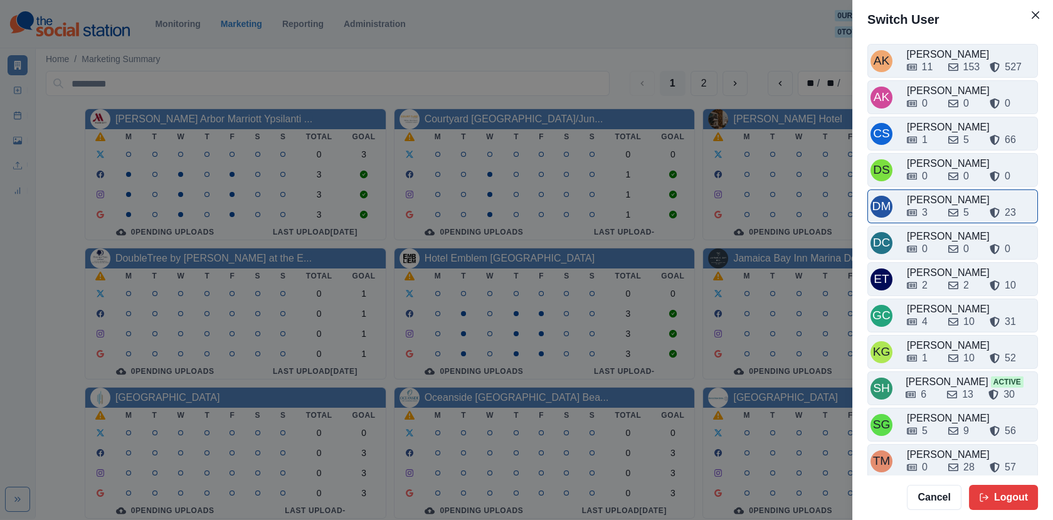
click at [945, 201] on div "3 5 23" at bounding box center [971, 210] width 128 height 20
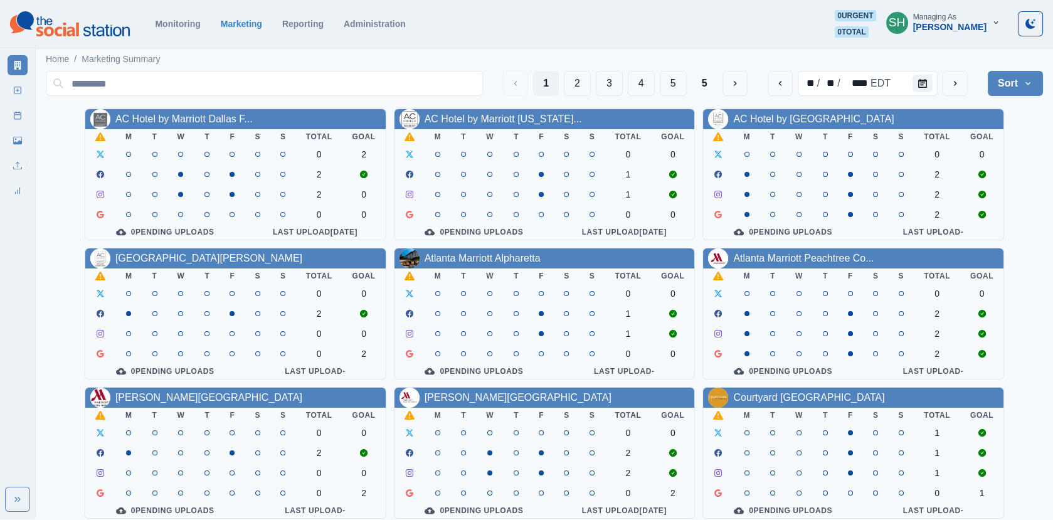
click at [947, 17] on div "Managing As" at bounding box center [934, 17] width 43 height 9
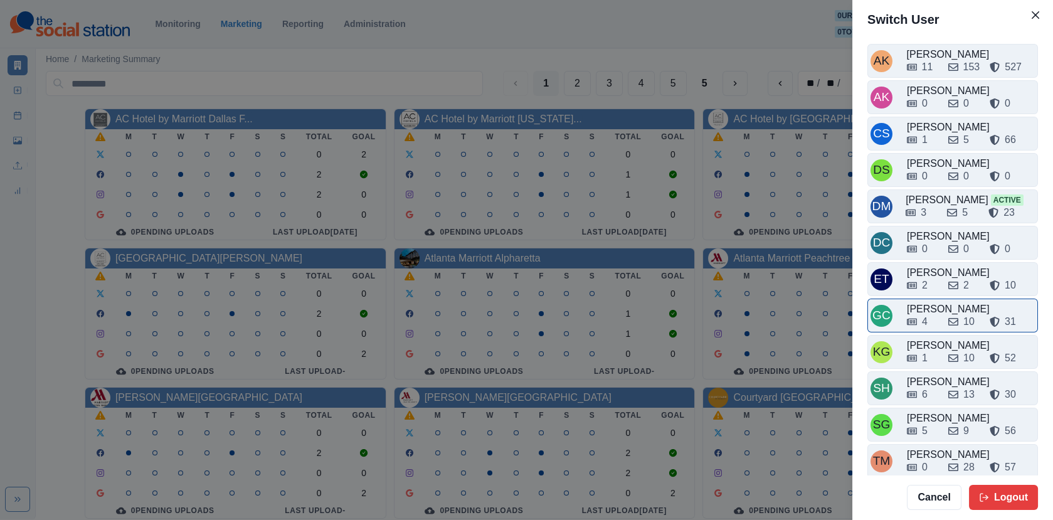
click at [944, 309] on div "4 10 31" at bounding box center [971, 319] width 128 height 20
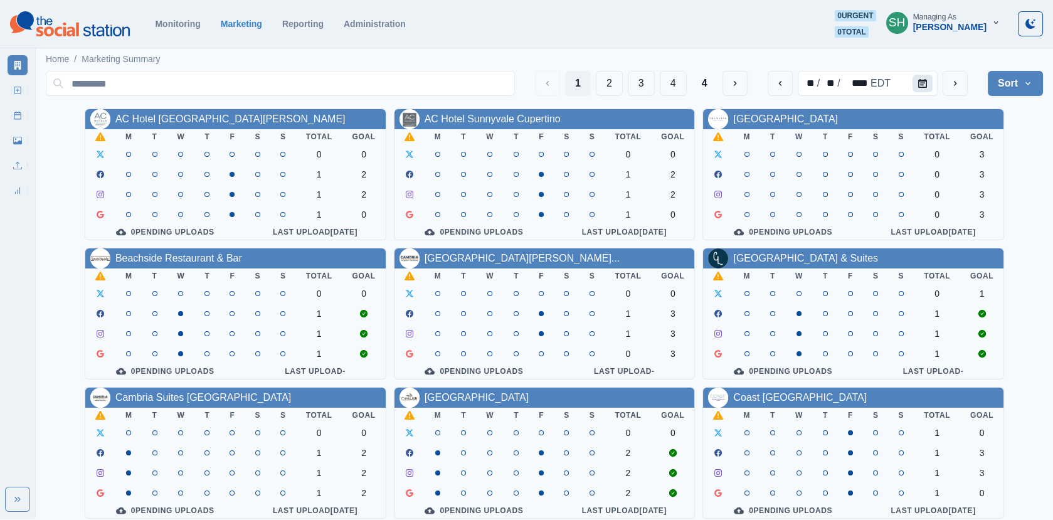
click at [923, 83] on icon "Calendar" at bounding box center [922, 83] width 9 height 9
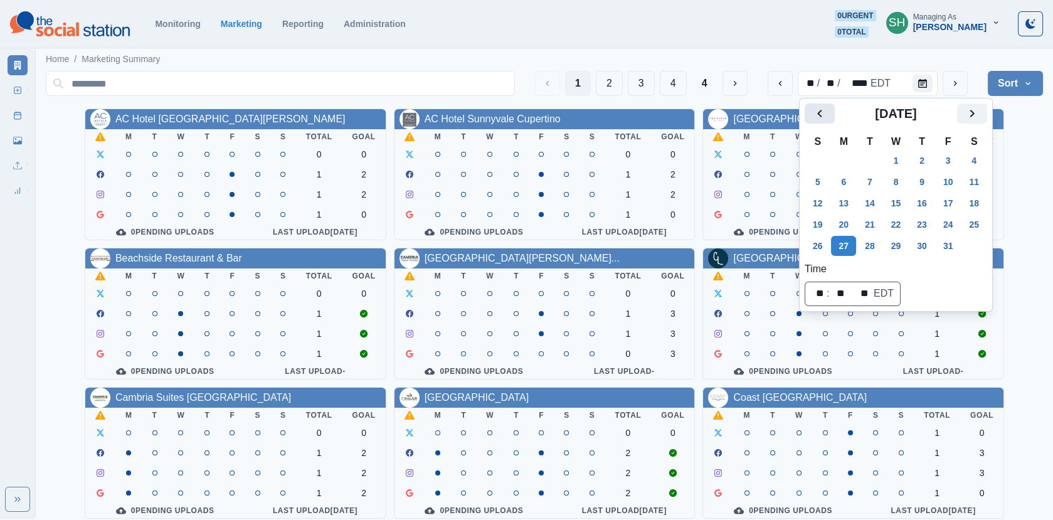
click at [821, 115] on icon "Previous" at bounding box center [819, 113] width 15 height 15
click at [841, 159] on button "1" at bounding box center [843, 161] width 25 height 20
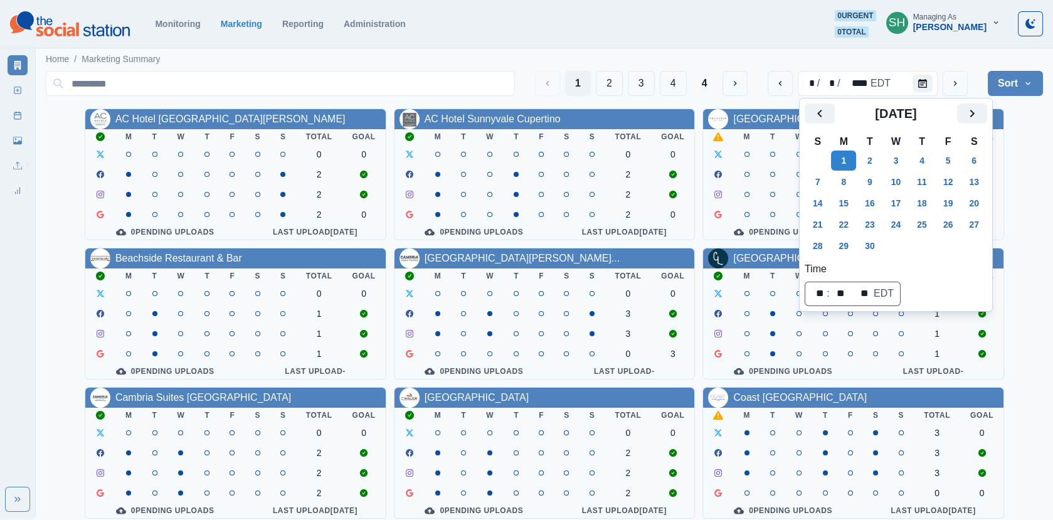
click at [947, 189] on div "AC Hotel Santa [PERSON_NAME] M T W T F S S Total Goal 0 0 2 2 2 0 0 Pending Upl…" at bounding box center [544, 384] width 997 height 550
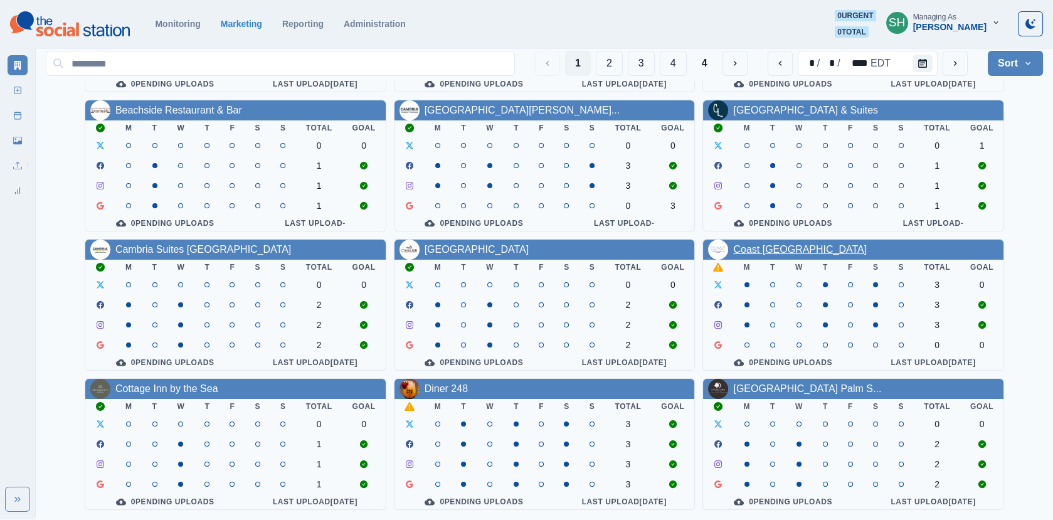
click at [757, 248] on link "Coast [GEOGRAPHIC_DATA]" at bounding box center [800, 249] width 134 height 11
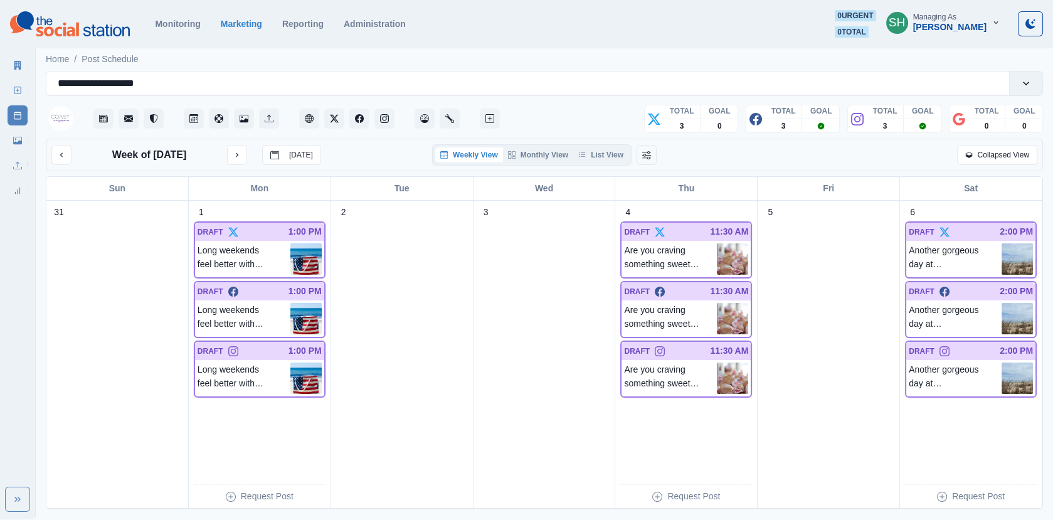
click at [614, 162] on div "Weekly View Monthly View List View" at bounding box center [531, 154] width 199 height 21
click at [610, 160] on button "List View" at bounding box center [600, 154] width 55 height 15
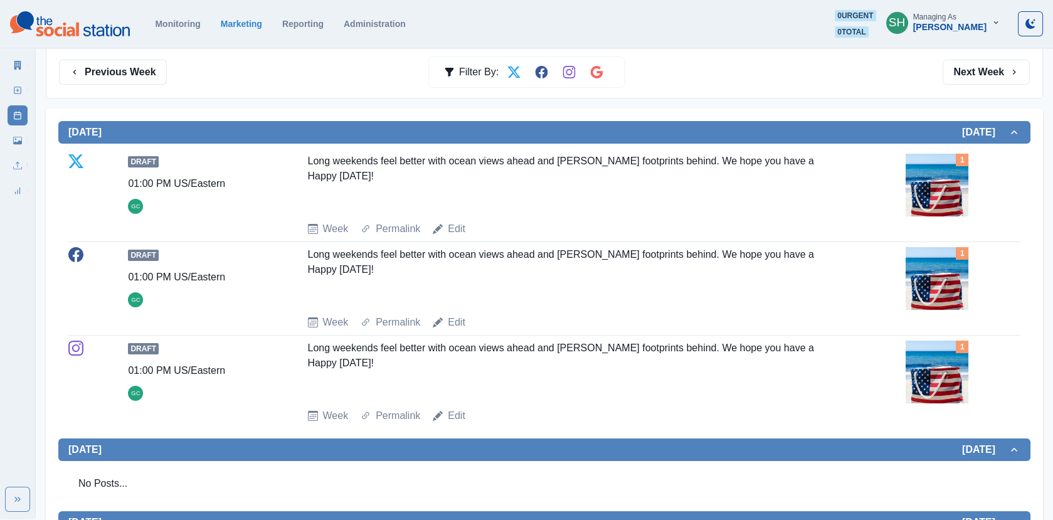
click at [947, 182] on img at bounding box center [937, 185] width 63 height 63
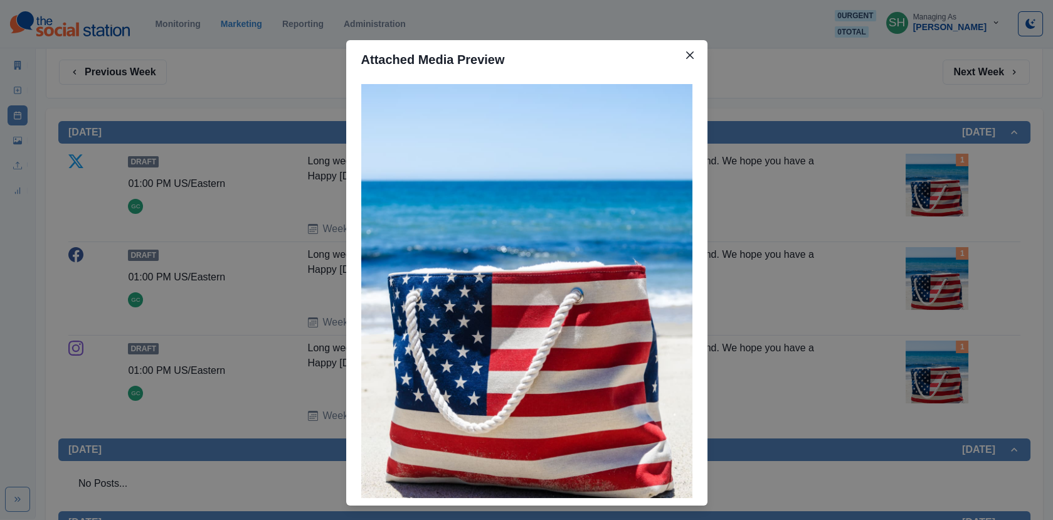
click at [846, 132] on div "Attached Media Preview" at bounding box center [526, 260] width 1053 height 520
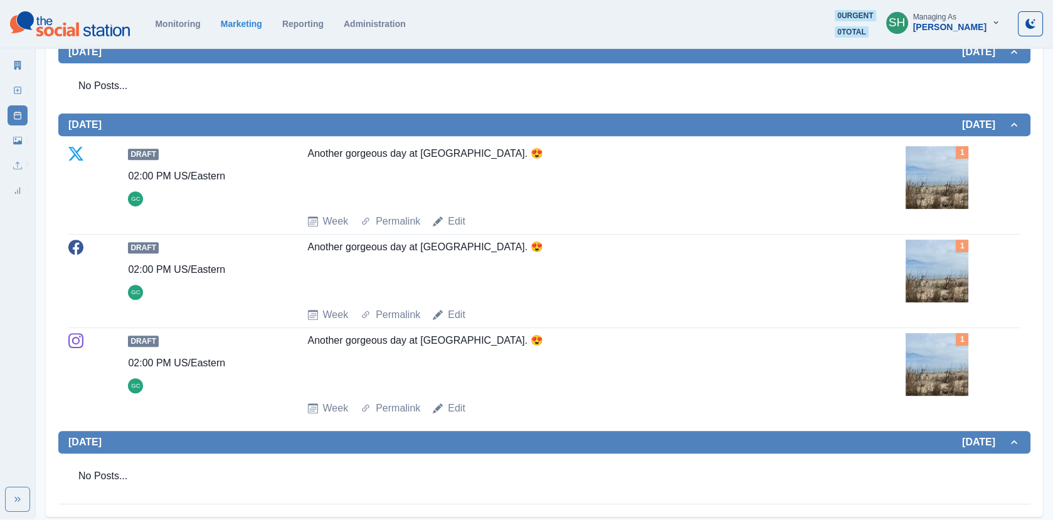
scroll to position [1061, 0]
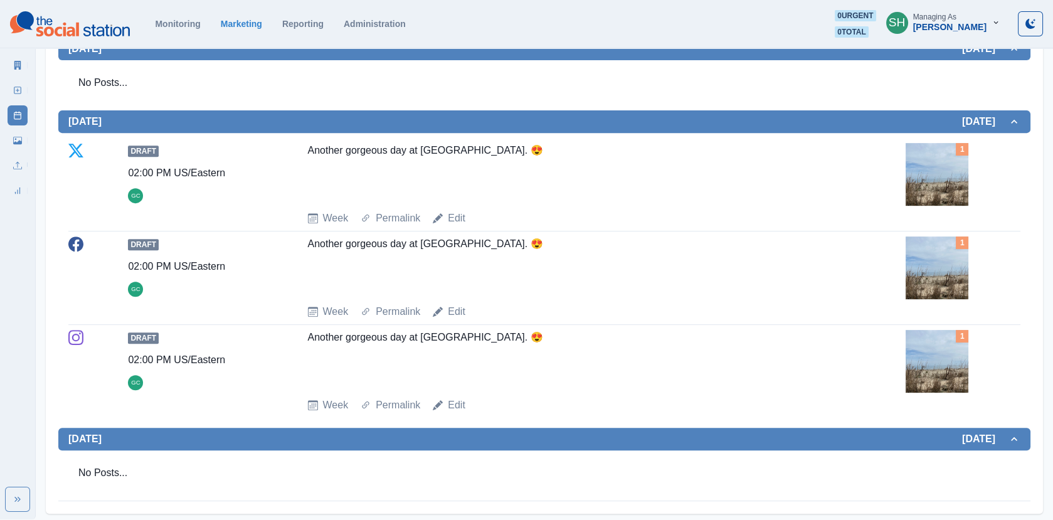
click at [947, 284] on img at bounding box center [937, 268] width 63 height 63
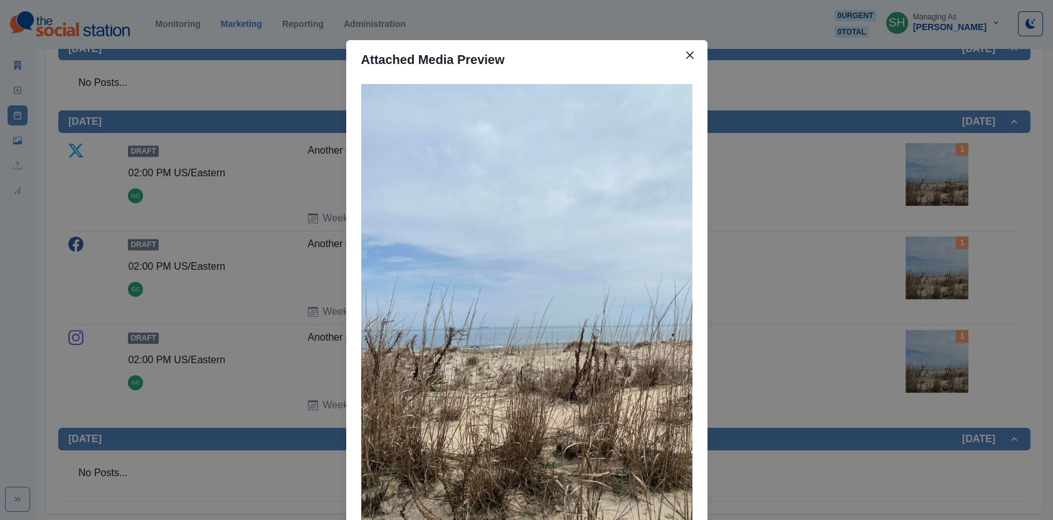
click at [861, 212] on div "Attached Media Preview" at bounding box center [526, 260] width 1053 height 520
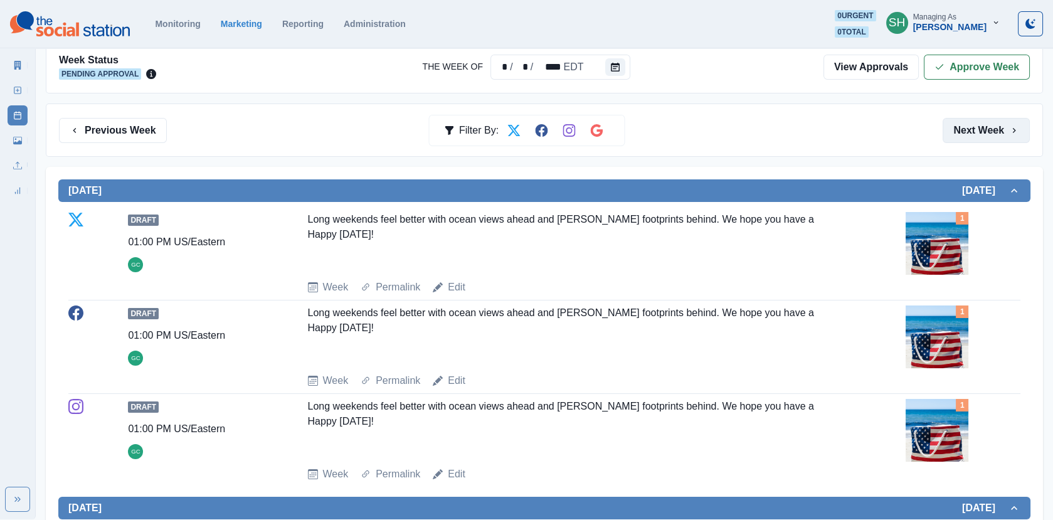
scroll to position [14, 0]
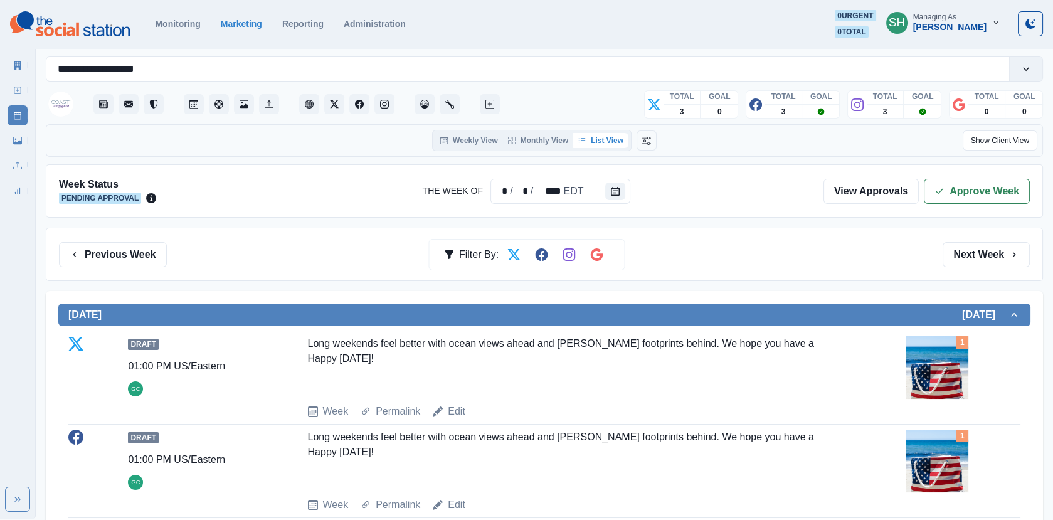
click at [940, 358] on img at bounding box center [937, 367] width 63 height 63
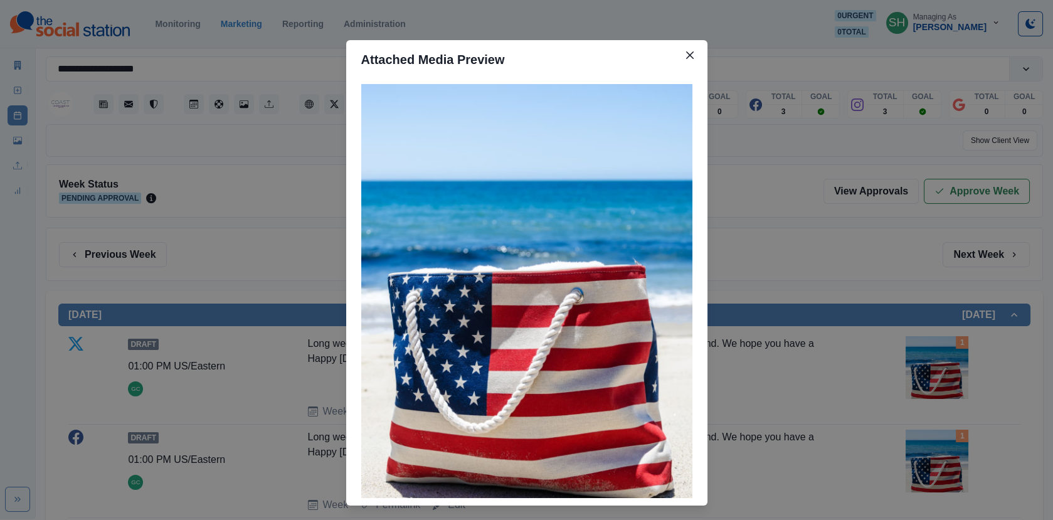
click at [897, 326] on div "Attached Media Preview" at bounding box center [526, 260] width 1053 height 520
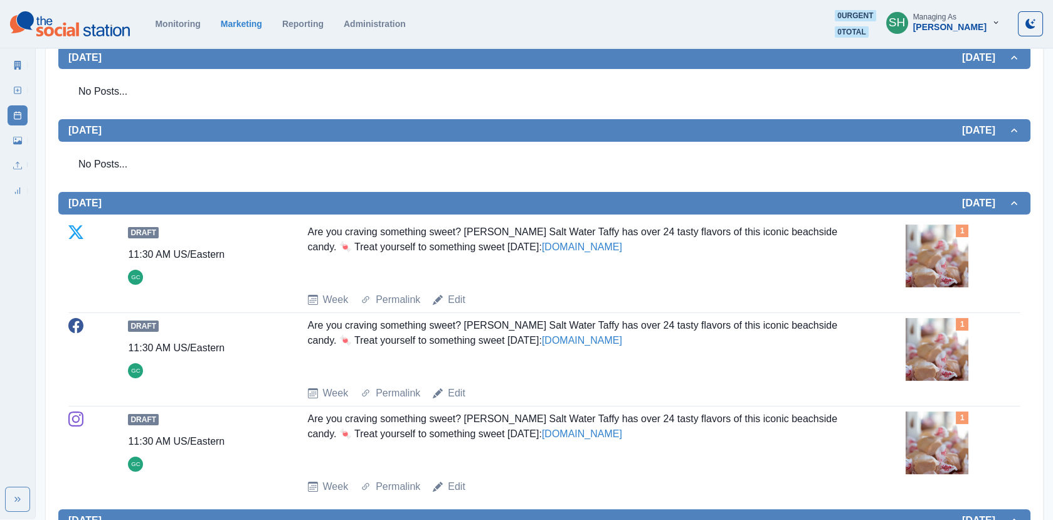
scroll to position [1054, 0]
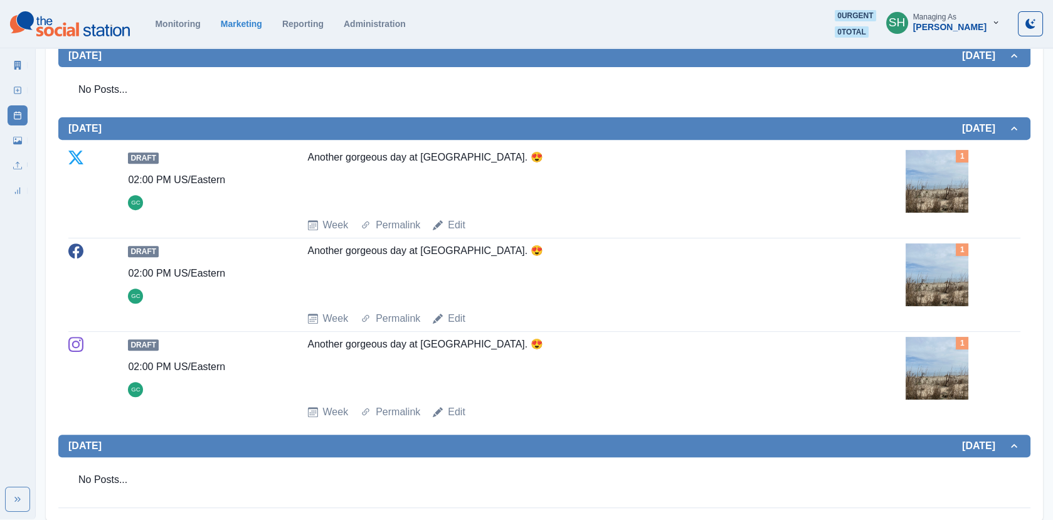
click at [935, 381] on img at bounding box center [937, 368] width 63 height 63
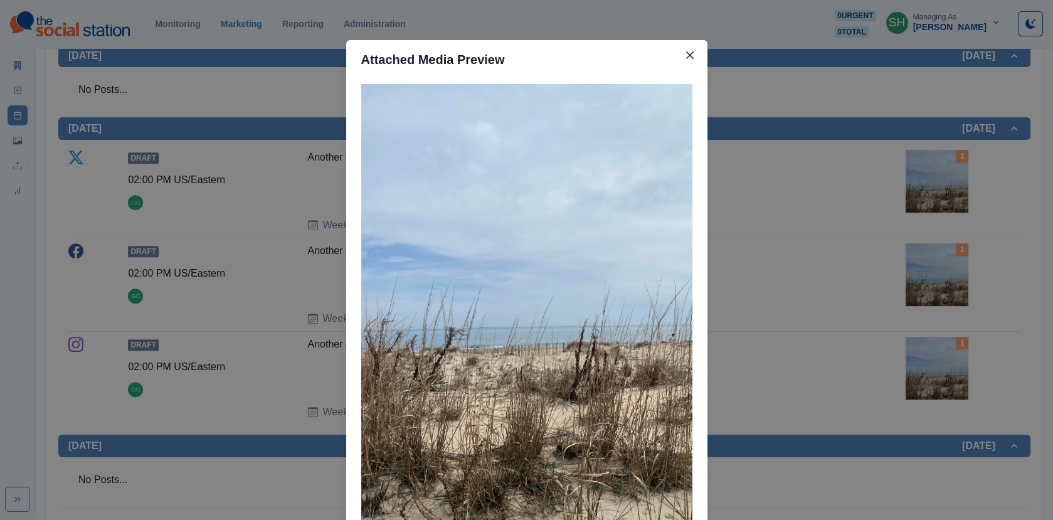
click at [909, 360] on div "Attached Media Preview" at bounding box center [526, 260] width 1053 height 520
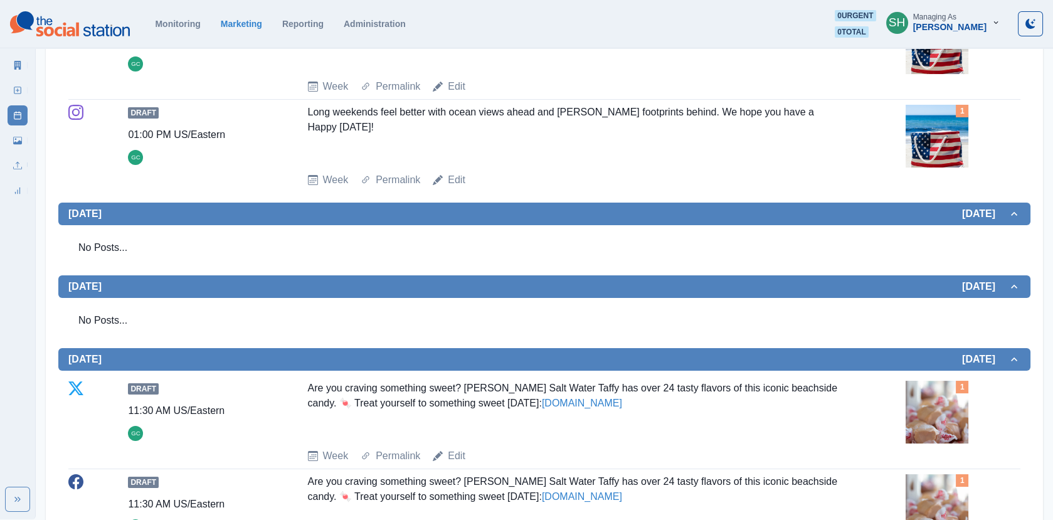
scroll to position [0, 0]
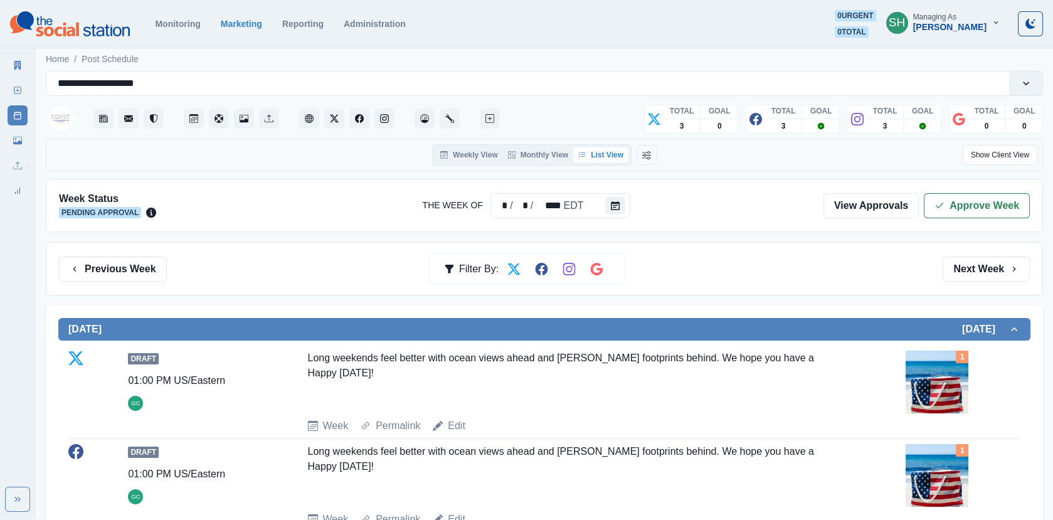
click at [21, 66] on icon at bounding box center [17, 65] width 9 height 9
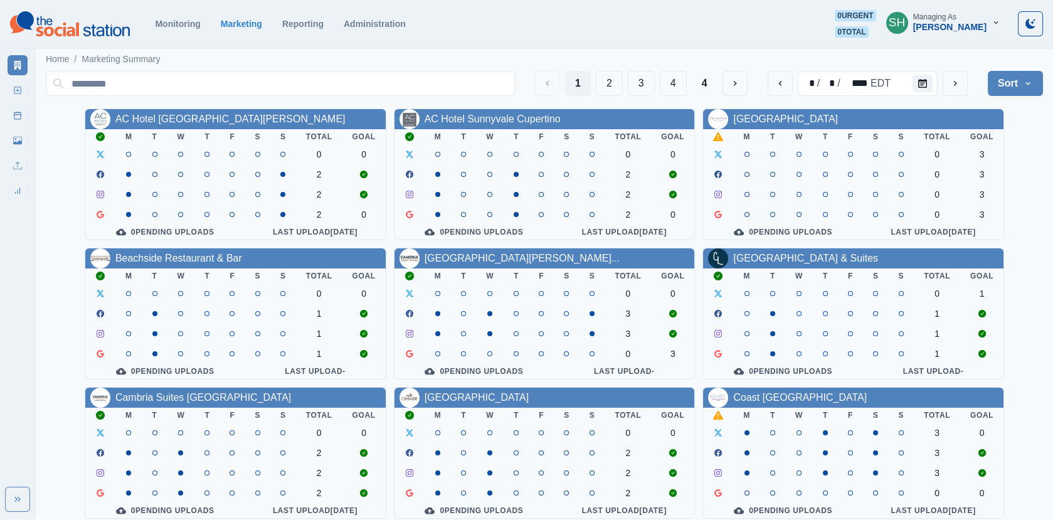
scroll to position [152, 0]
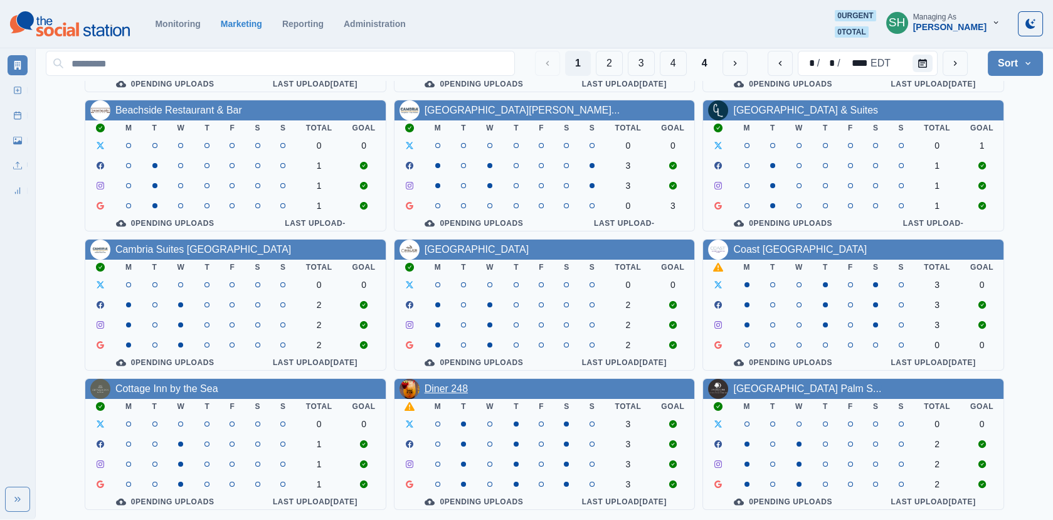
click at [441, 384] on link "Diner 248" at bounding box center [446, 388] width 43 height 11
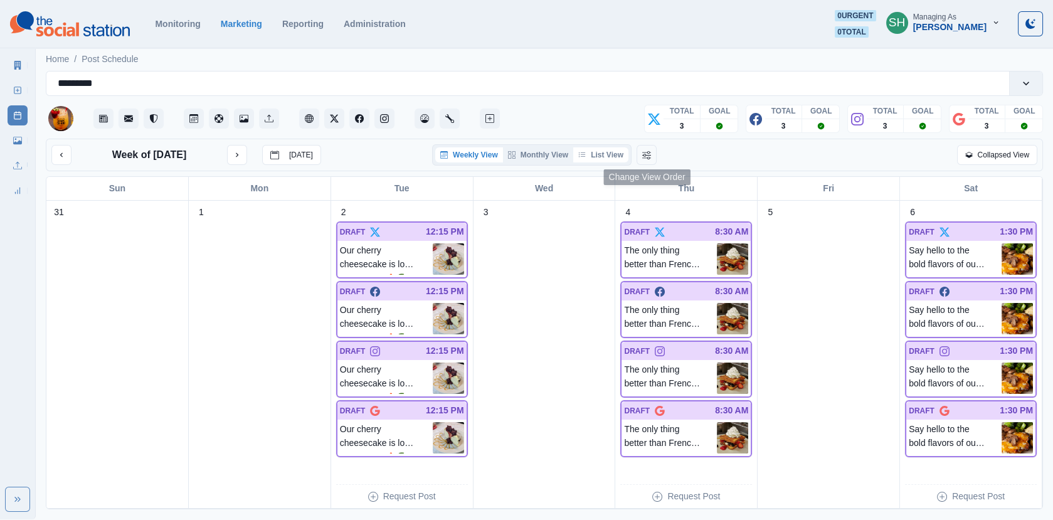
click at [619, 154] on button "List View" at bounding box center [600, 154] width 55 height 15
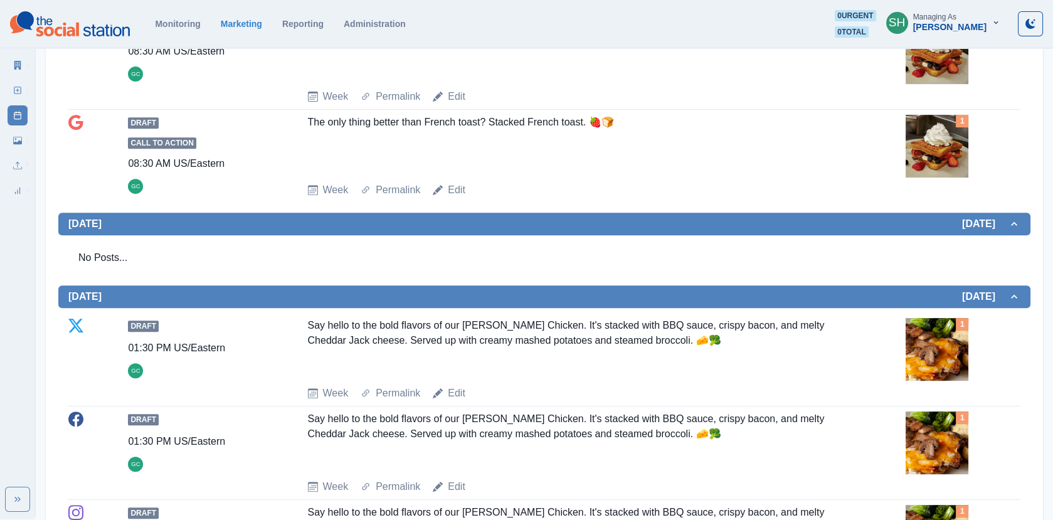
scroll to position [1341, 0]
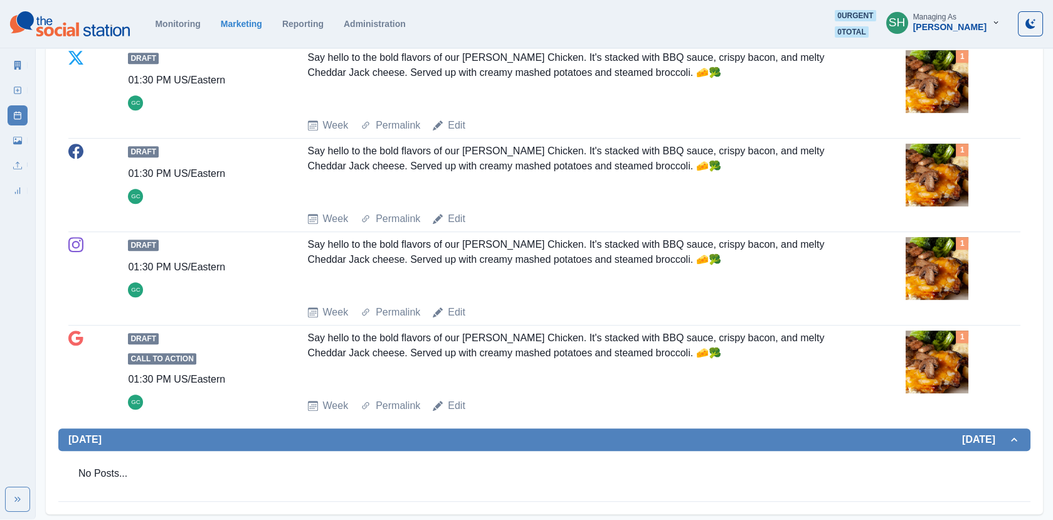
click at [947, 237] on div "1" at bounding box center [962, 243] width 13 height 13
click at [947, 243] on img at bounding box center [937, 268] width 63 height 63
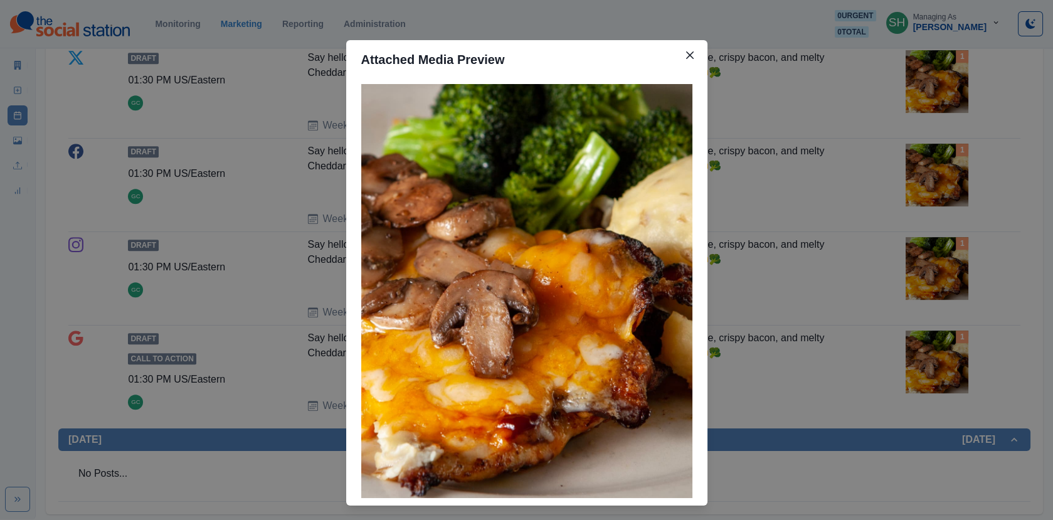
click at [891, 248] on div "Attached Media Preview" at bounding box center [526, 260] width 1053 height 520
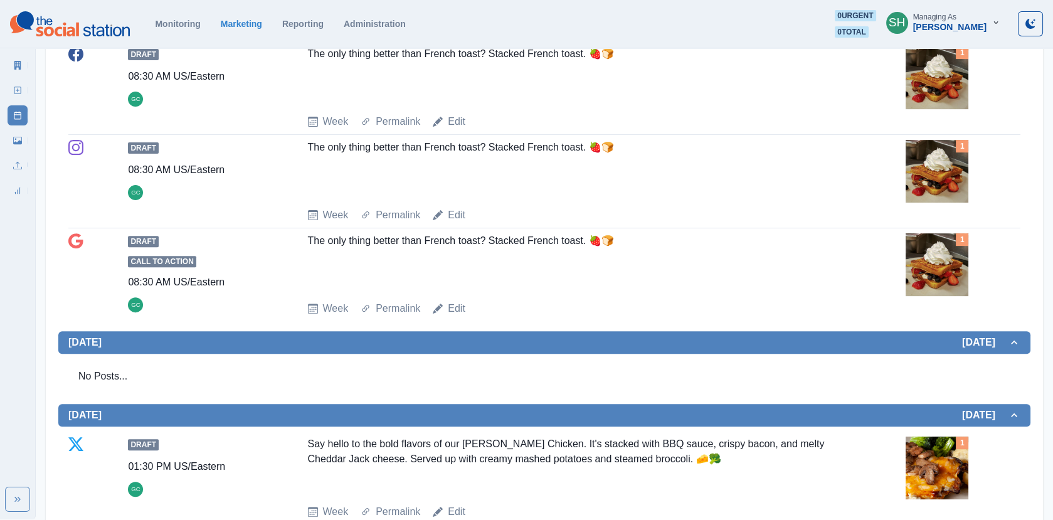
scroll to position [920, 0]
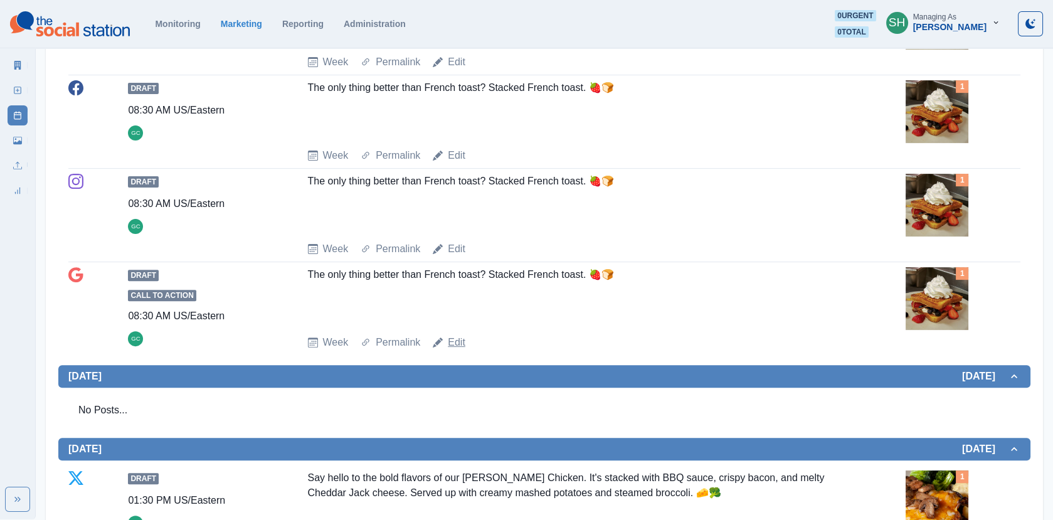
click at [454, 343] on link "Edit" at bounding box center [457, 342] width 18 height 15
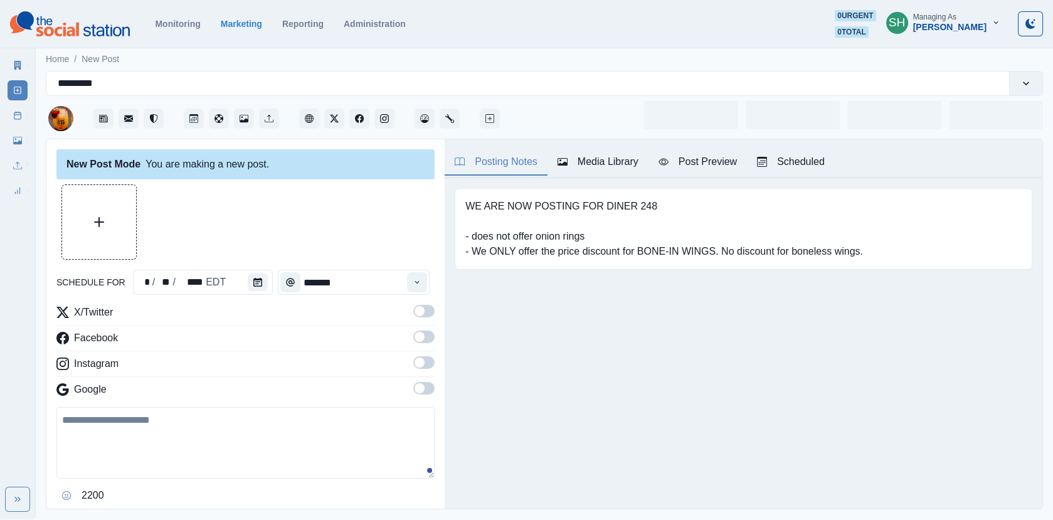
type input "*******"
type textarea "**********"
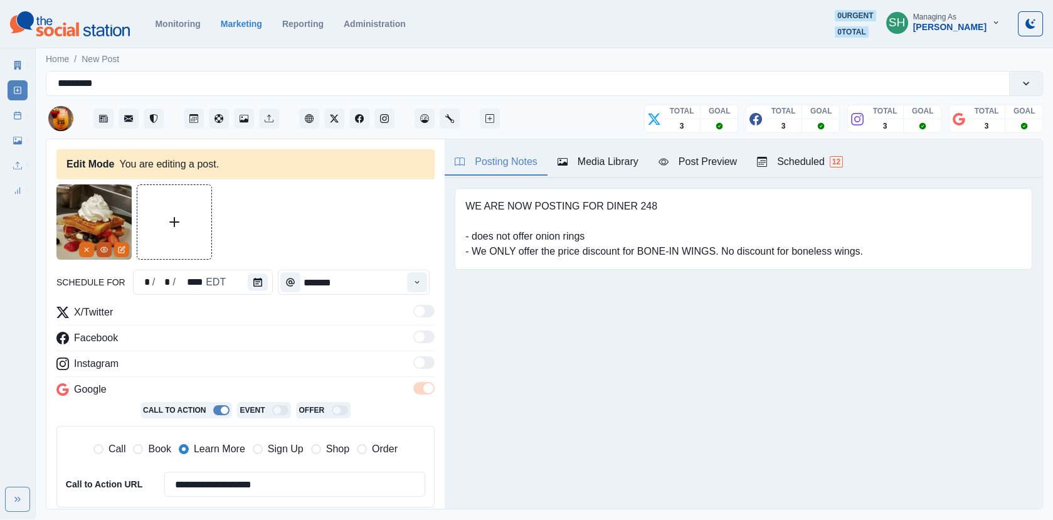
click at [101, 249] on icon "View Media" at bounding box center [104, 250] width 8 height 8
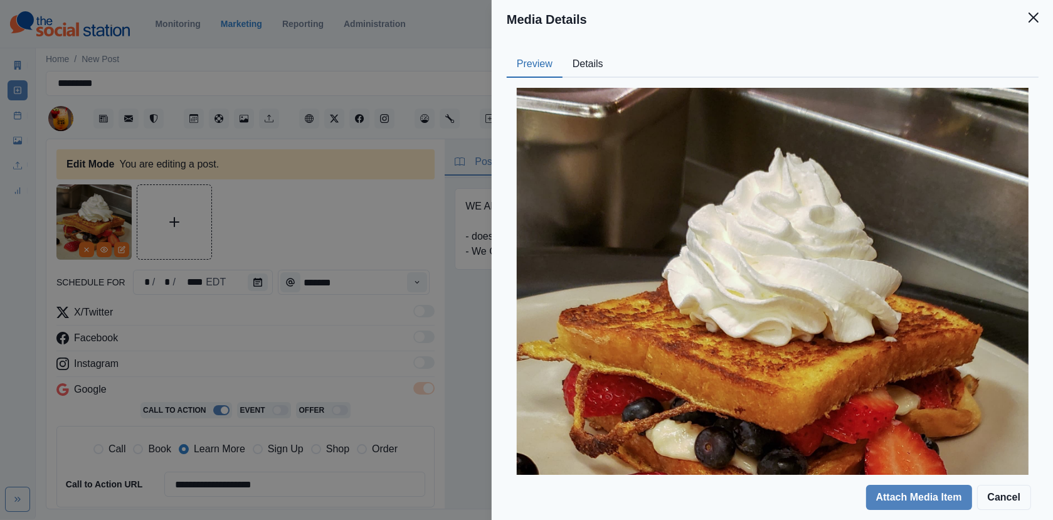
click at [577, 78] on div at bounding box center [773, 344] width 532 height 532
click at [582, 57] on button "Details" at bounding box center [587, 64] width 51 height 26
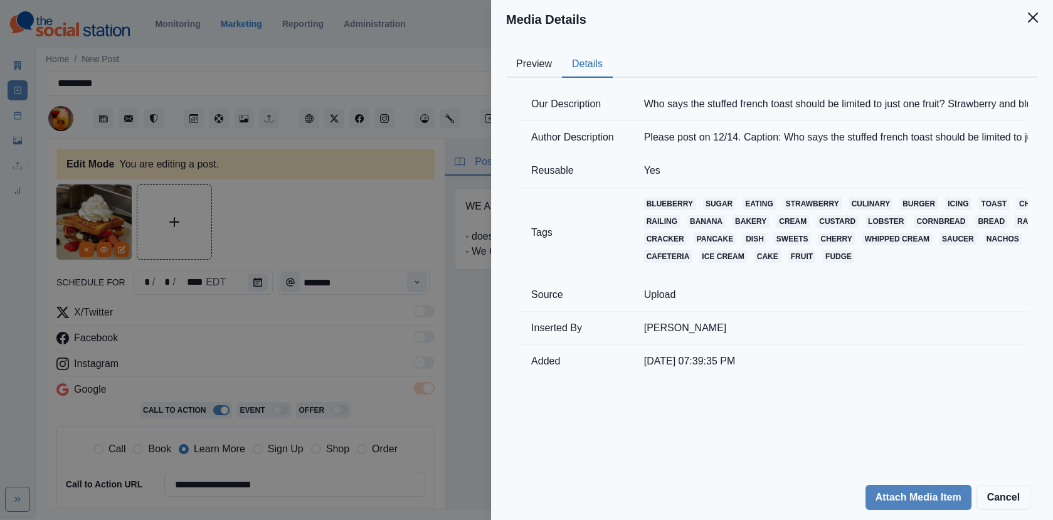
click at [376, 231] on div "Media Details Preview Details Our Description Who says the stuffed french toast…" at bounding box center [526, 260] width 1053 height 520
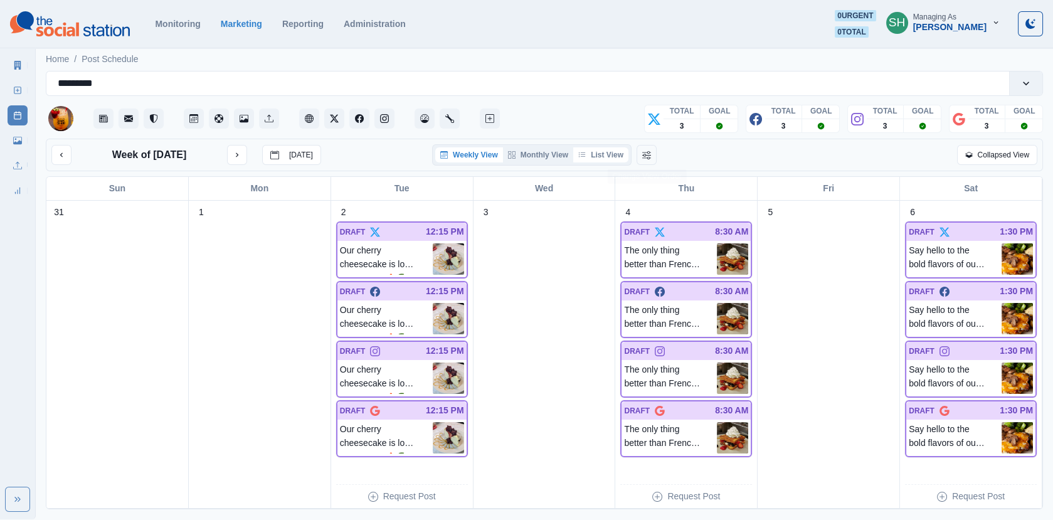
click at [608, 147] on button "List View" at bounding box center [600, 154] width 55 height 15
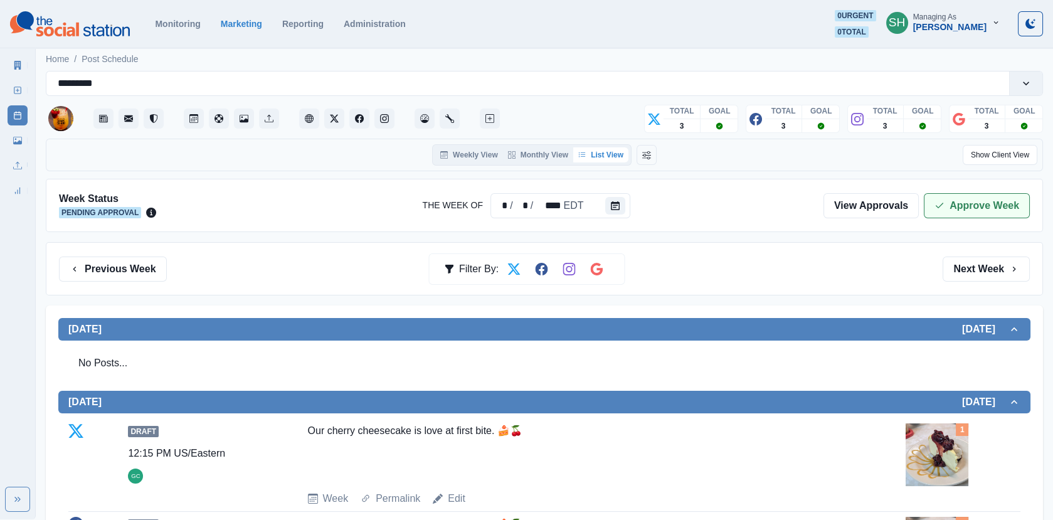
click at [947, 207] on button "Approve Week" at bounding box center [977, 205] width 106 height 25
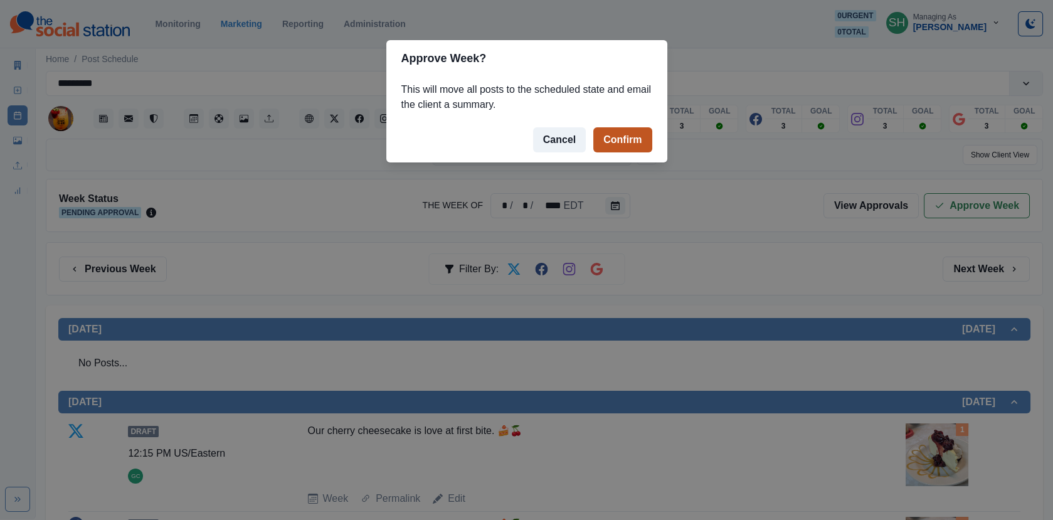
click at [641, 134] on button "Confirm" at bounding box center [622, 139] width 58 height 25
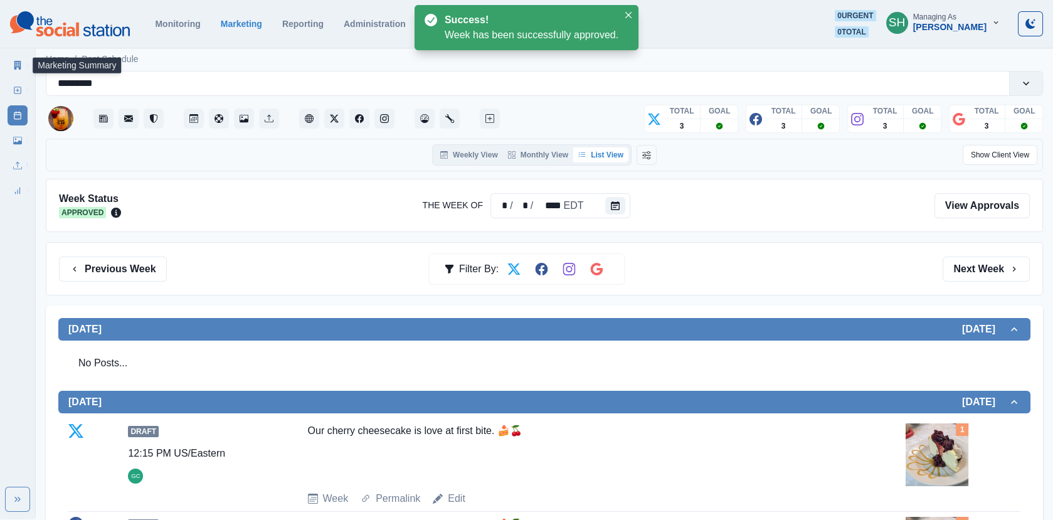
click at [13, 56] on link "Marketing Summary" at bounding box center [18, 65] width 20 height 20
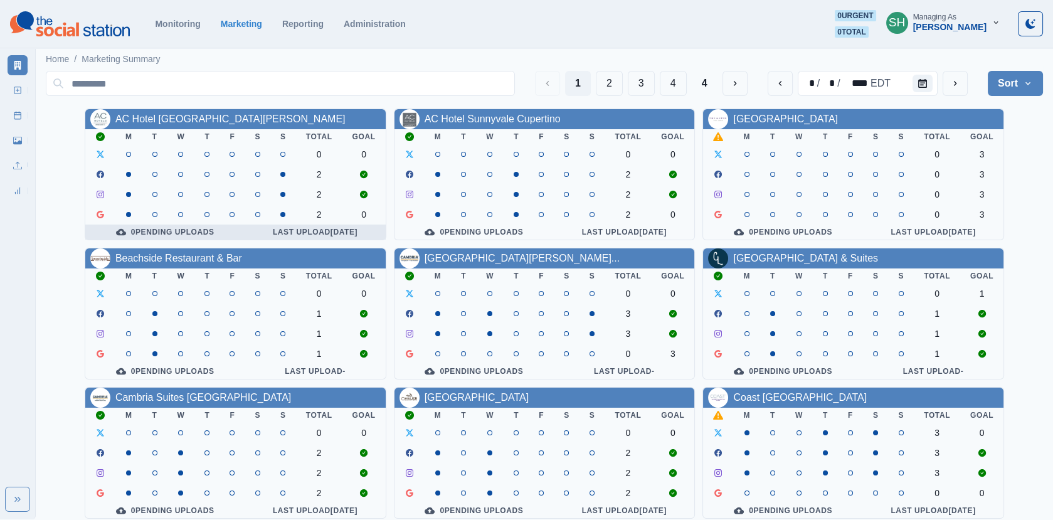
scroll to position [152, 0]
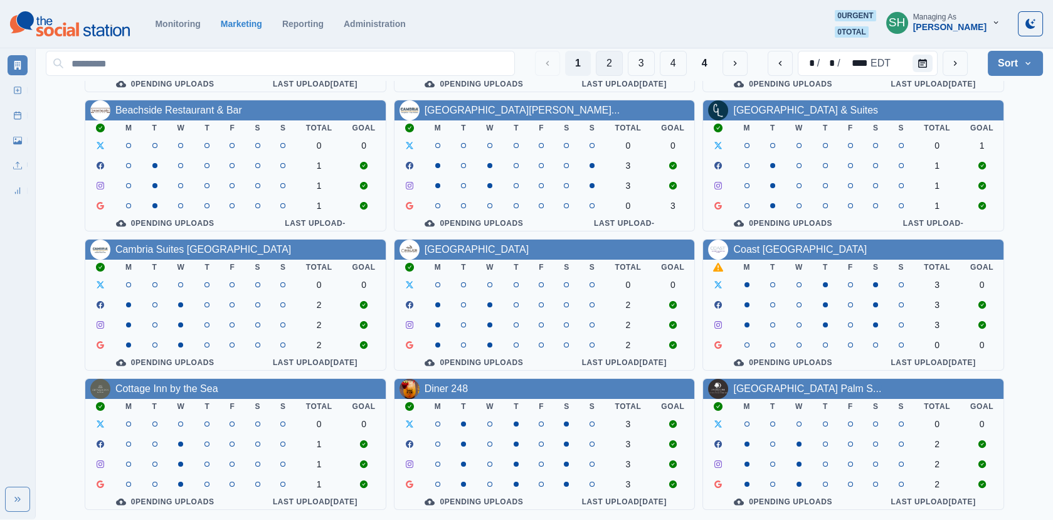
click at [605, 57] on button "2" at bounding box center [609, 63] width 27 height 25
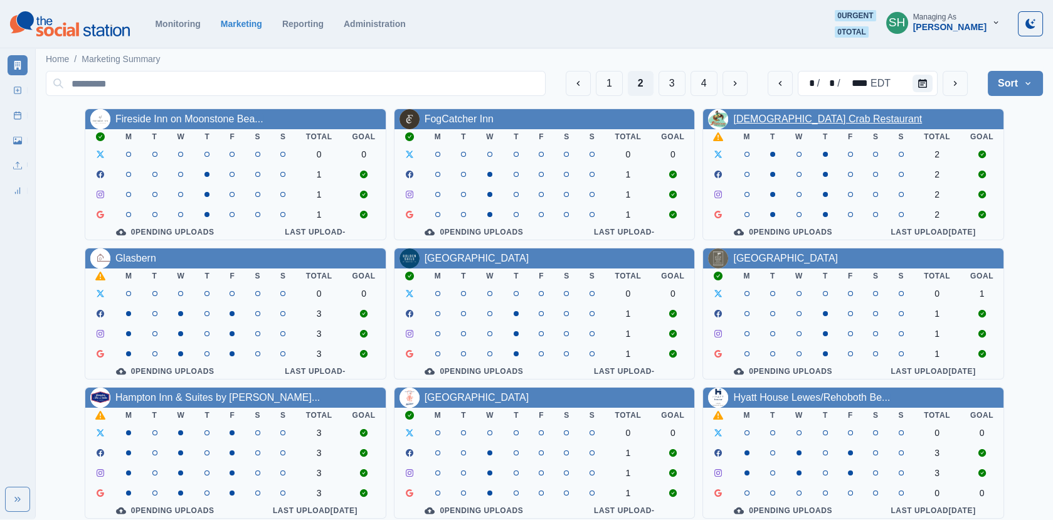
click at [785, 124] on link "[DEMOGRAPHIC_DATA] Crab Restaurant" at bounding box center [827, 119] width 189 height 11
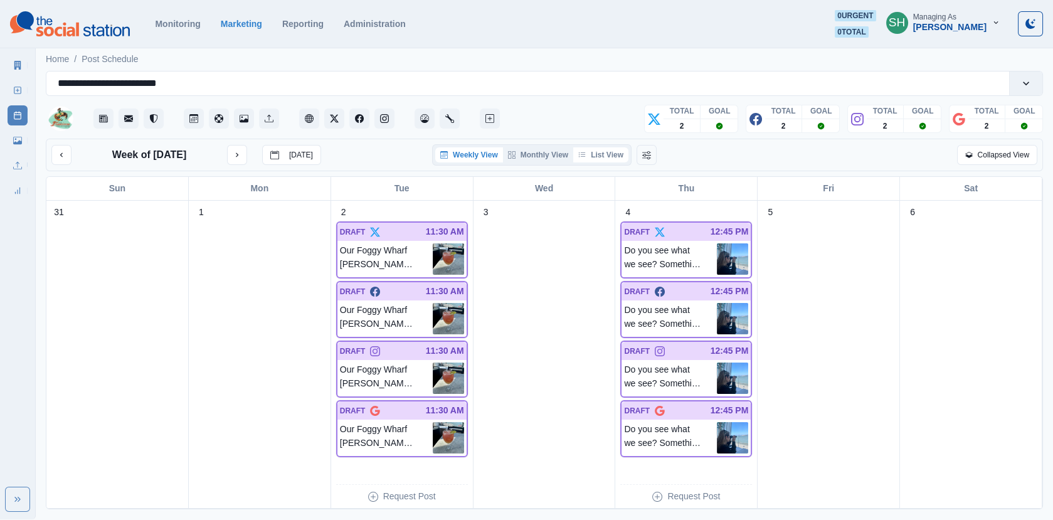
click at [598, 156] on button "List View" at bounding box center [600, 154] width 55 height 15
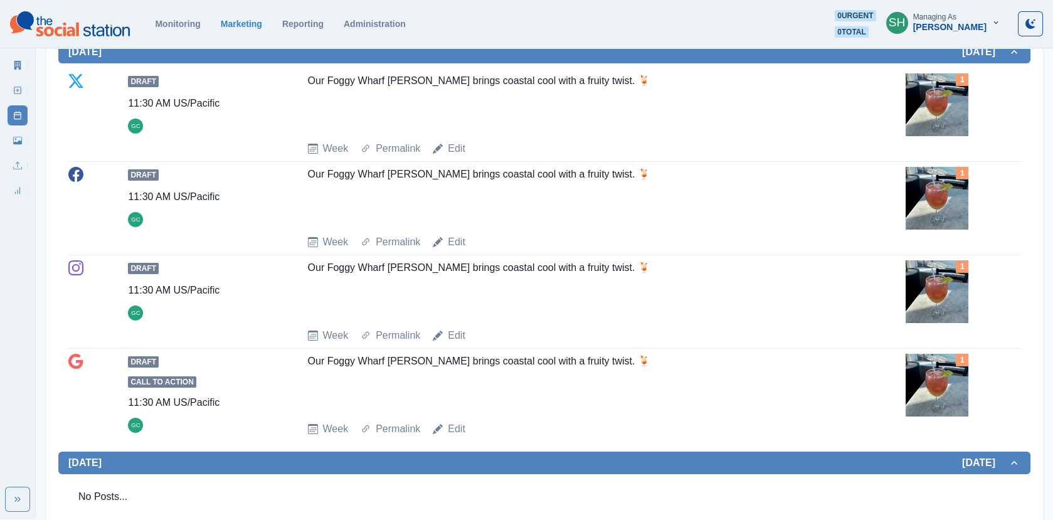
scroll to position [331, 0]
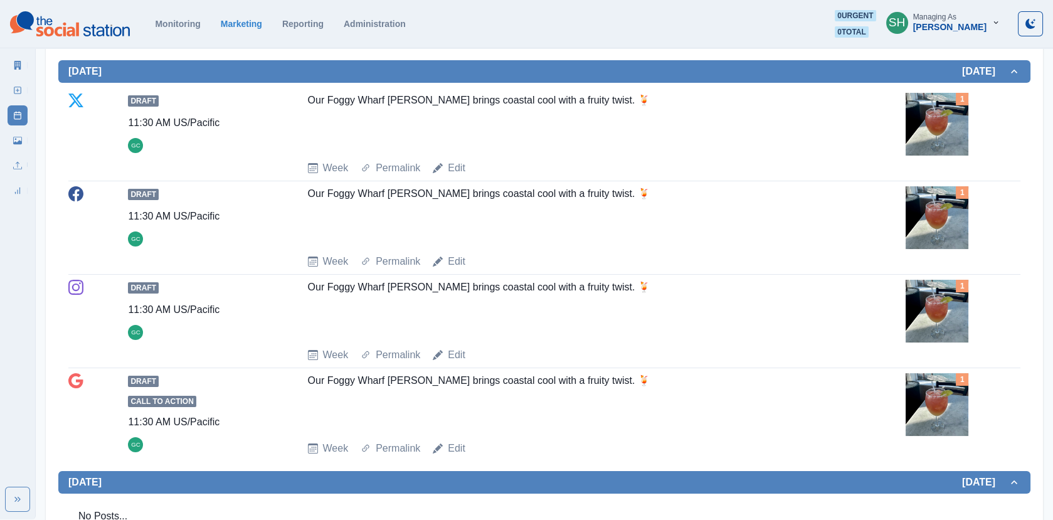
click at [937, 130] on img at bounding box center [937, 124] width 63 height 63
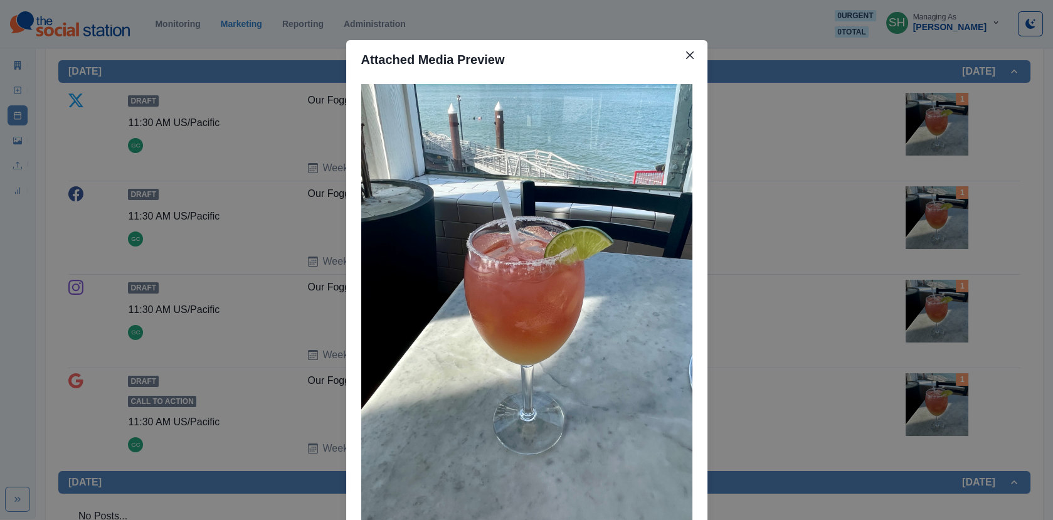
click at [937, 130] on div "Attached Media Preview" at bounding box center [526, 260] width 1053 height 520
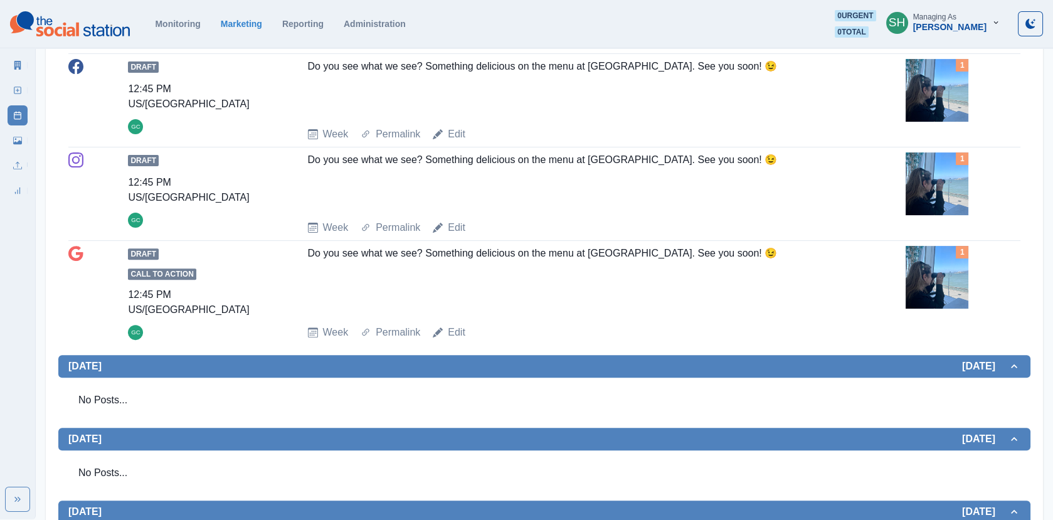
scroll to position [816, 0]
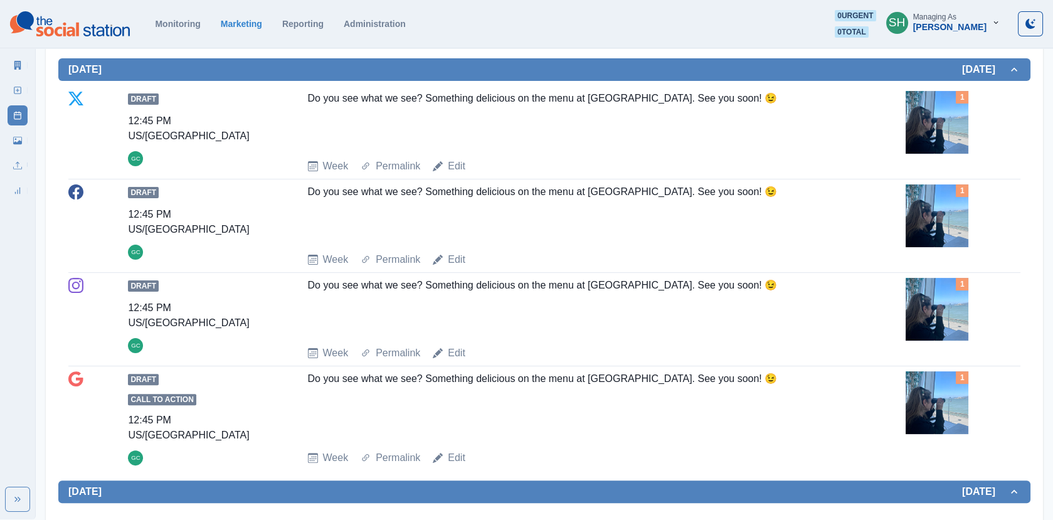
click at [938, 205] on img at bounding box center [937, 215] width 63 height 63
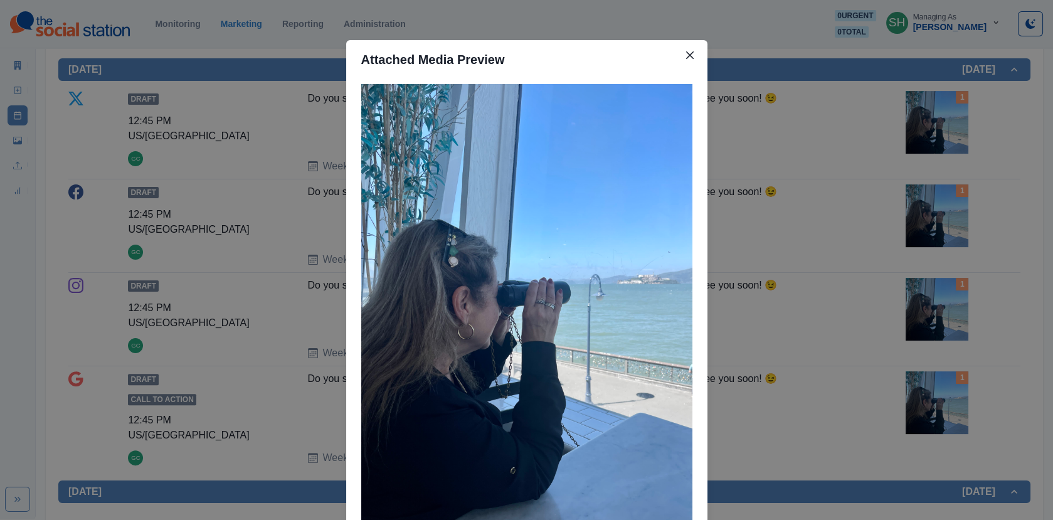
click at [938, 205] on div "Attached Media Preview" at bounding box center [526, 260] width 1053 height 520
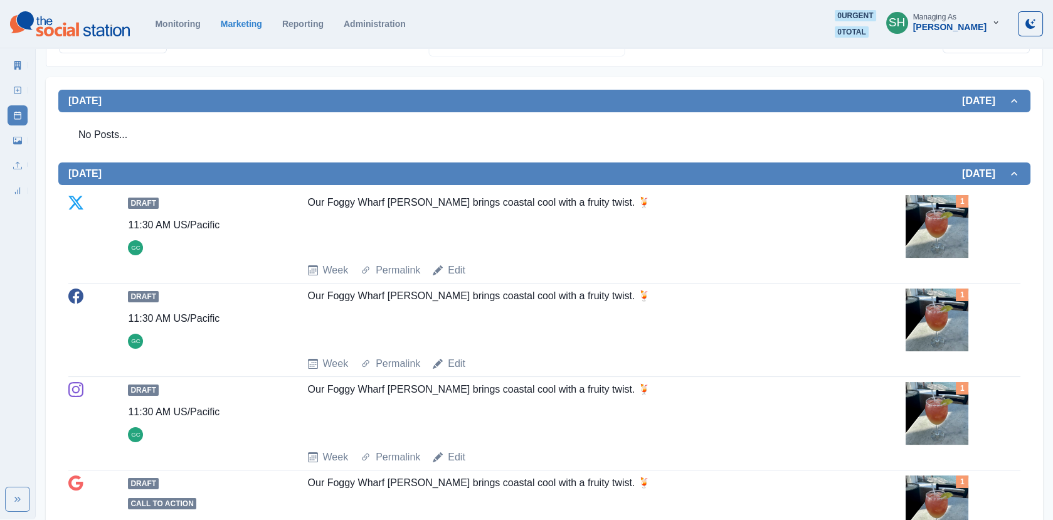
scroll to position [0, 0]
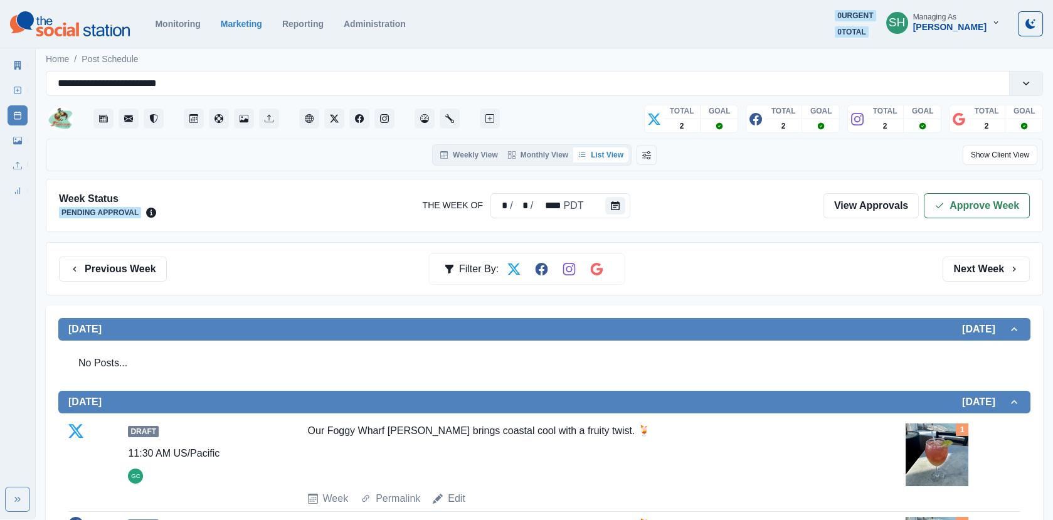
click at [938, 205] on polyline "button" at bounding box center [940, 205] width 7 height 4
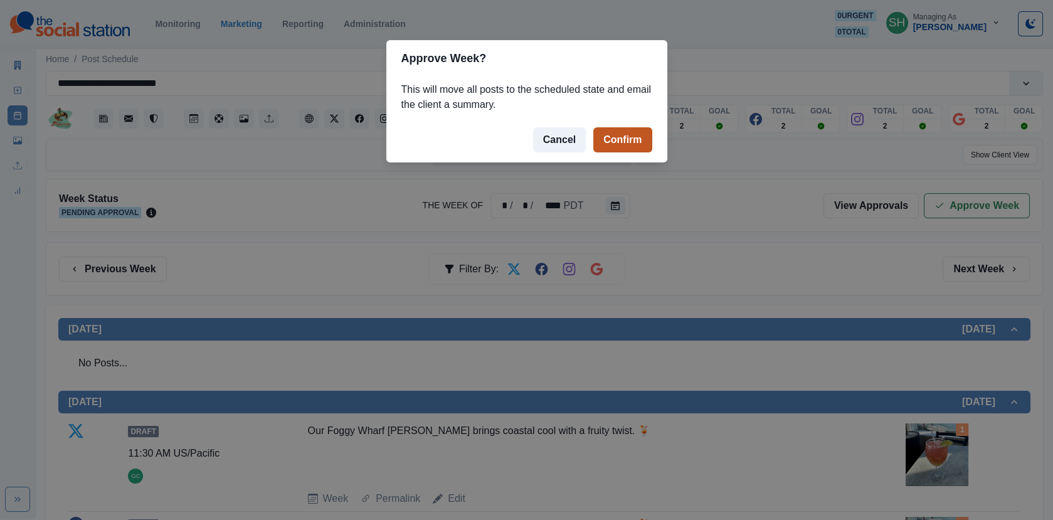
click at [612, 133] on button "Confirm" at bounding box center [622, 139] width 58 height 25
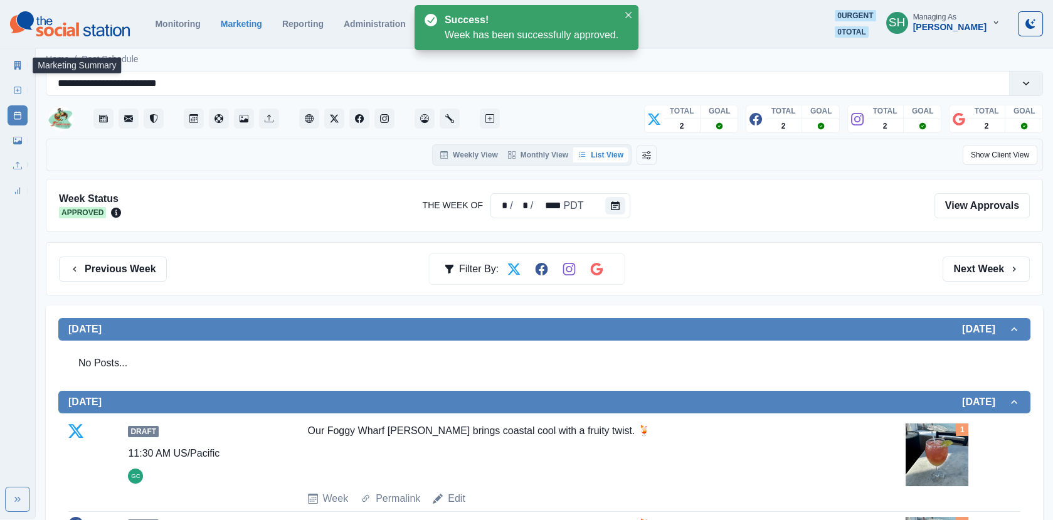
click at [12, 66] on link "Marketing Summary" at bounding box center [18, 65] width 20 height 20
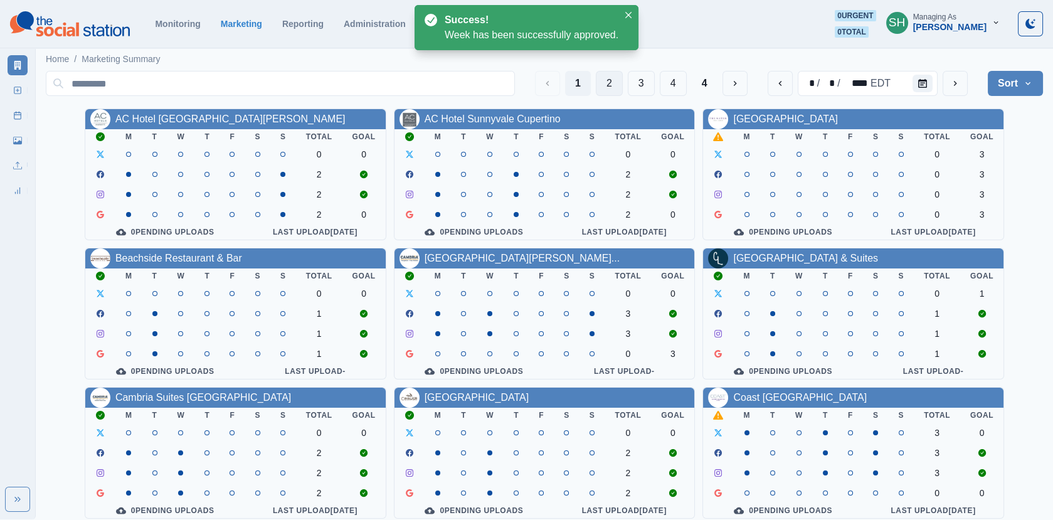
click at [600, 85] on button "2" at bounding box center [609, 83] width 27 height 25
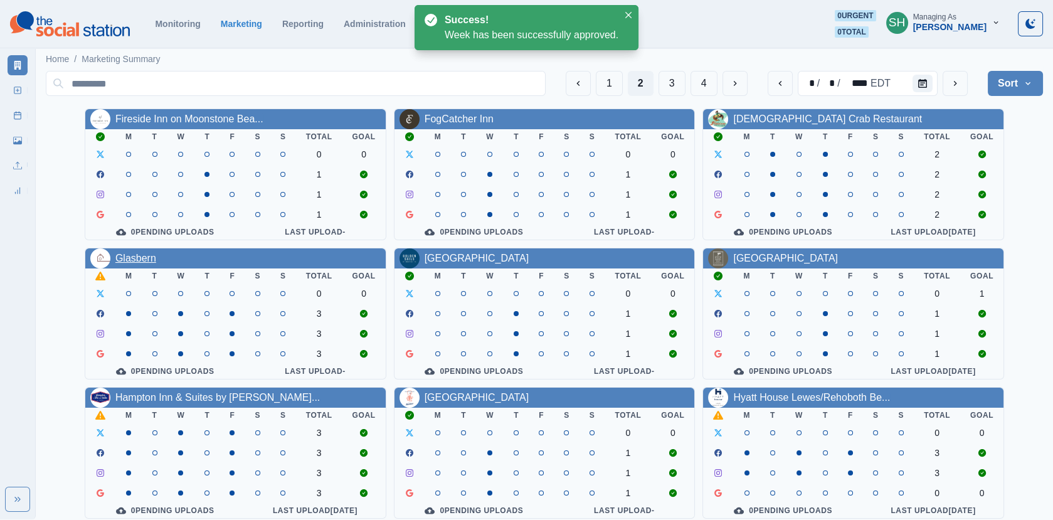
click at [151, 261] on link "Glasbern" at bounding box center [135, 258] width 41 height 11
